Goal: Task Accomplishment & Management: Use online tool/utility

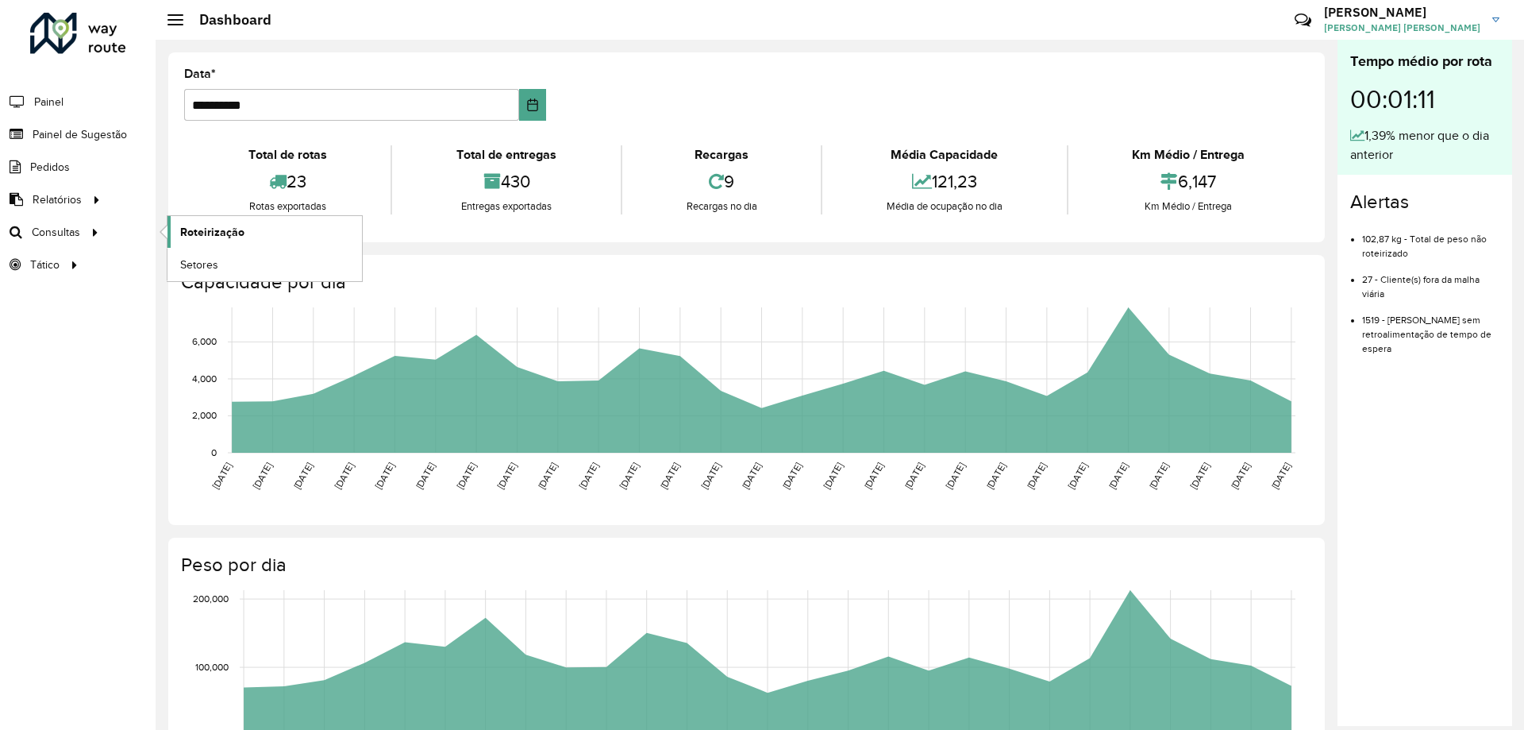
click at [221, 237] on span "Roteirização" at bounding box center [212, 232] width 64 height 17
click at [668, 388] on rect at bounding box center [762, 379] width 1068 height 145
click at [198, 235] on span "Roteirização" at bounding box center [212, 232] width 64 height 17
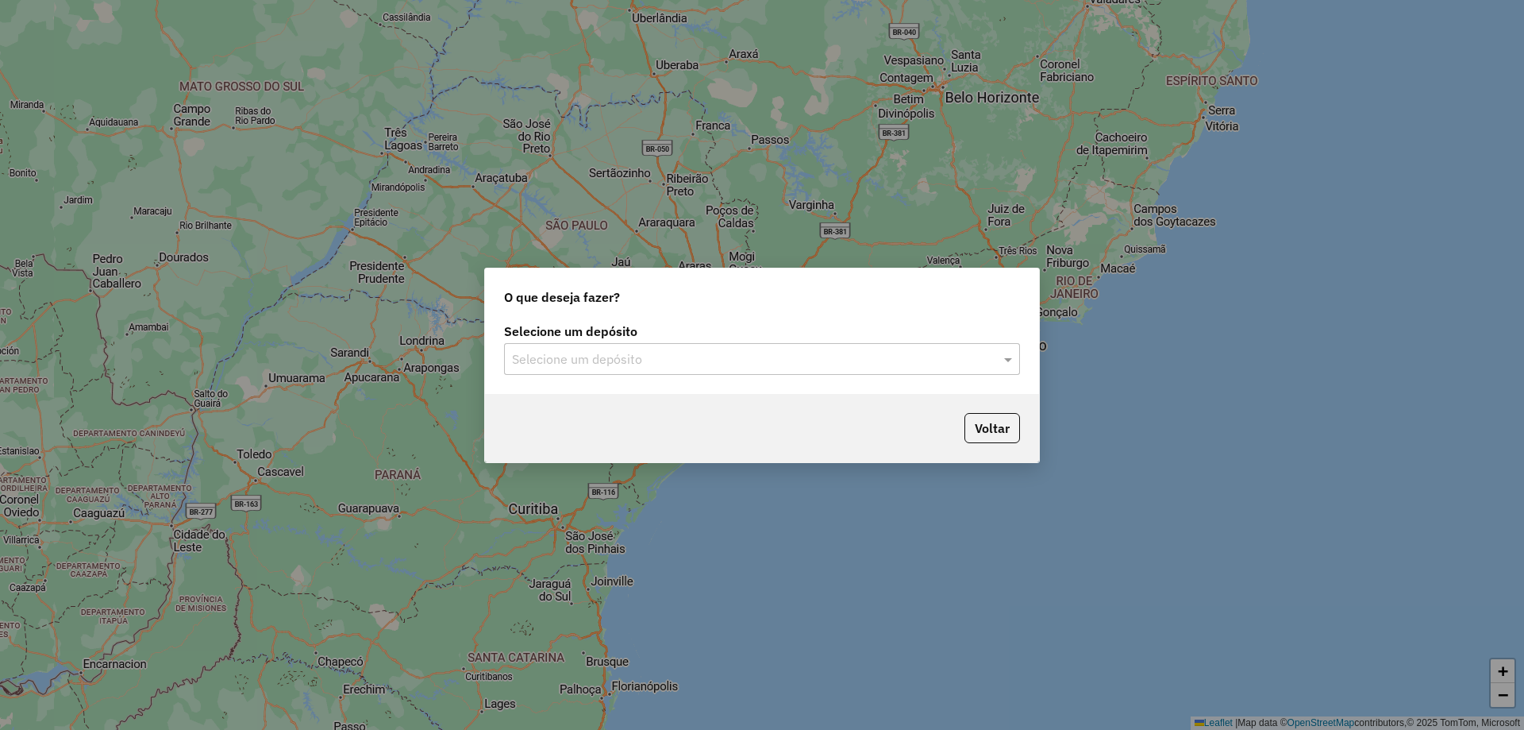
click at [703, 351] on input "text" at bounding box center [746, 359] width 468 height 19
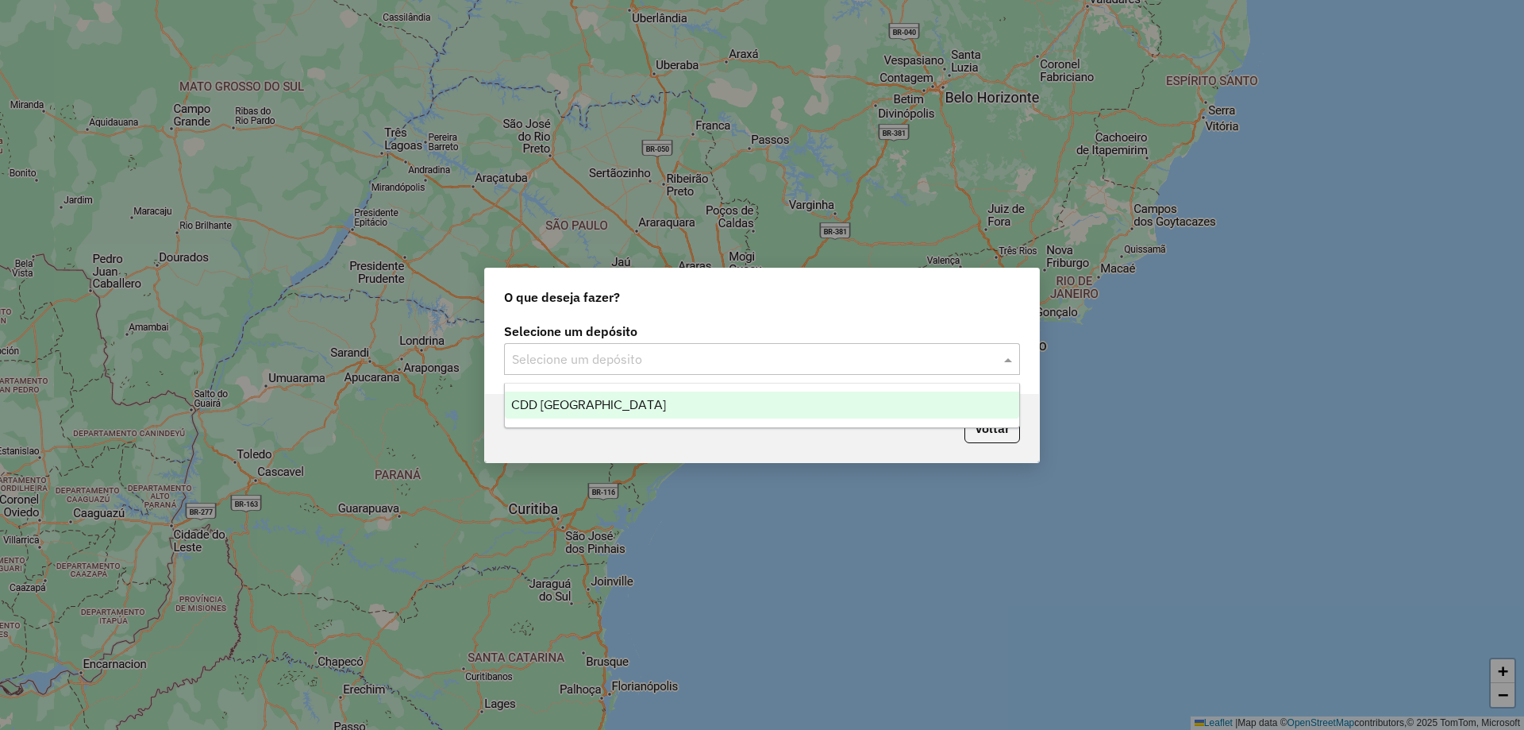
click at [647, 407] on div "CDD Petropolis" at bounding box center [762, 404] width 514 height 27
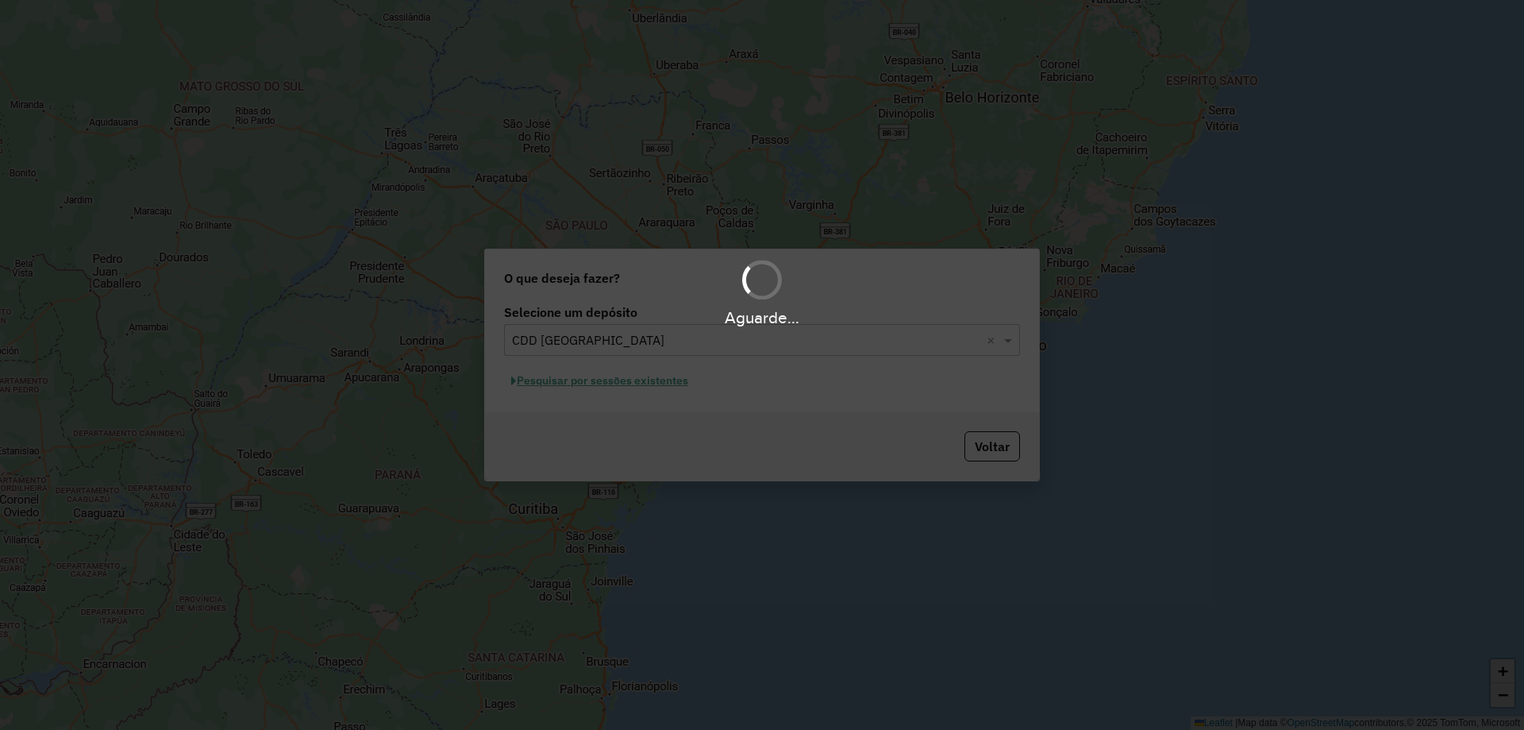
click at [585, 380] on div "Aguarde..." at bounding box center [762, 365] width 1524 height 730
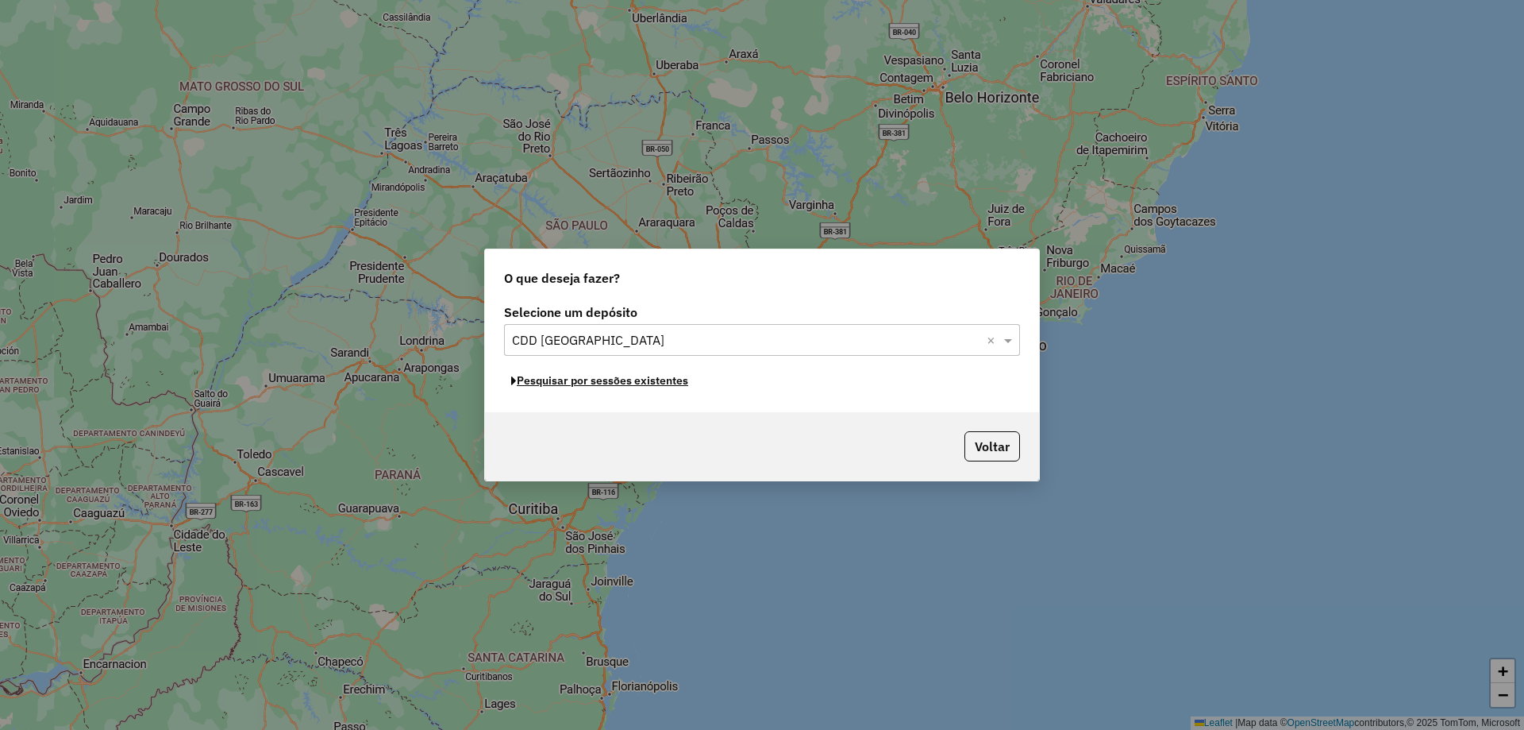
click at [585, 380] on button "Pesquisar por sessões existentes" at bounding box center [599, 380] width 191 height 25
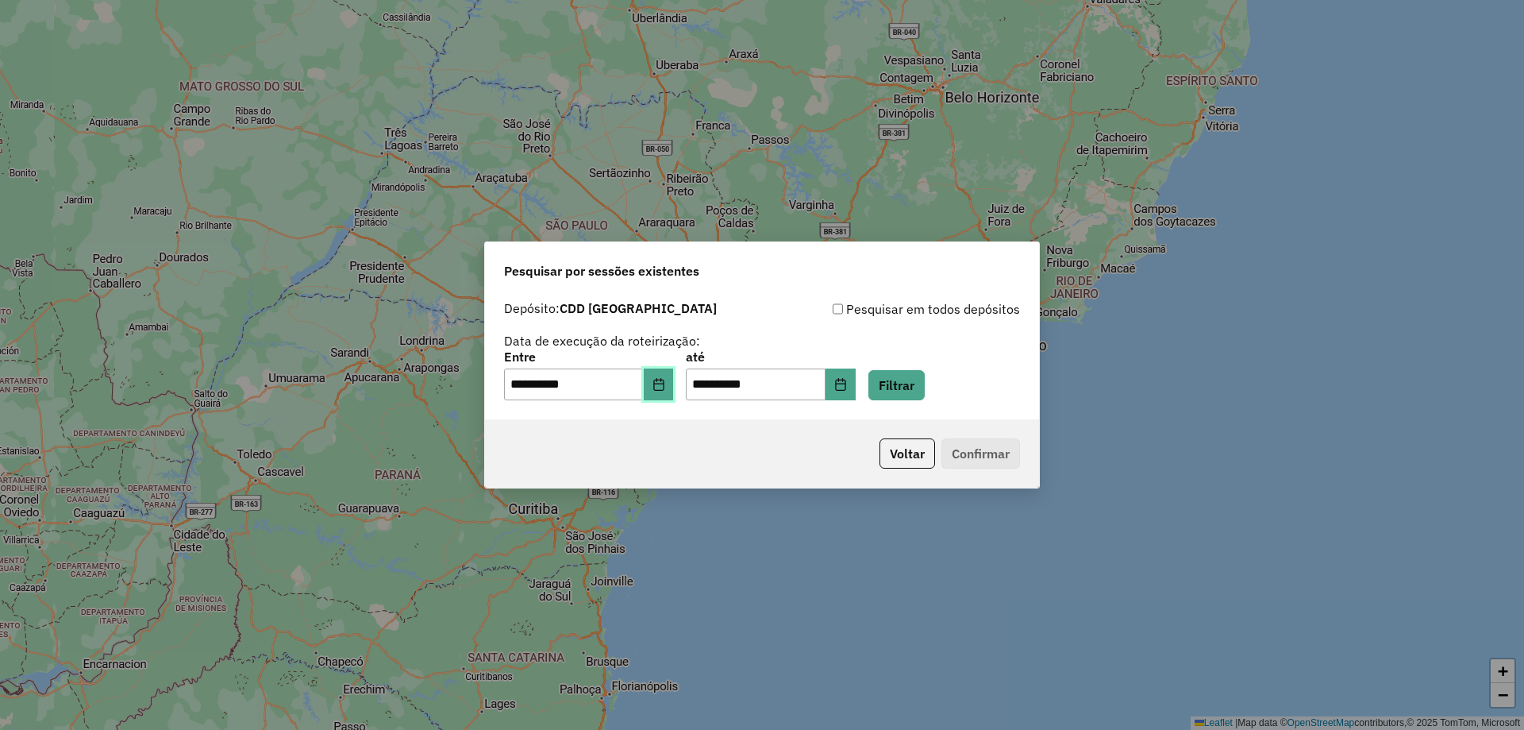
click at [660, 394] on button "Choose Date" at bounding box center [659, 384] width 30 height 32
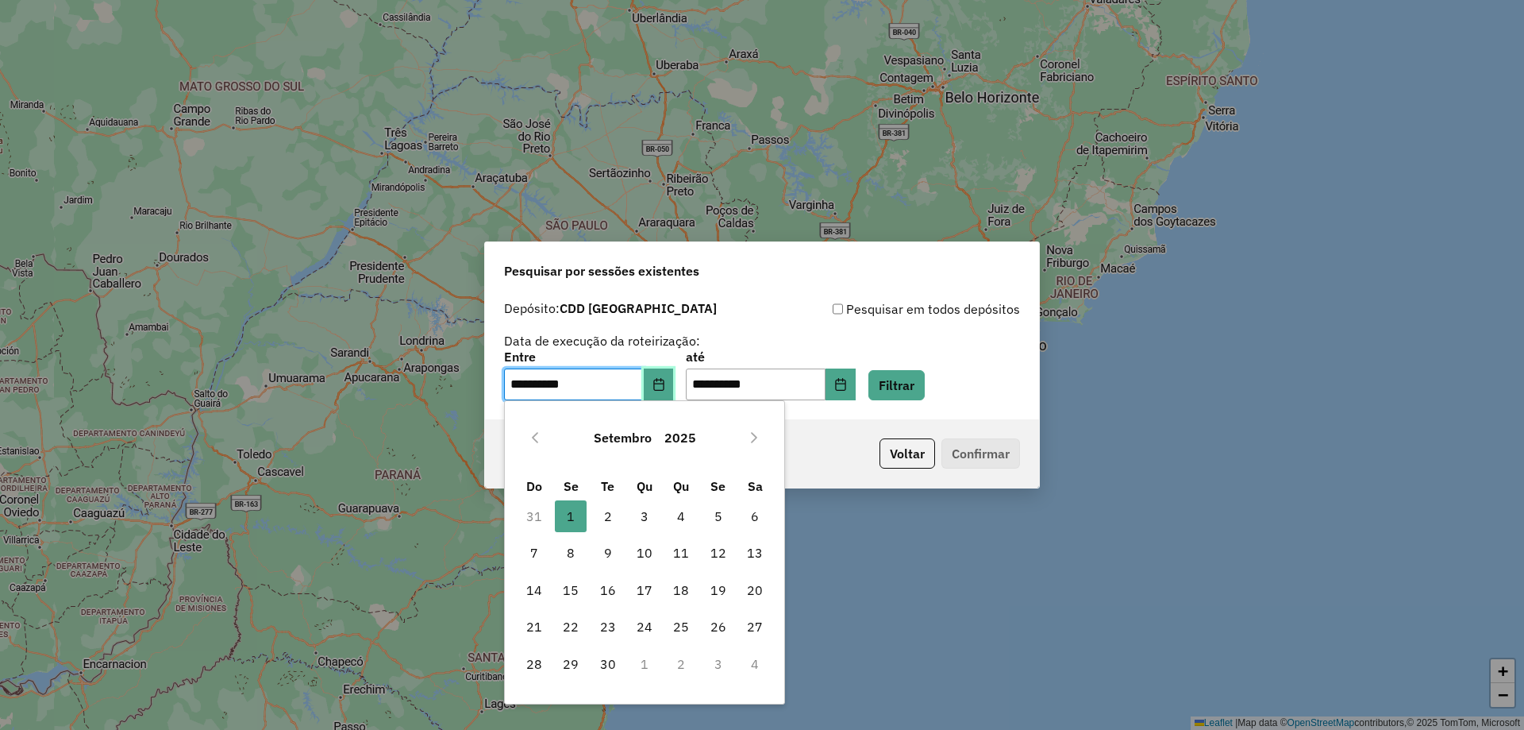
click at [664, 387] on icon "Choose Date" at bounding box center [658, 384] width 10 height 13
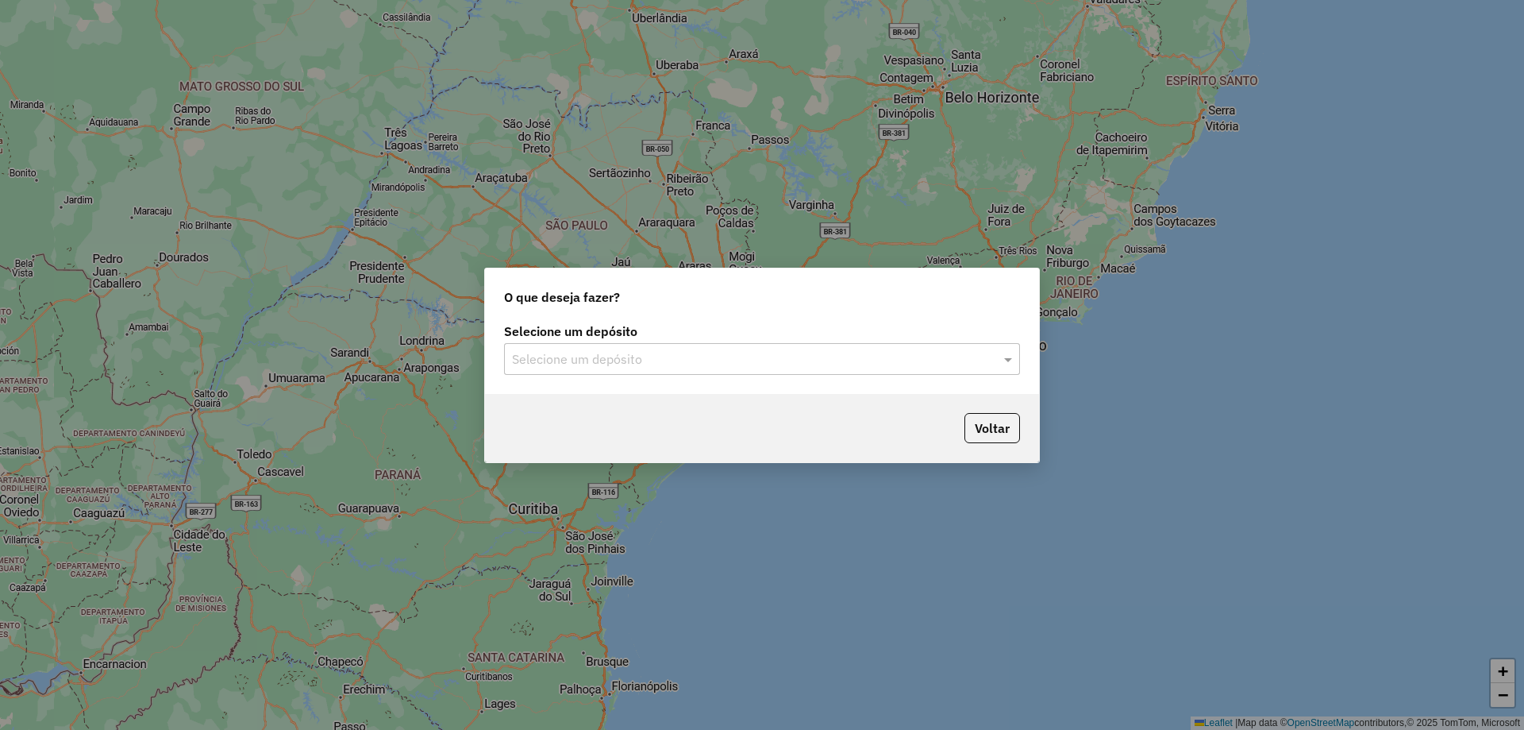
click at [660, 360] on input "text" at bounding box center [746, 359] width 468 height 19
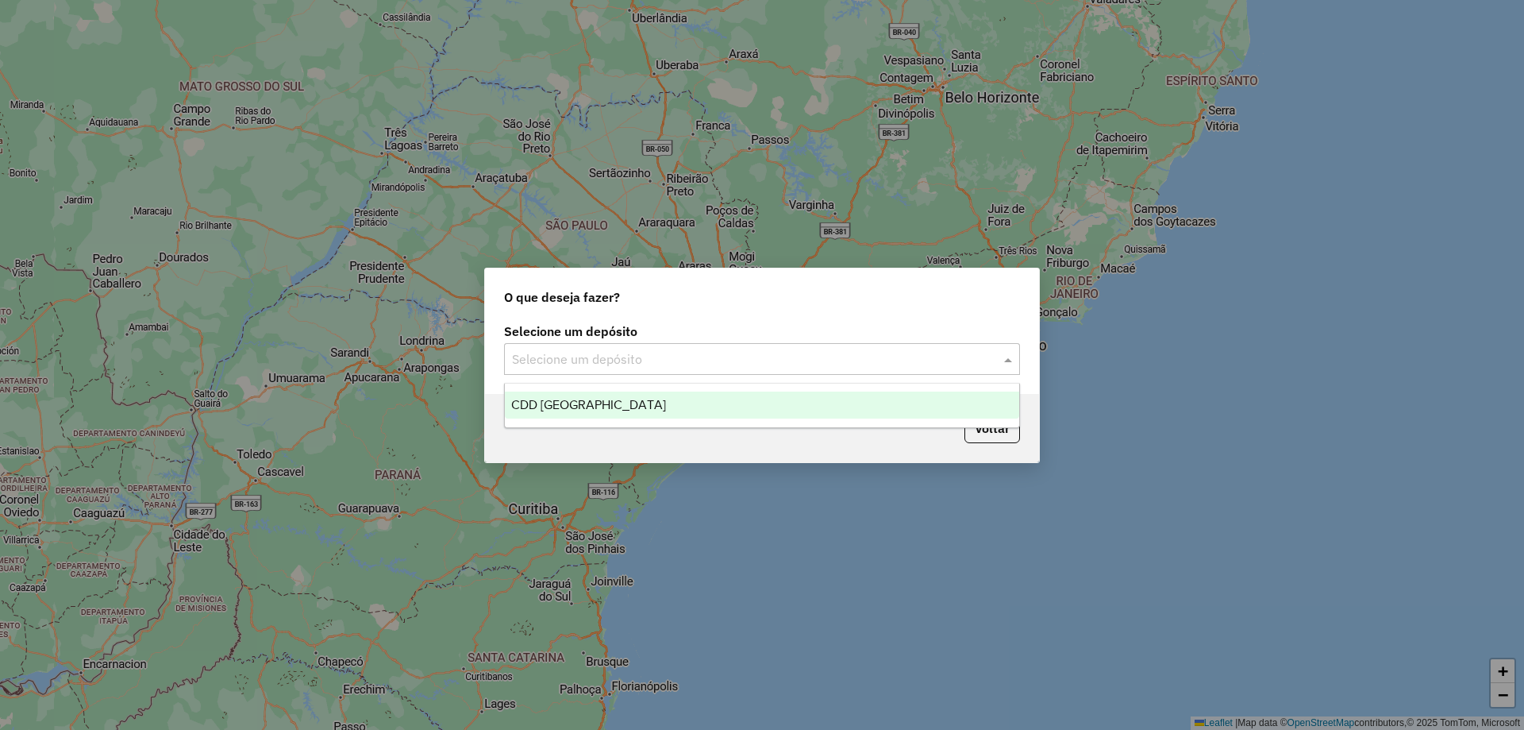
click at [593, 406] on span "CDD Petropolis" at bounding box center [588, 404] width 155 height 13
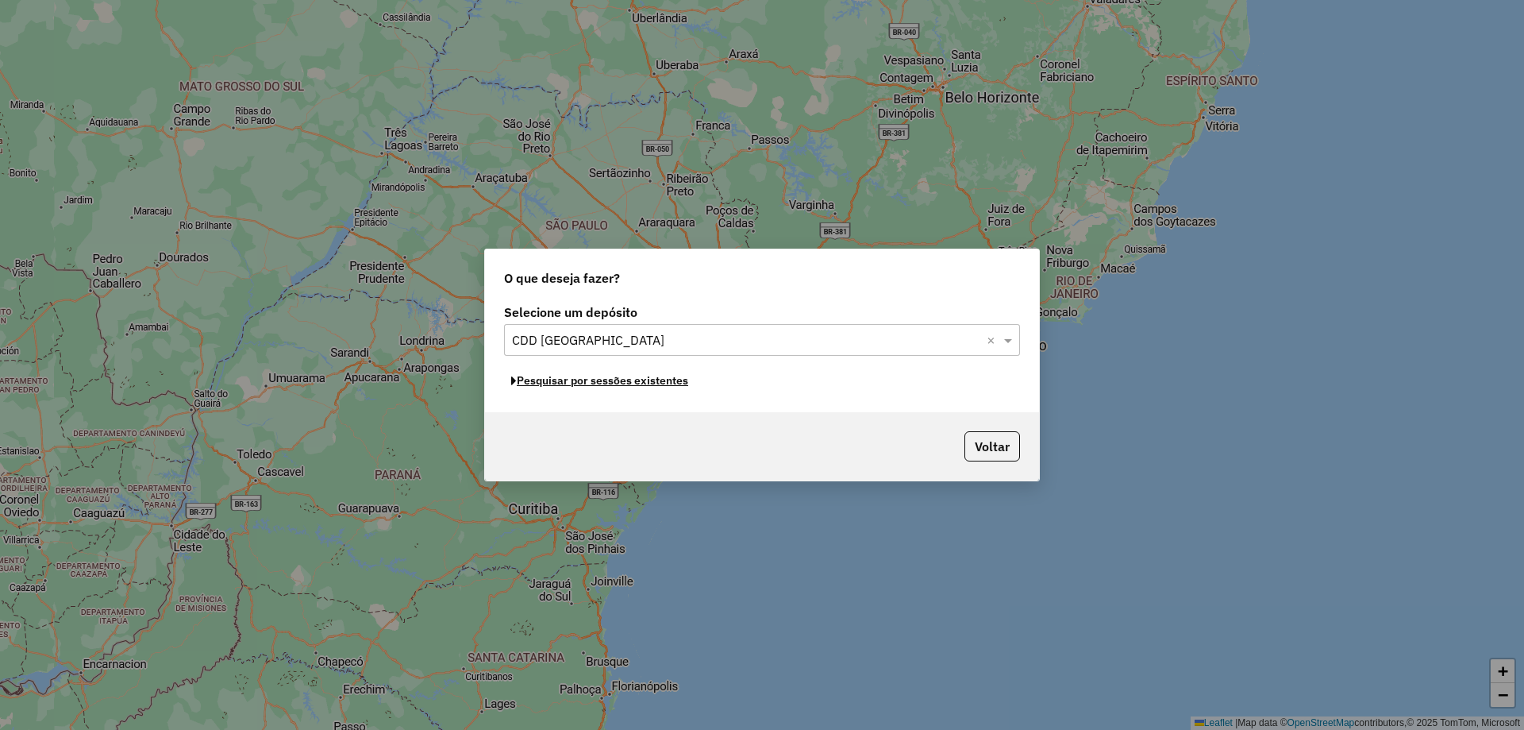
click at [588, 382] on button "Pesquisar por sessões existentes" at bounding box center [599, 380] width 191 height 25
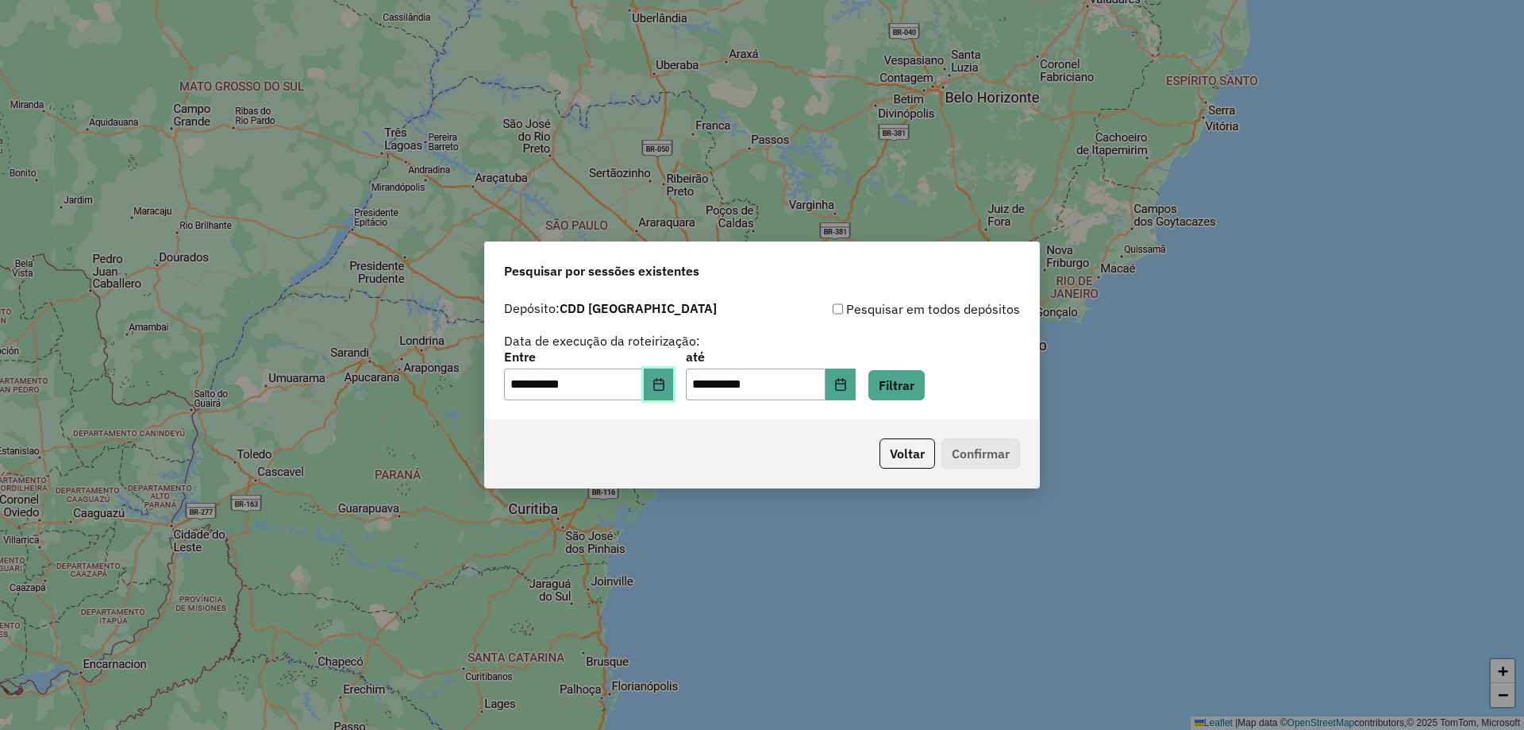
click at [660, 384] on button "Choose Date" at bounding box center [659, 384] width 30 height 32
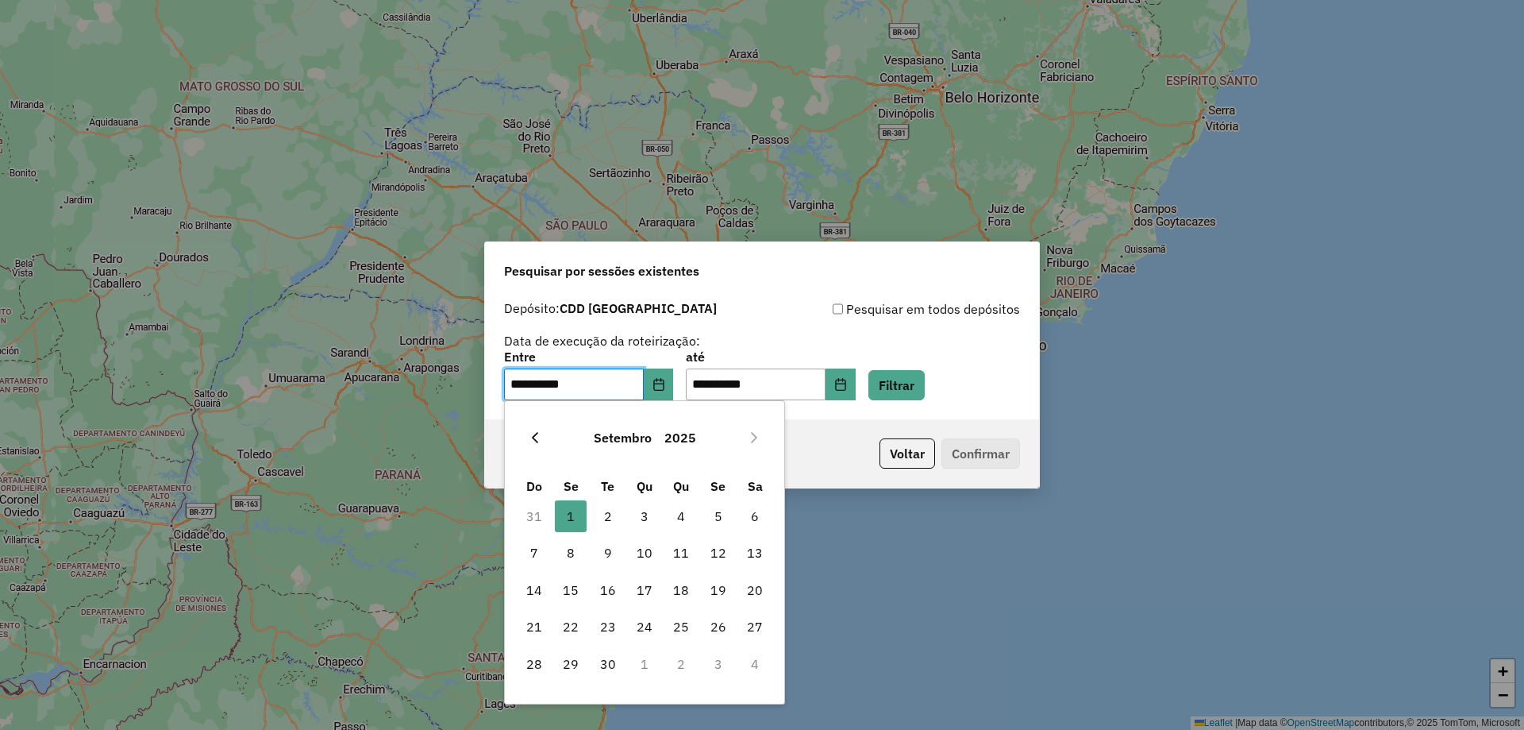
click at [529, 441] on icon "Previous Month" at bounding box center [535, 437] width 13 height 13
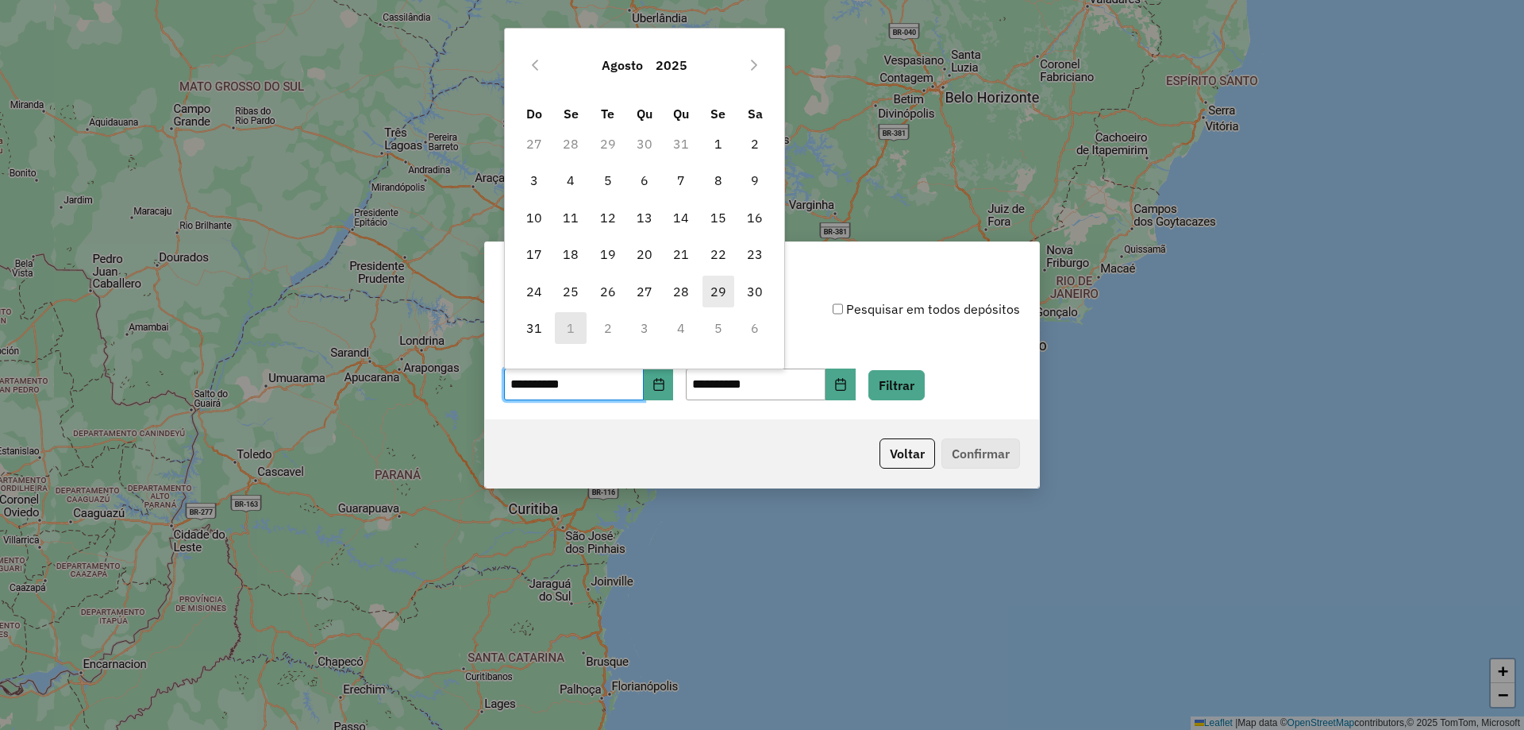
click at [722, 291] on span "29" at bounding box center [719, 291] width 32 height 32
type input "**********"
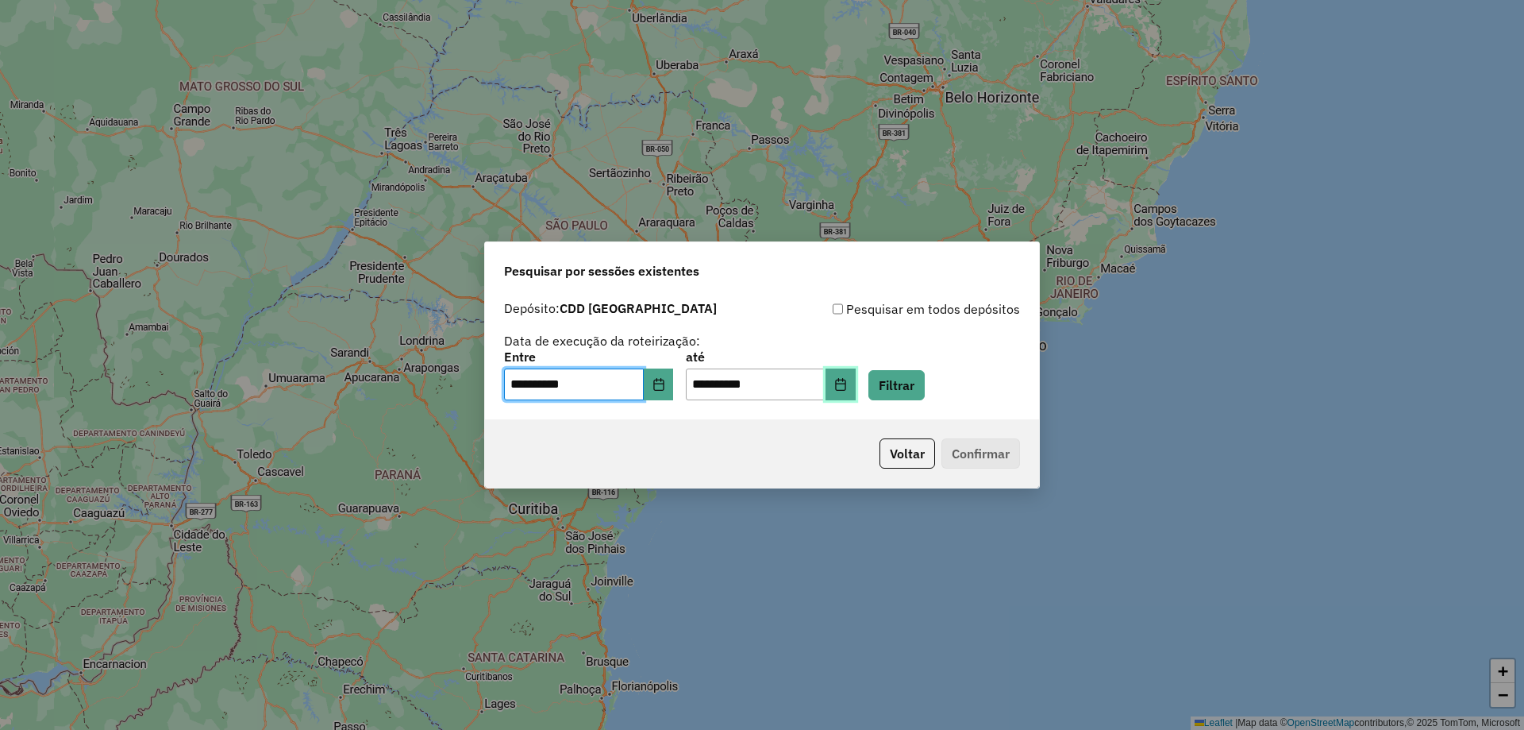
click at [851, 372] on button "Choose Date" at bounding box center [841, 384] width 30 height 32
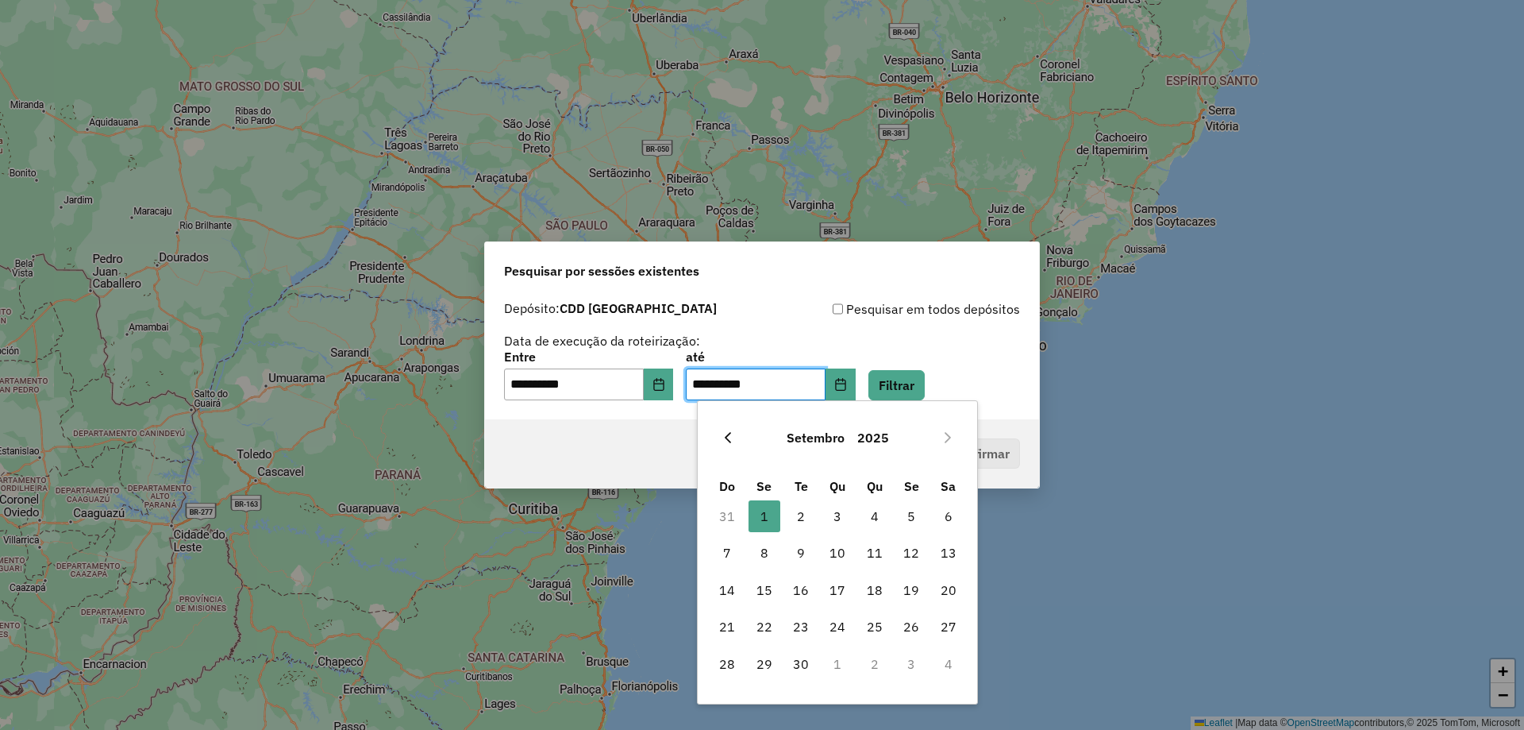
click at [725, 440] on icon "Previous Month" at bounding box center [728, 437] width 13 height 13
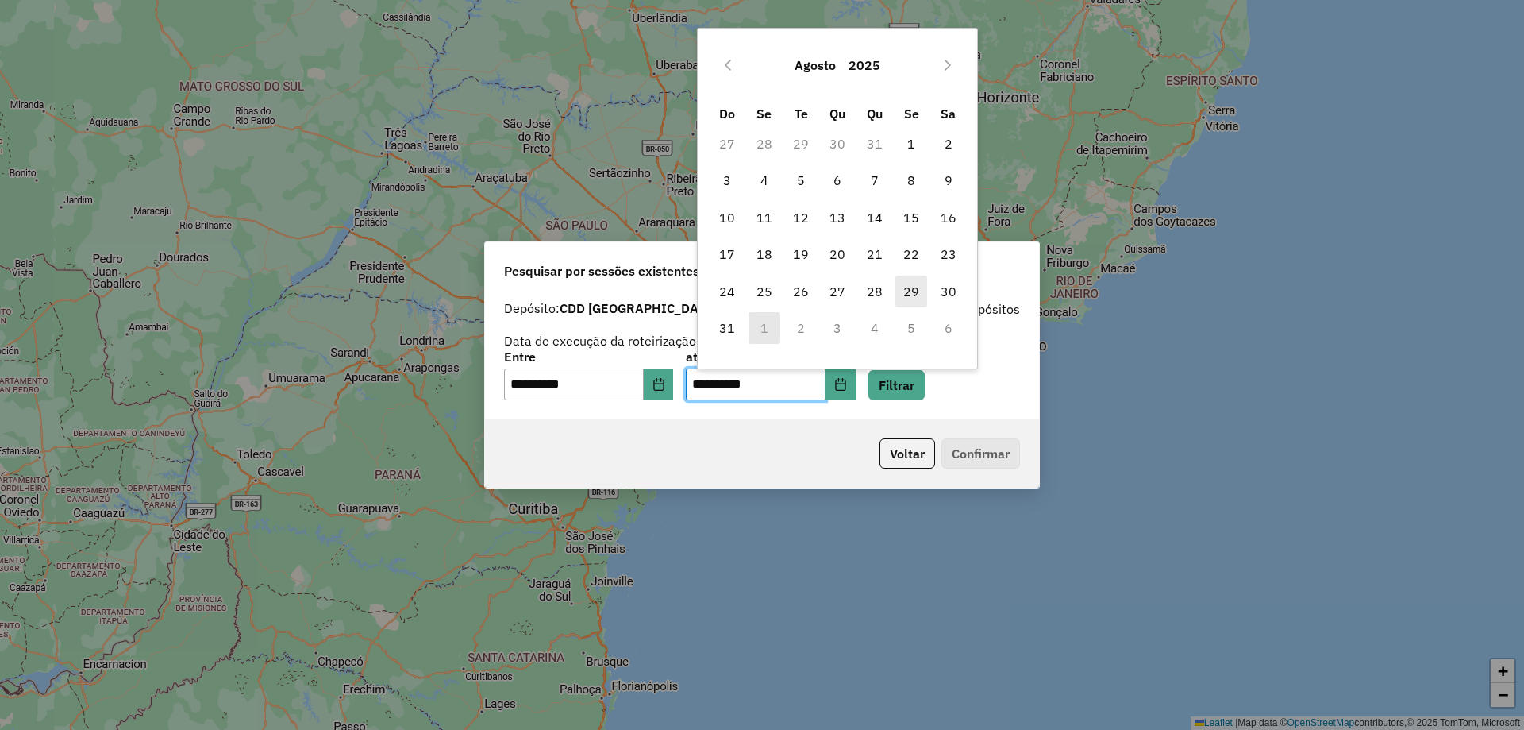
click at [920, 284] on span "29" at bounding box center [911, 291] width 32 height 32
type input "**********"
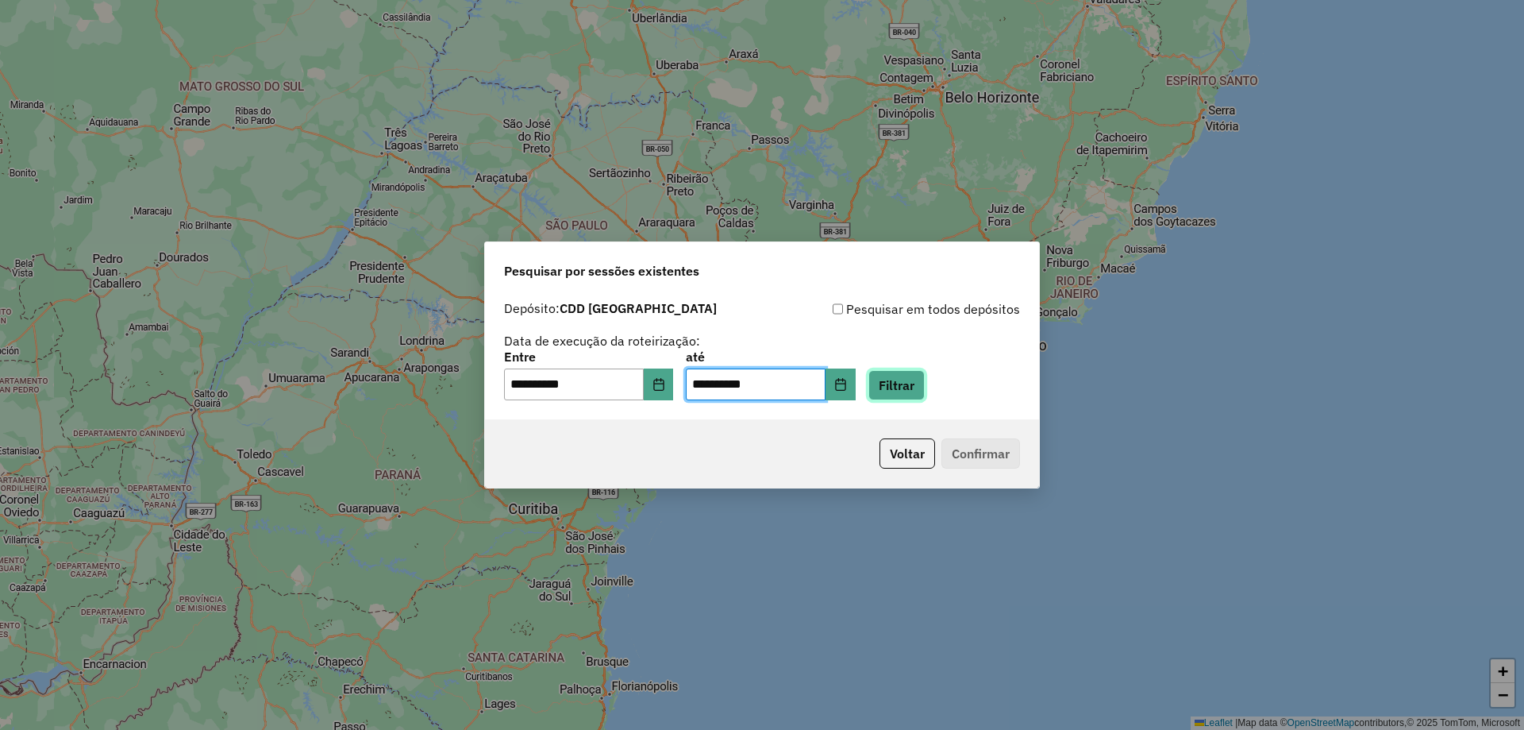
click at [925, 393] on button "Filtrar" at bounding box center [896, 385] width 56 height 30
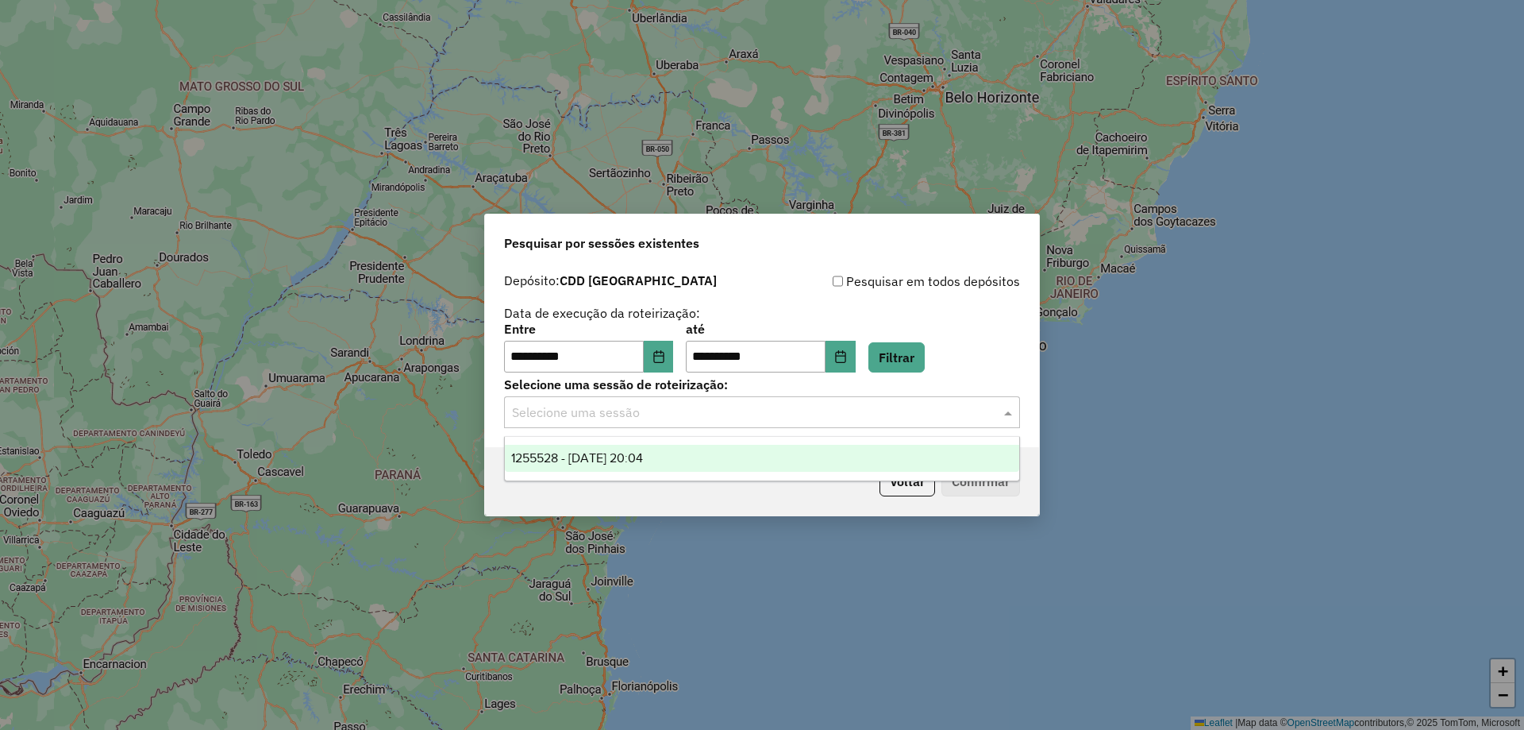
click at [758, 421] on input "text" at bounding box center [746, 412] width 468 height 19
click at [713, 446] on div "1255528 - 29/08/2025 20:04" at bounding box center [762, 458] width 514 height 27
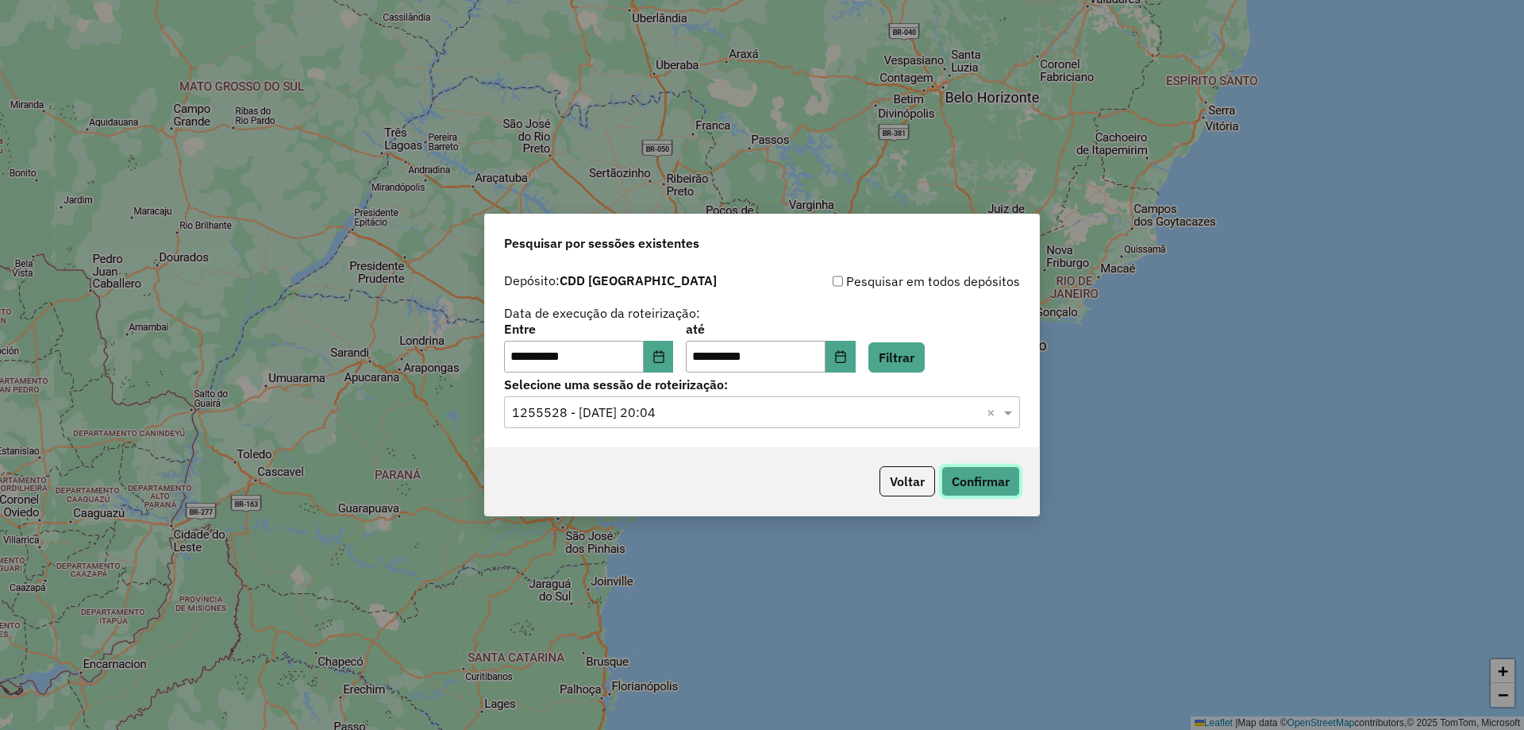
click at [962, 483] on button "Confirmar" at bounding box center [981, 481] width 79 height 30
click at [660, 366] on button "Choose Date" at bounding box center [659, 357] width 30 height 32
click at [884, 360] on div "**********" at bounding box center [762, 347] width 516 height 49
click at [856, 368] on button "Choose Date" at bounding box center [841, 357] width 30 height 32
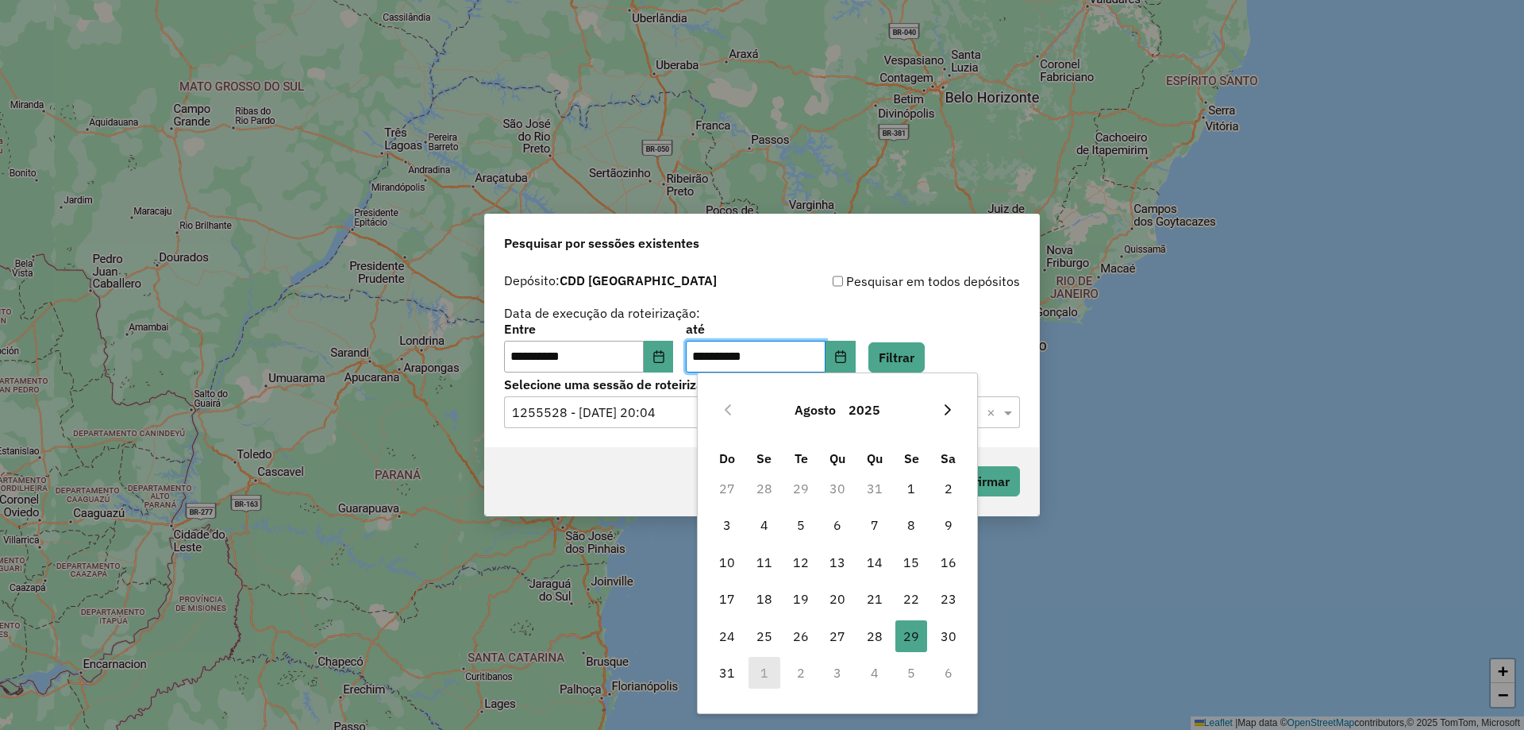
click at [949, 404] on icon "Next Month" at bounding box center [948, 409] width 13 height 13
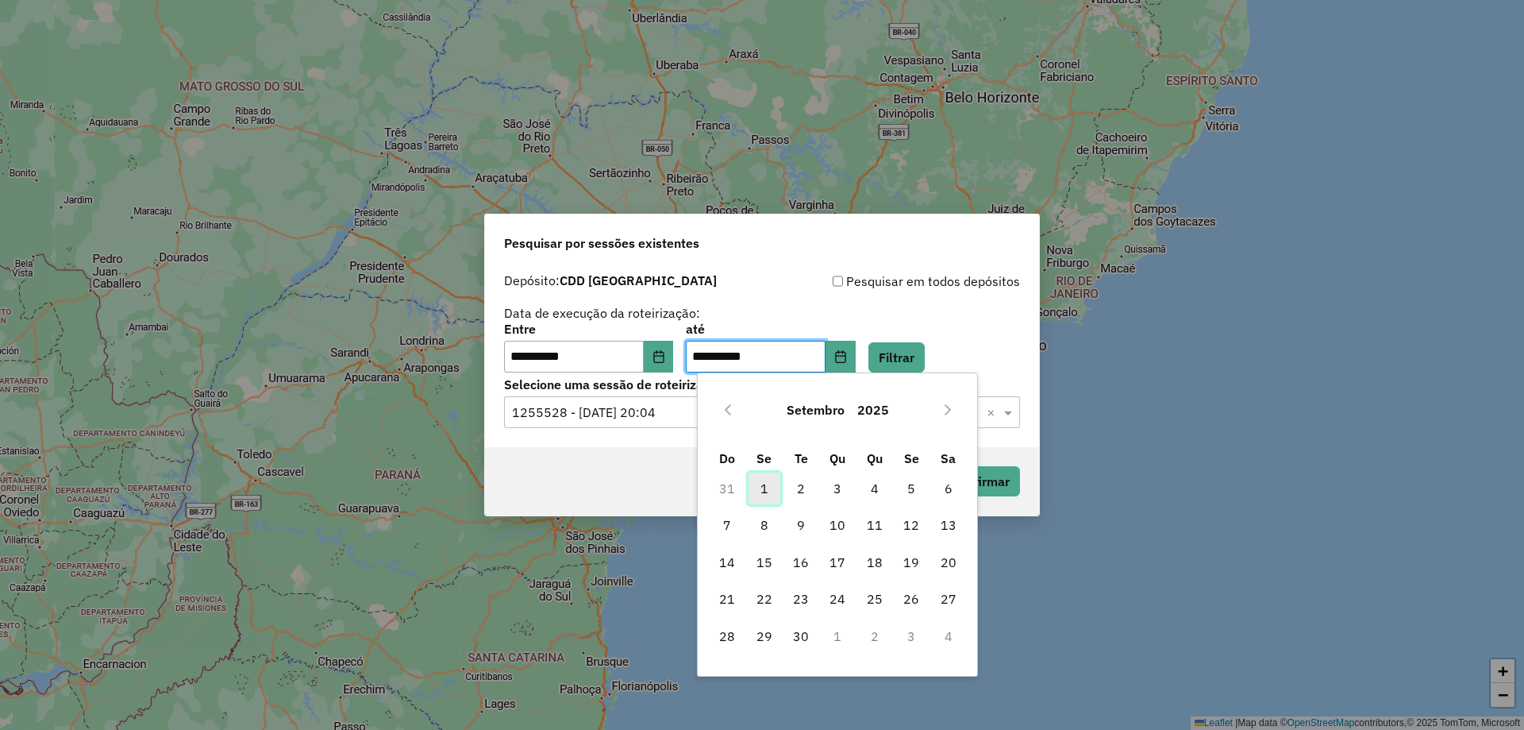
click at [774, 487] on span "1" at bounding box center [765, 488] width 32 height 32
type input "**********"
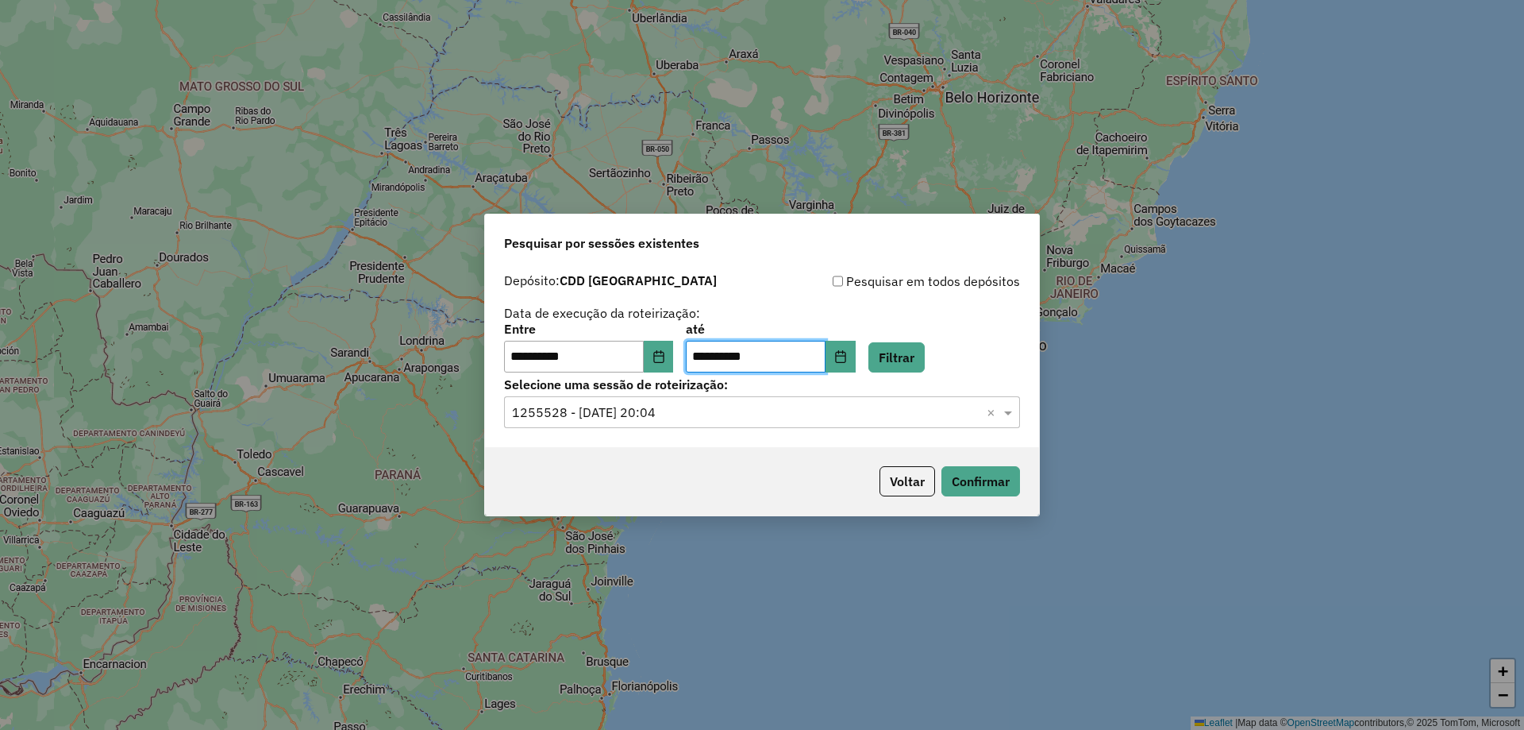
click at [670, 373] on div "**********" at bounding box center [762, 356] width 554 height 182
click at [664, 359] on icon "Choose Date" at bounding box center [659, 356] width 13 height 13
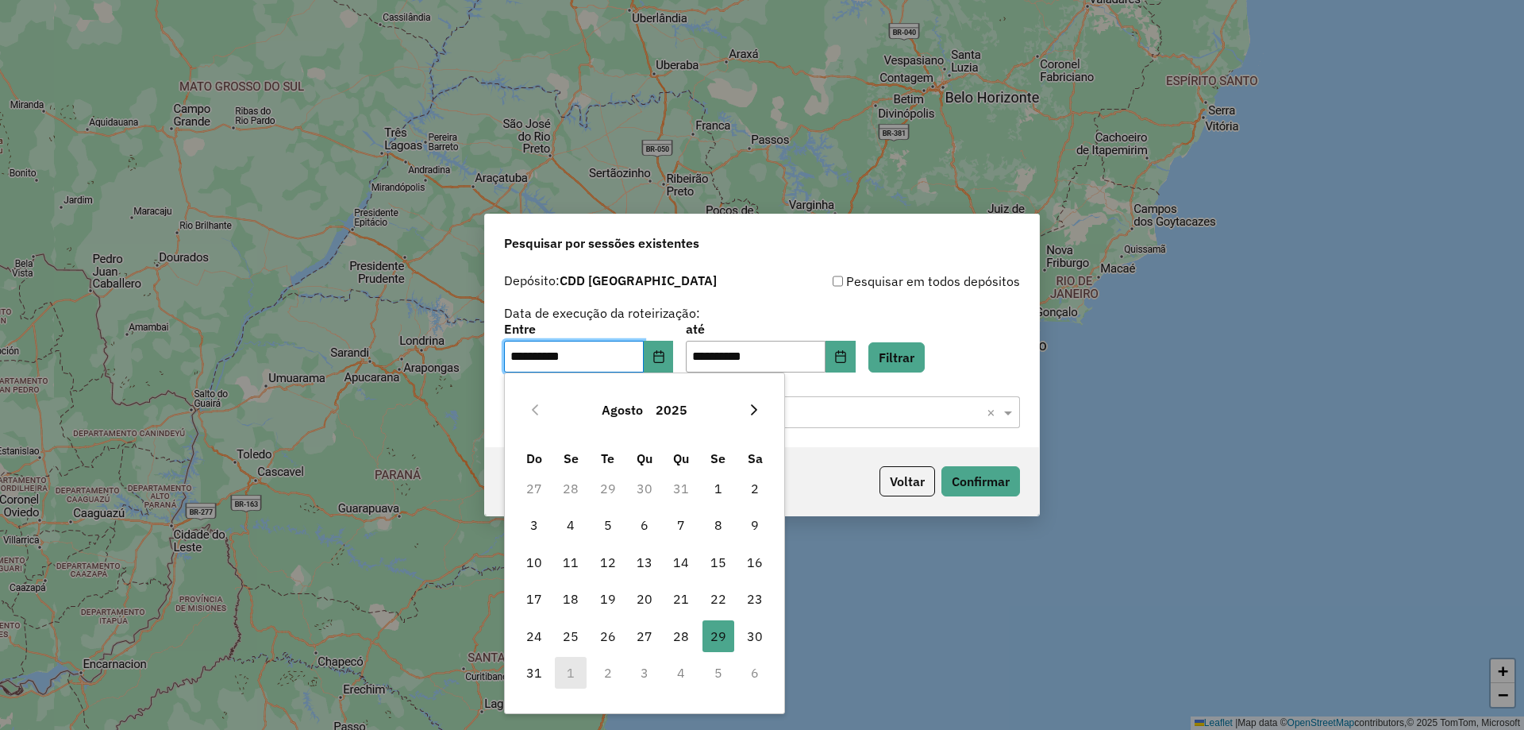
click at [749, 413] on icon "Next Month" at bounding box center [754, 409] width 13 height 13
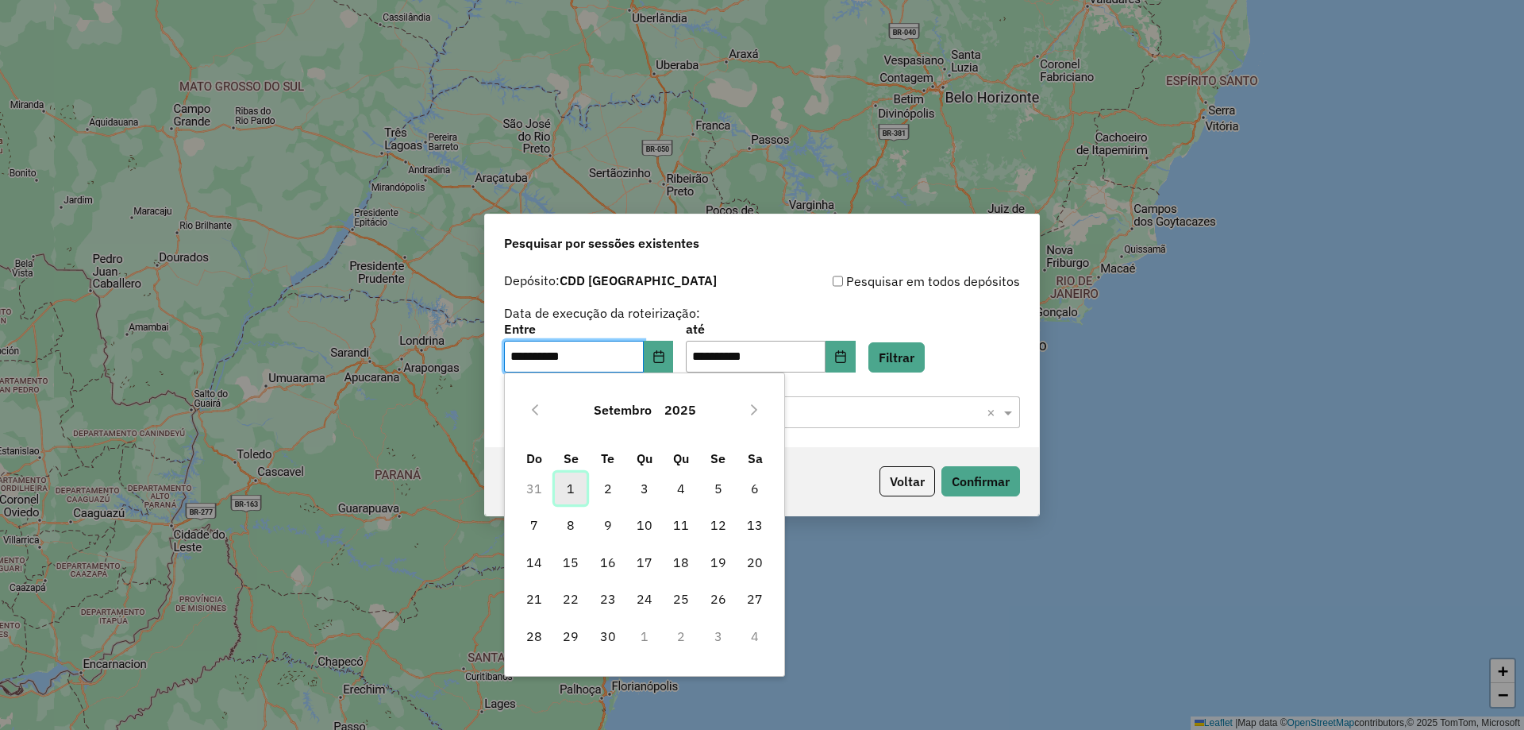
click at [573, 494] on span "1" at bounding box center [571, 488] width 32 height 32
type input "**********"
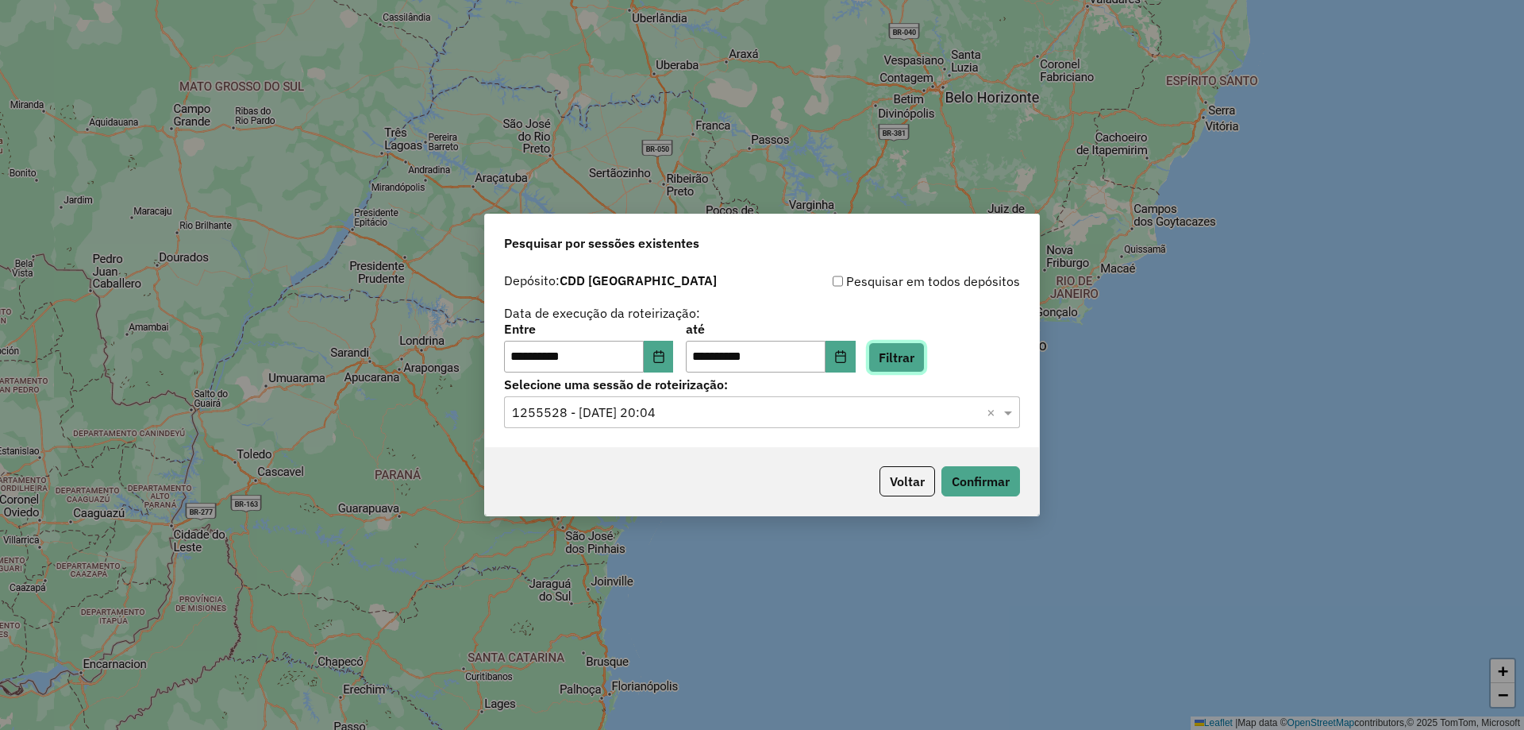
click at [925, 358] on button "Filtrar" at bounding box center [896, 357] width 56 height 30
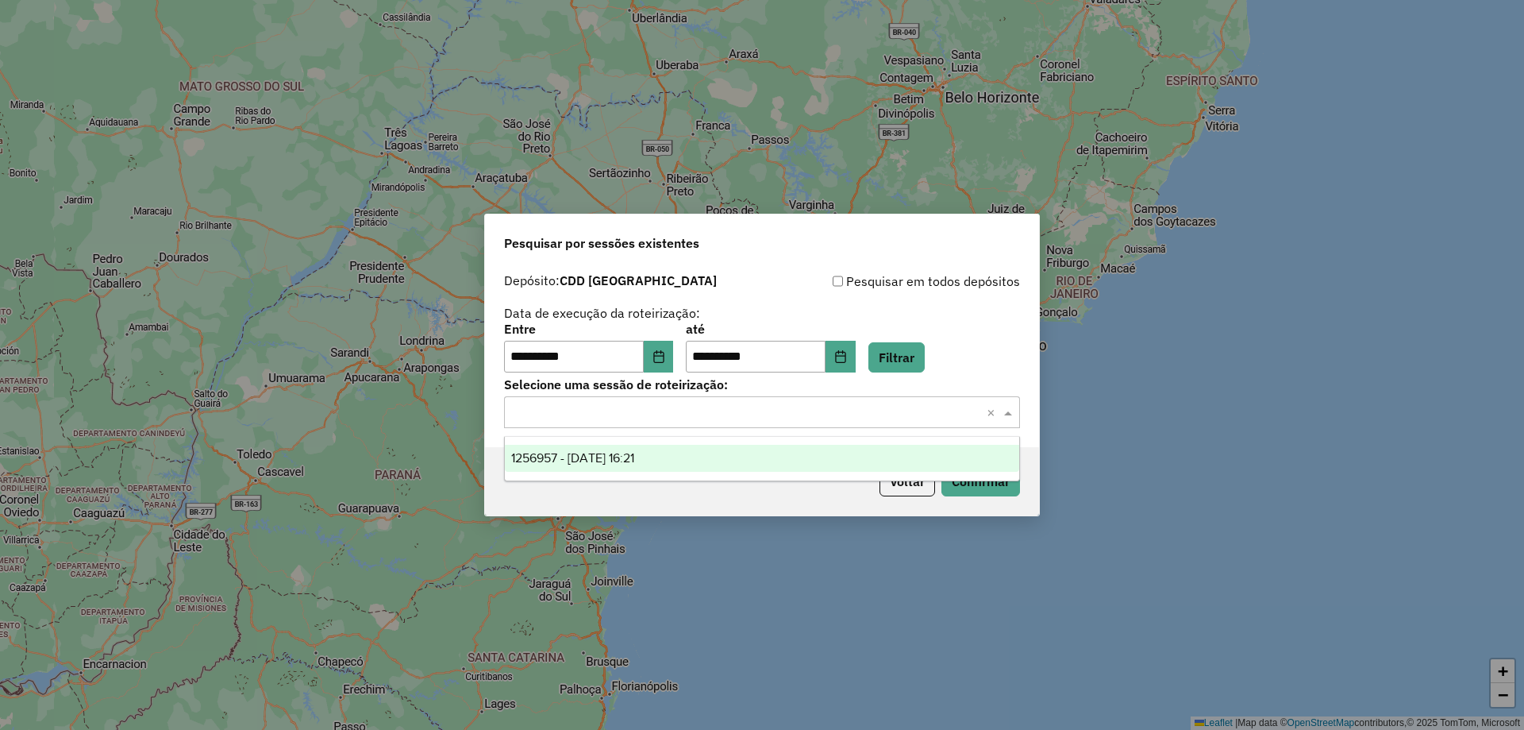
click at [676, 415] on input "text" at bounding box center [746, 412] width 468 height 19
click at [645, 469] on div "1256957 - 01/09/2025 16:21" at bounding box center [762, 458] width 514 height 27
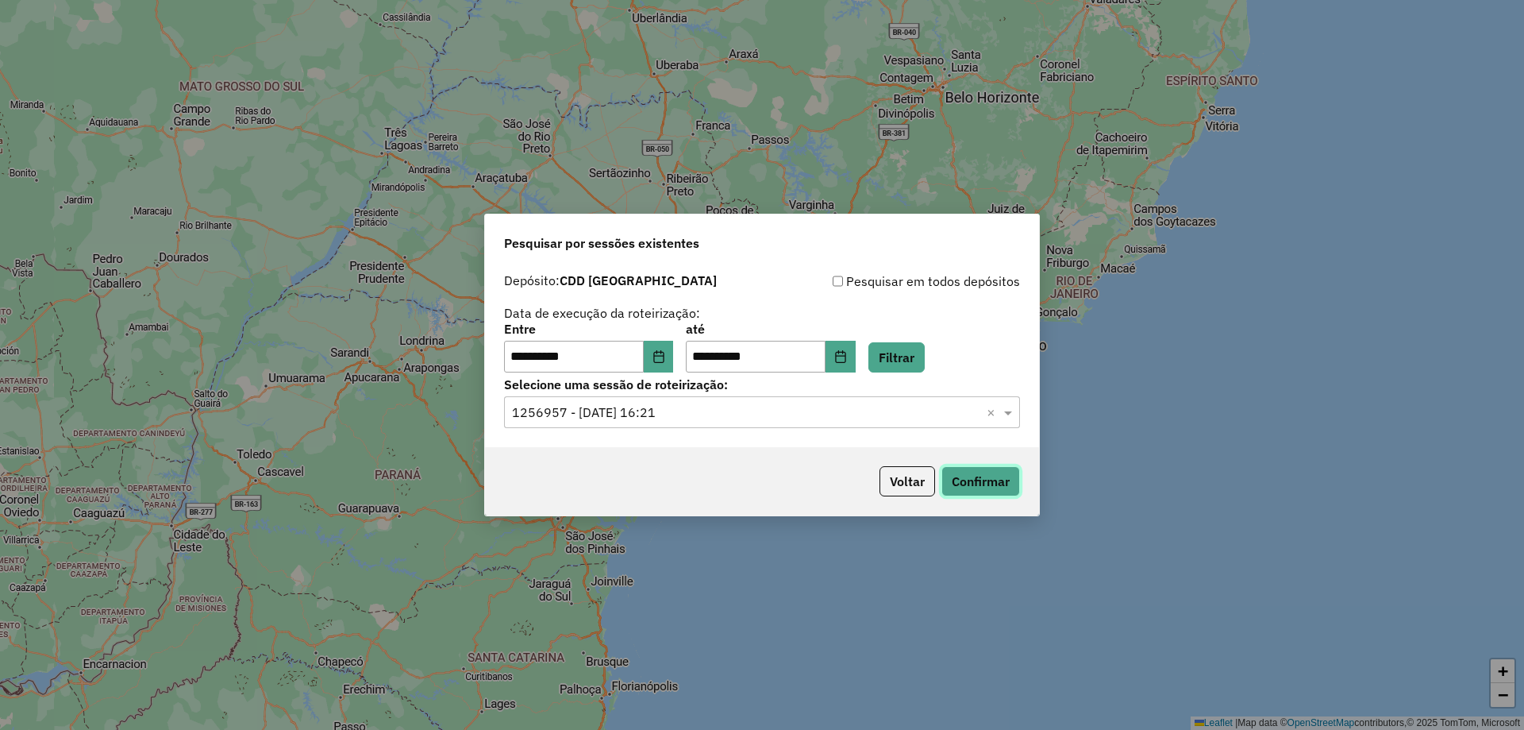
click at [972, 480] on button "Confirmar" at bounding box center [981, 481] width 79 height 30
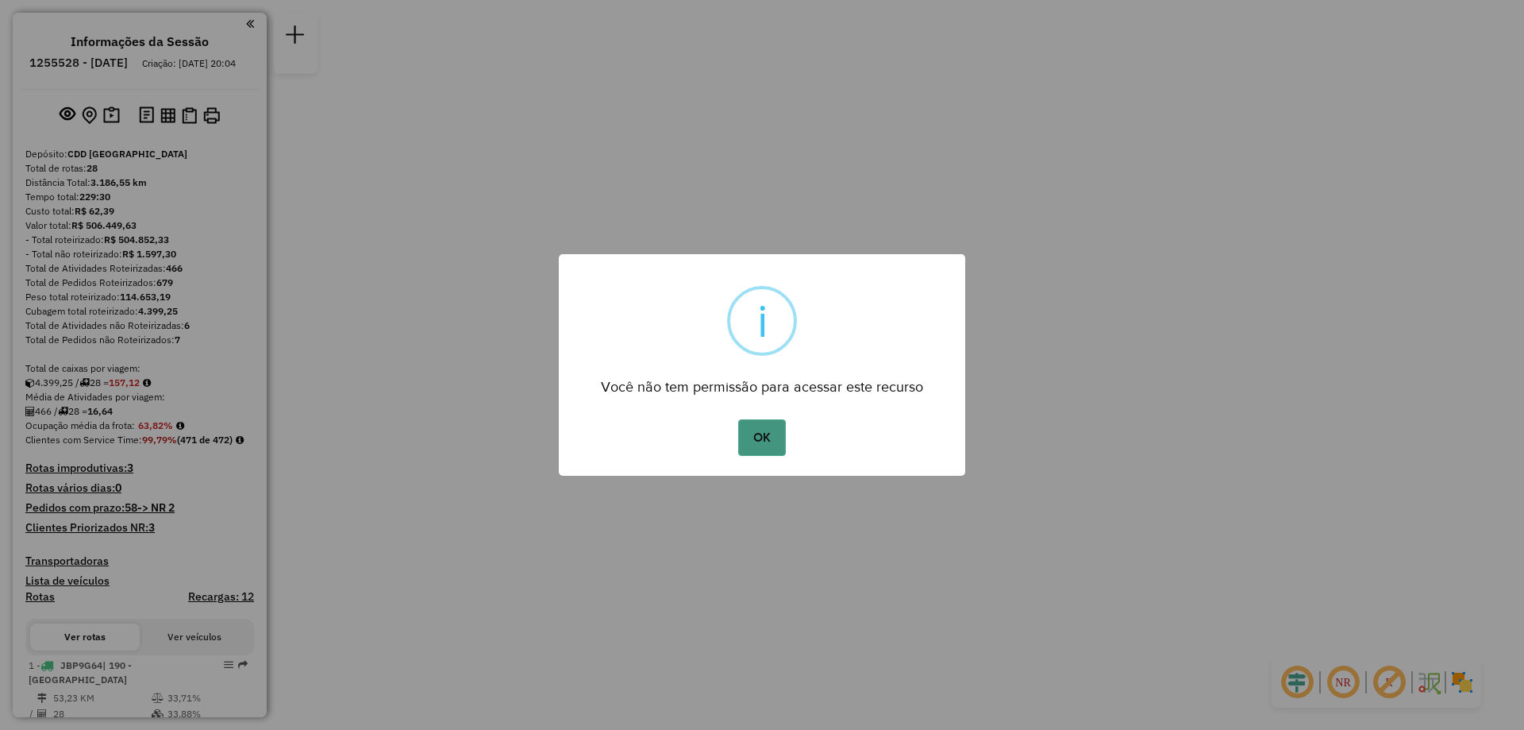
click at [761, 441] on button "OK" at bounding box center [761, 437] width 47 height 37
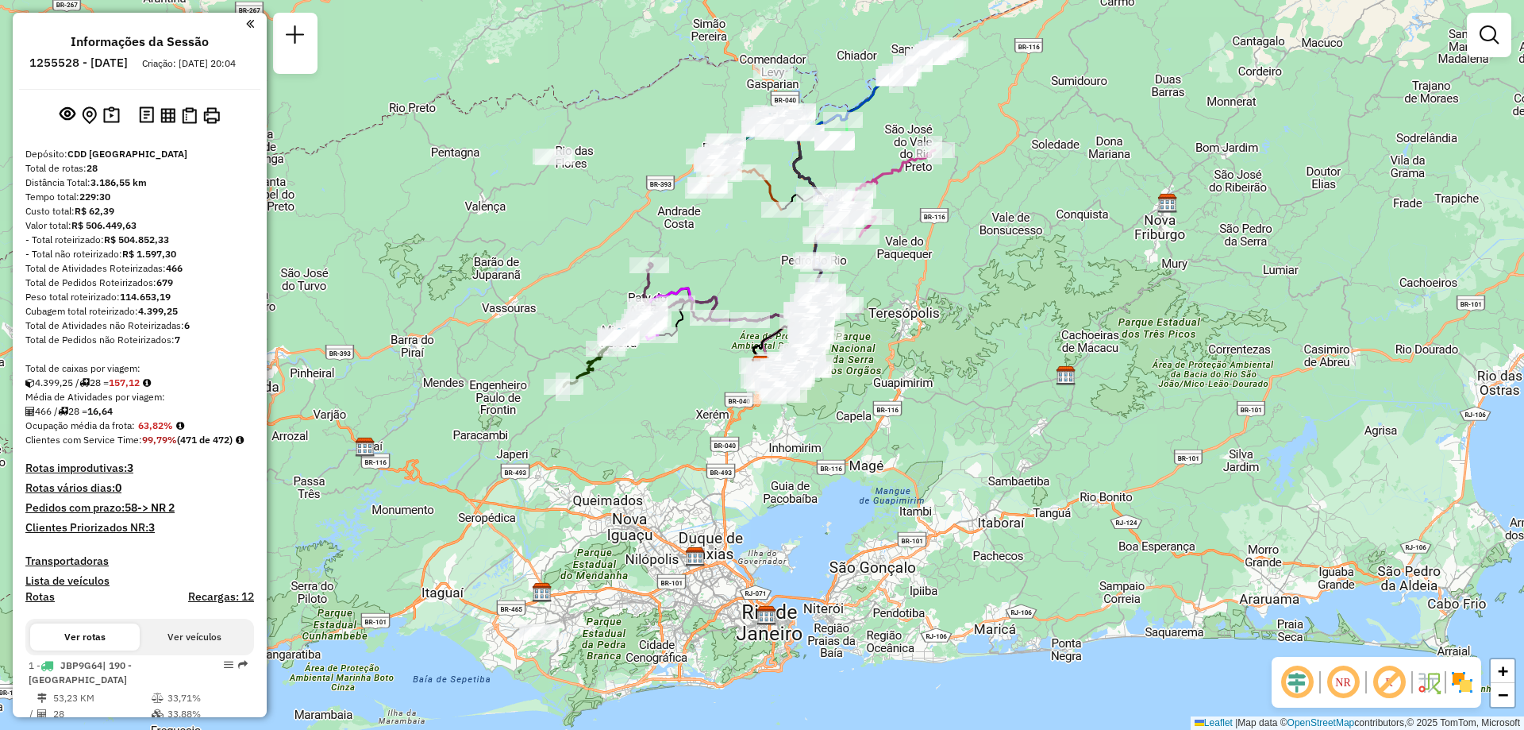
scroll to position [397, 0]
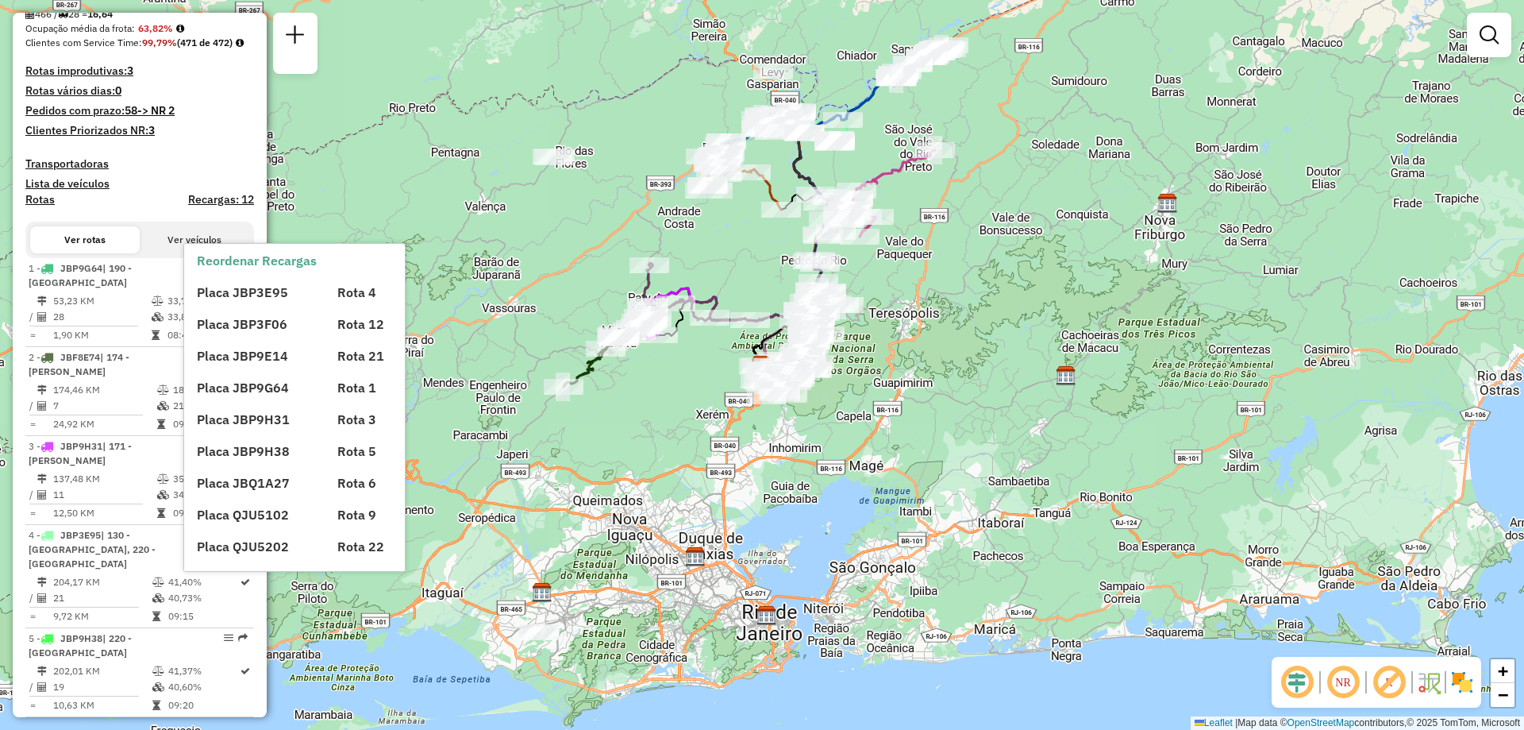
click at [261, 164] on div "Informações da Sessão 1255528 - 29/08/2025 Criação: 28/08/2025 20:04 Depósito: …" at bounding box center [140, 365] width 254 height 704
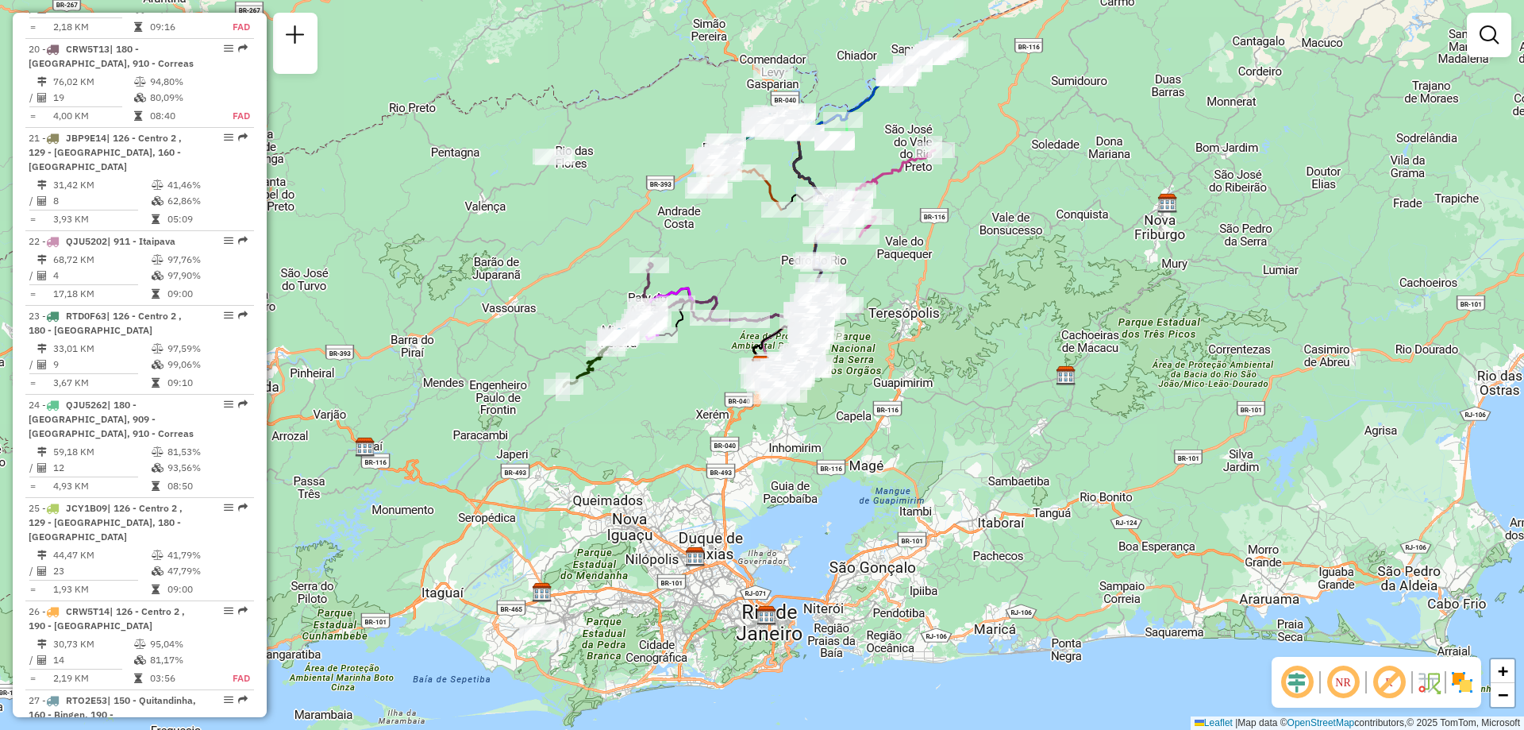
scroll to position [2411, 0]
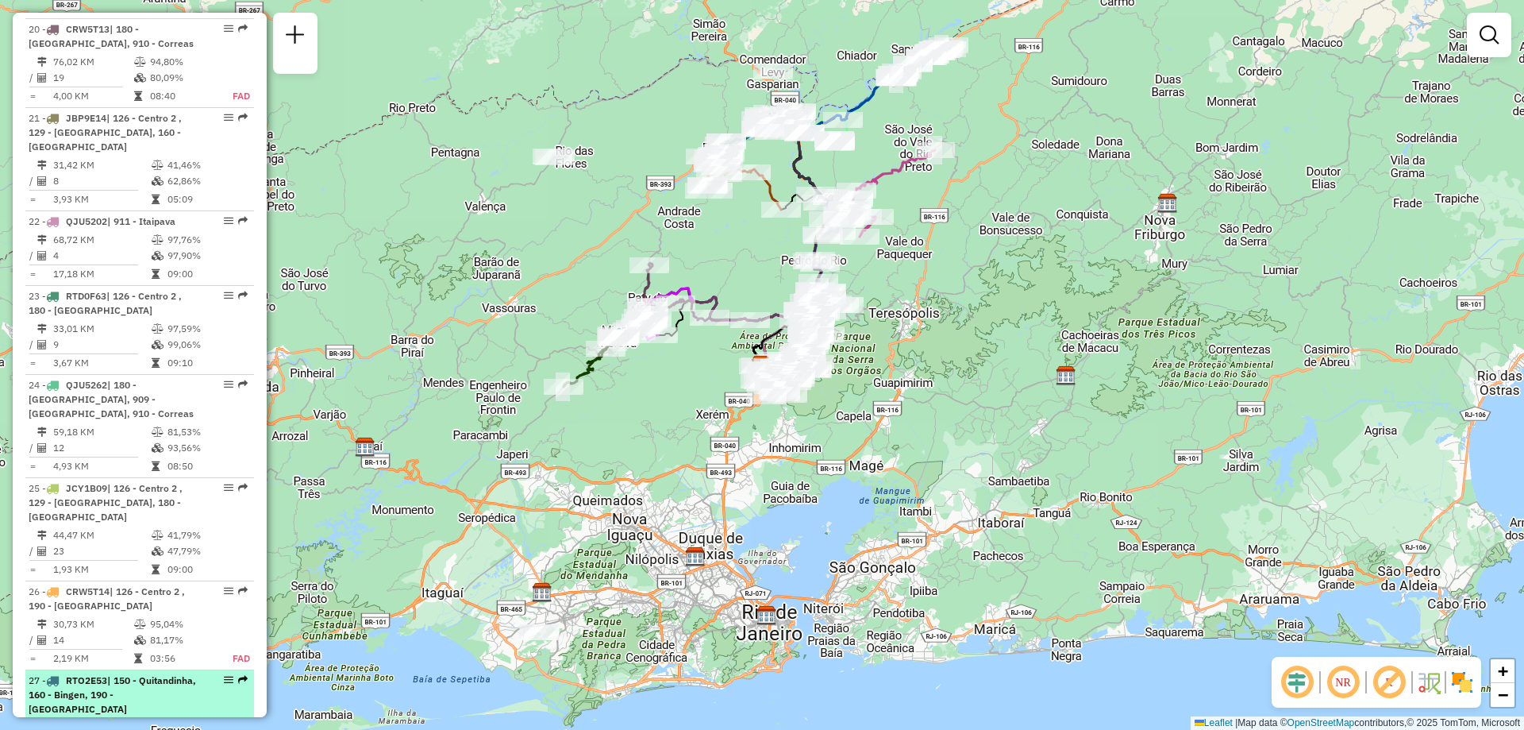
click at [164, 673] on div "27 - RTO2E53 | 150 - Quitandinha, 160 - Bingen, 190 - Alto da Serra" at bounding box center [113, 694] width 168 height 43
select select "**********"
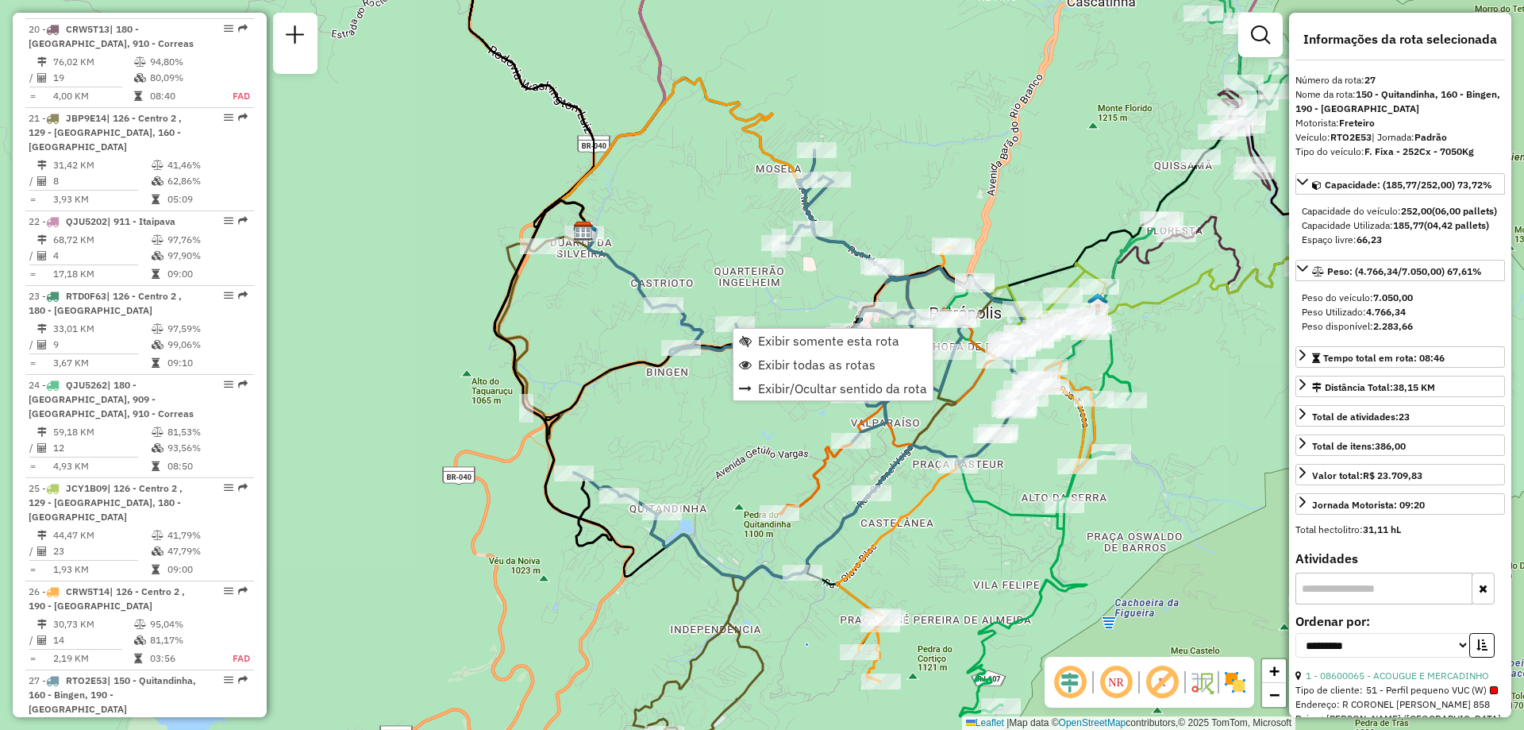
scroll to position [2732, 0]
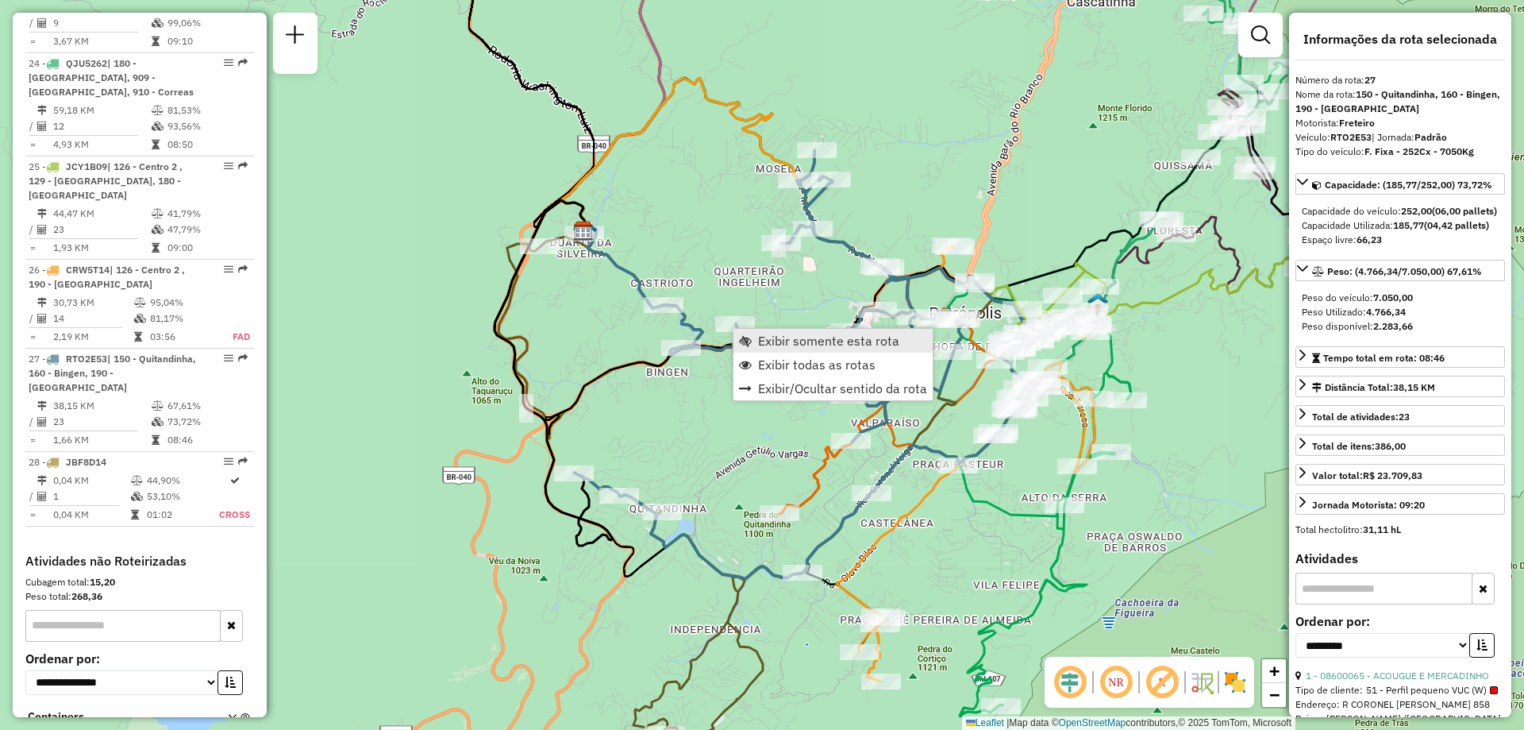
click at [775, 346] on span "Exibir somente esta rota" at bounding box center [828, 340] width 141 height 13
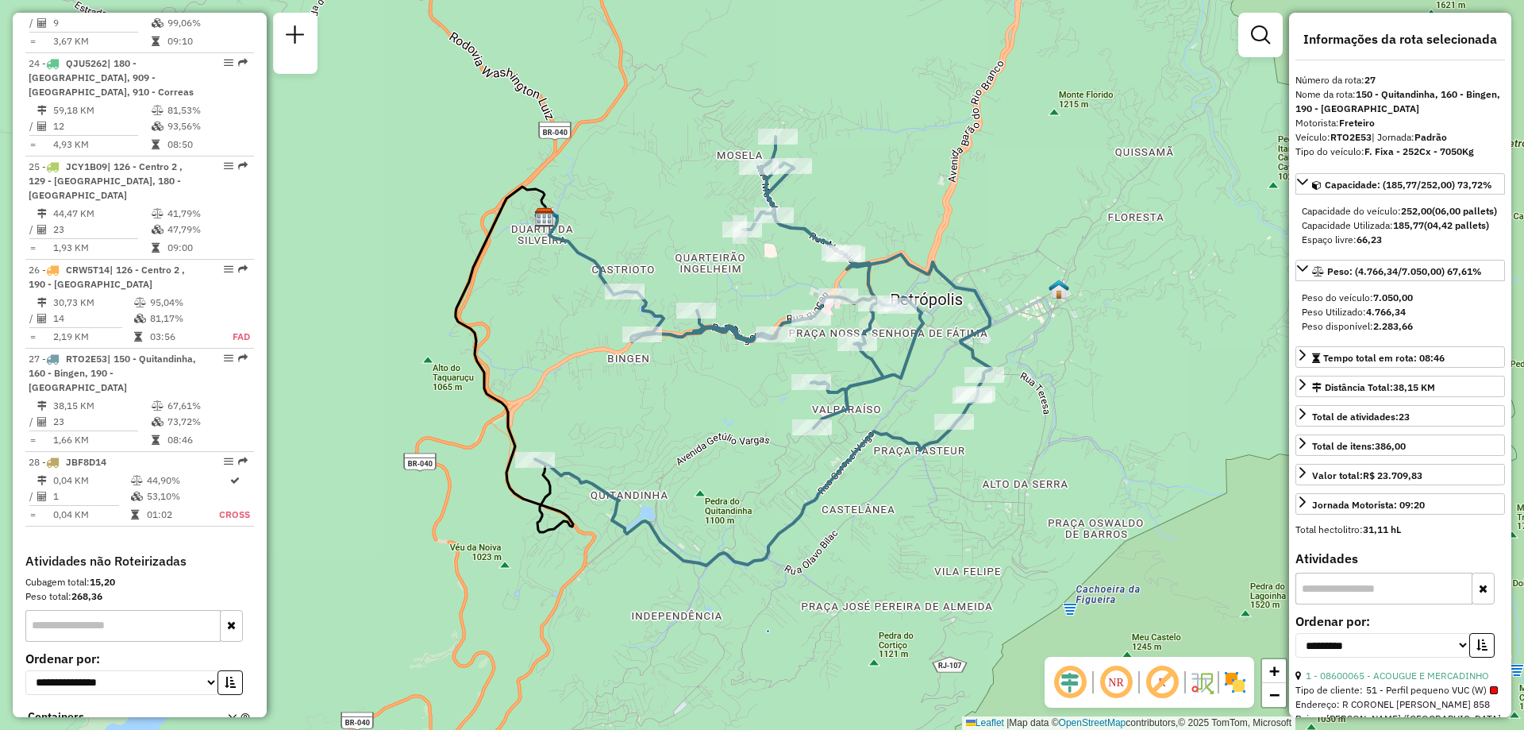
drag, startPoint x: 980, startPoint y: 564, endPoint x: 942, endPoint y: 550, distance: 41.2
click at [942, 550] on div "Janela de atendimento Grade de atendimento Capacidade Transportadoras Veículos …" at bounding box center [762, 365] width 1524 height 730
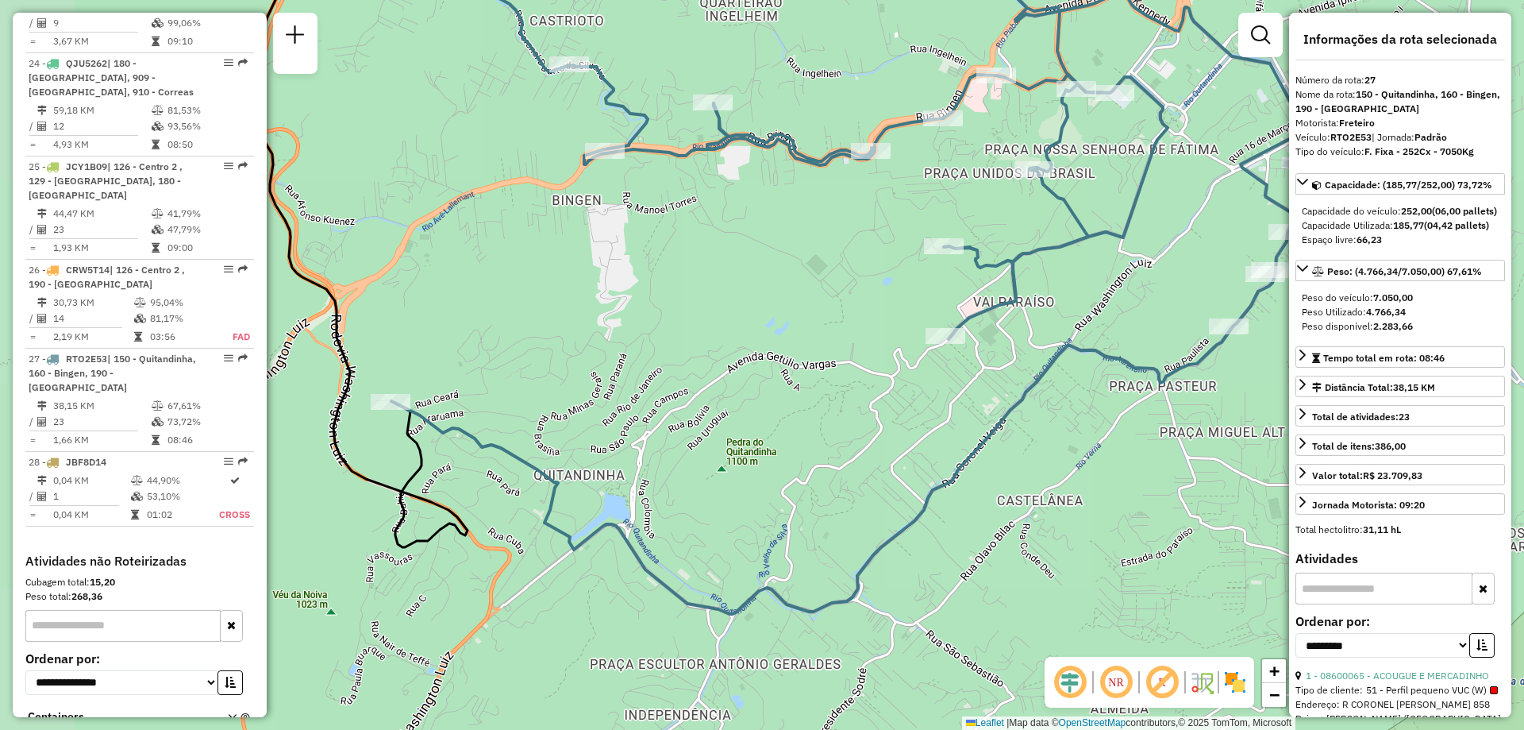
drag, startPoint x: 585, startPoint y: 493, endPoint x: 882, endPoint y: 448, distance: 300.3
click at [882, 448] on div "Janela de atendimento Grade de atendimento Capacidade Transportadoras Veículos …" at bounding box center [762, 365] width 1524 height 730
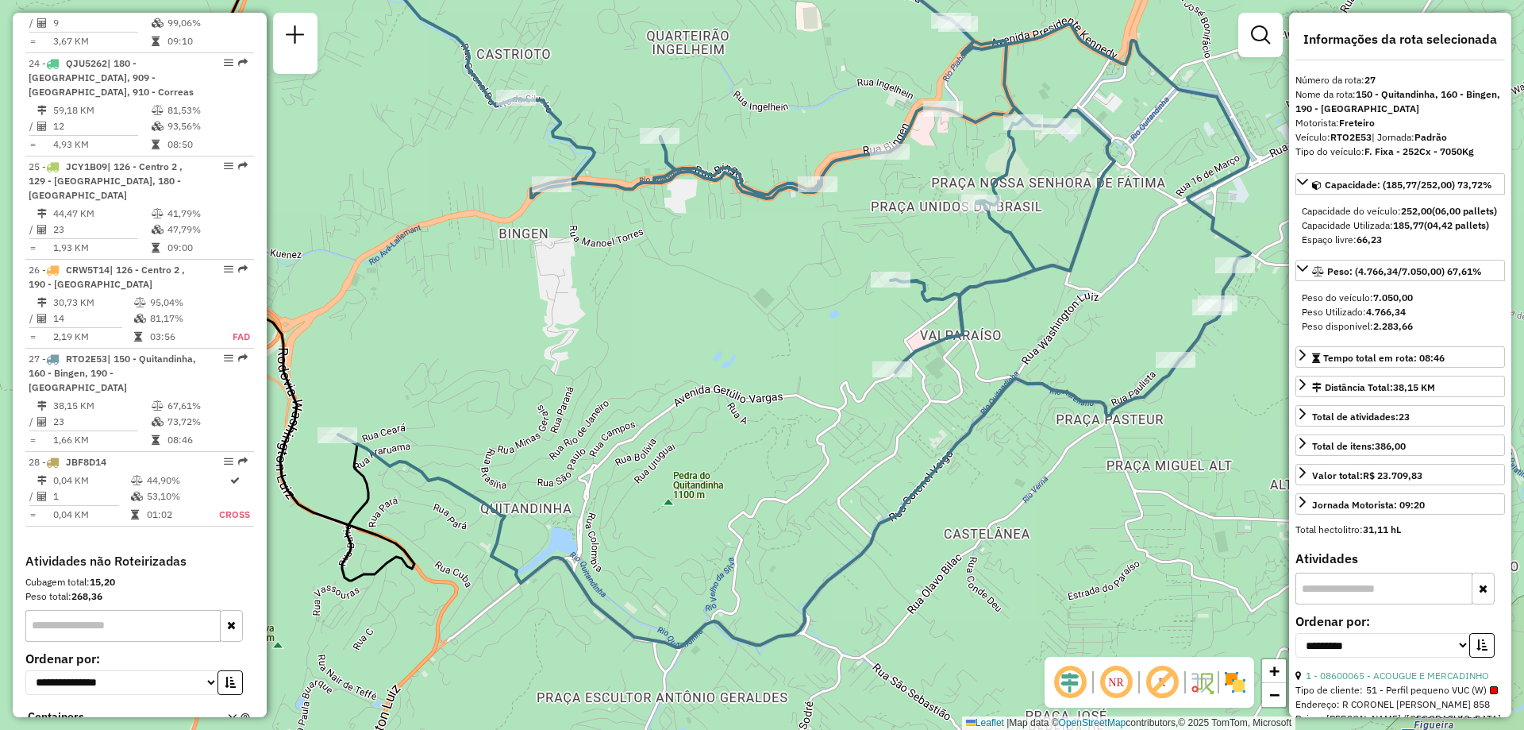
drag, startPoint x: 552, startPoint y: 364, endPoint x: 499, endPoint y: 398, distance: 62.8
click at [499, 398] on div "Janela de atendimento Grade de atendimento Capacidade Transportadoras Veículos …" at bounding box center [762, 365] width 1524 height 730
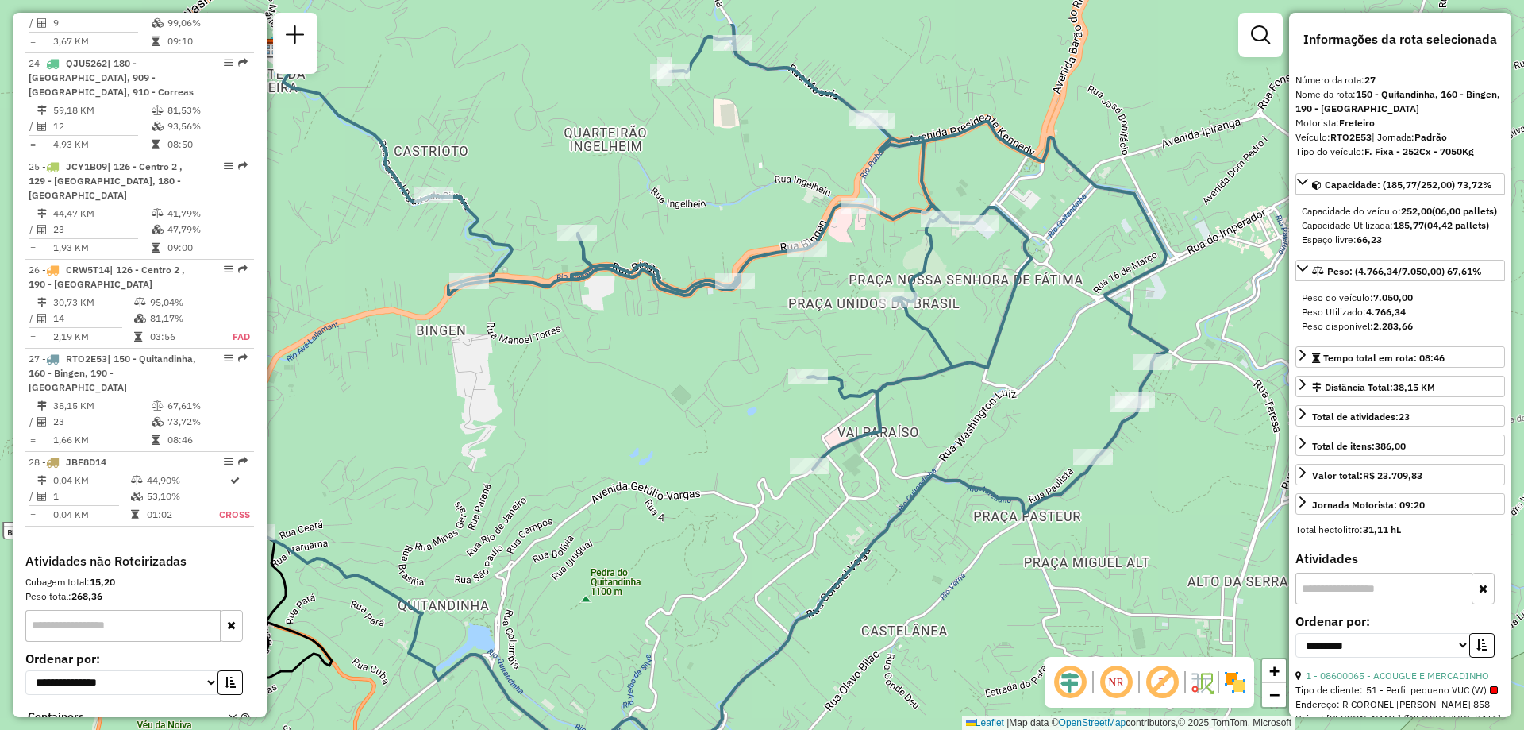
drag, startPoint x: 713, startPoint y: 356, endPoint x: 630, endPoint y: 453, distance: 127.3
click at [630, 453] on div "Janela de atendimento Grade de atendimento Capacidade Transportadoras Veículos …" at bounding box center [762, 365] width 1524 height 730
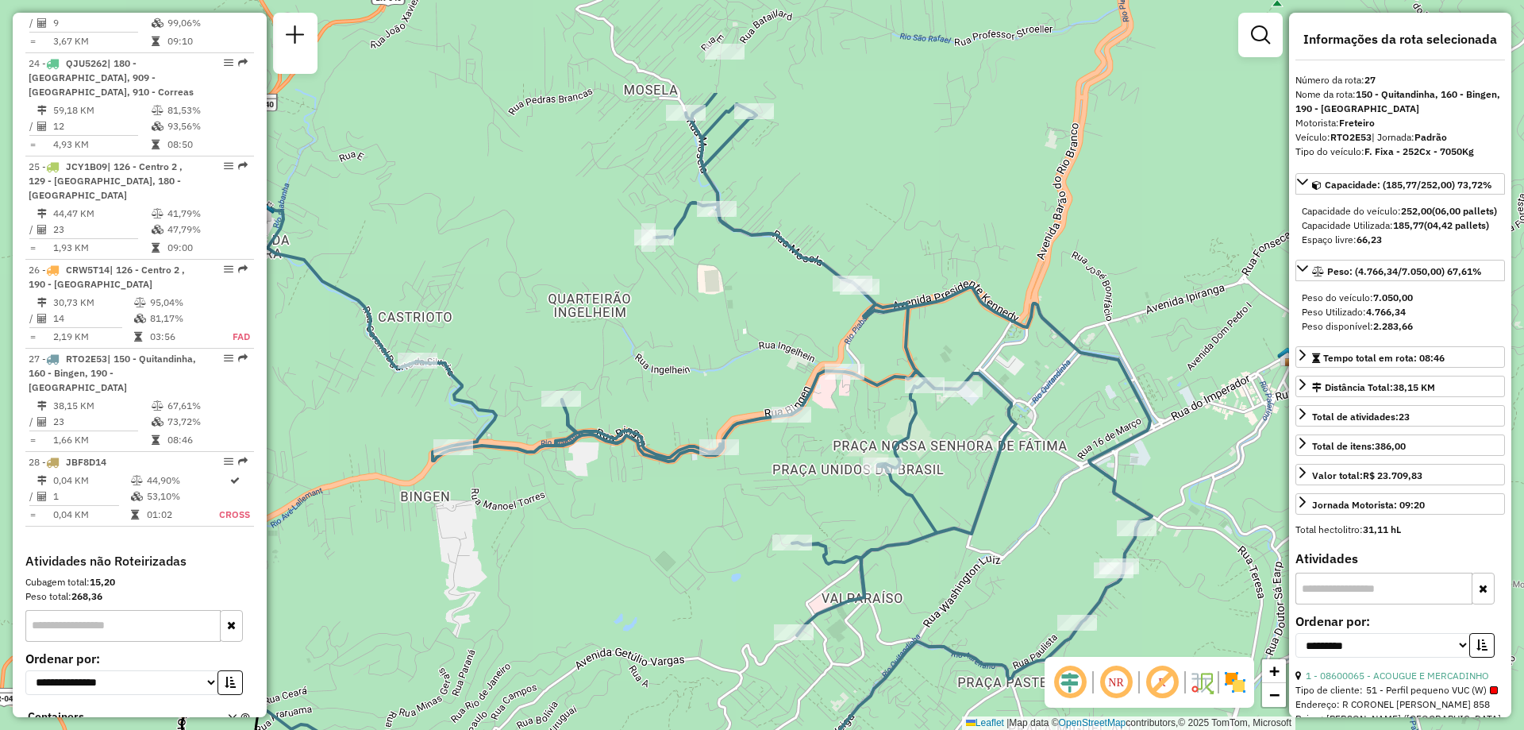
drag, startPoint x: 629, startPoint y: 438, endPoint x: 613, endPoint y: 604, distance: 166.7
click at [613, 604] on div "Janela de atendimento Grade de atendimento Capacidade Transportadoras Veículos …" at bounding box center [762, 365] width 1524 height 730
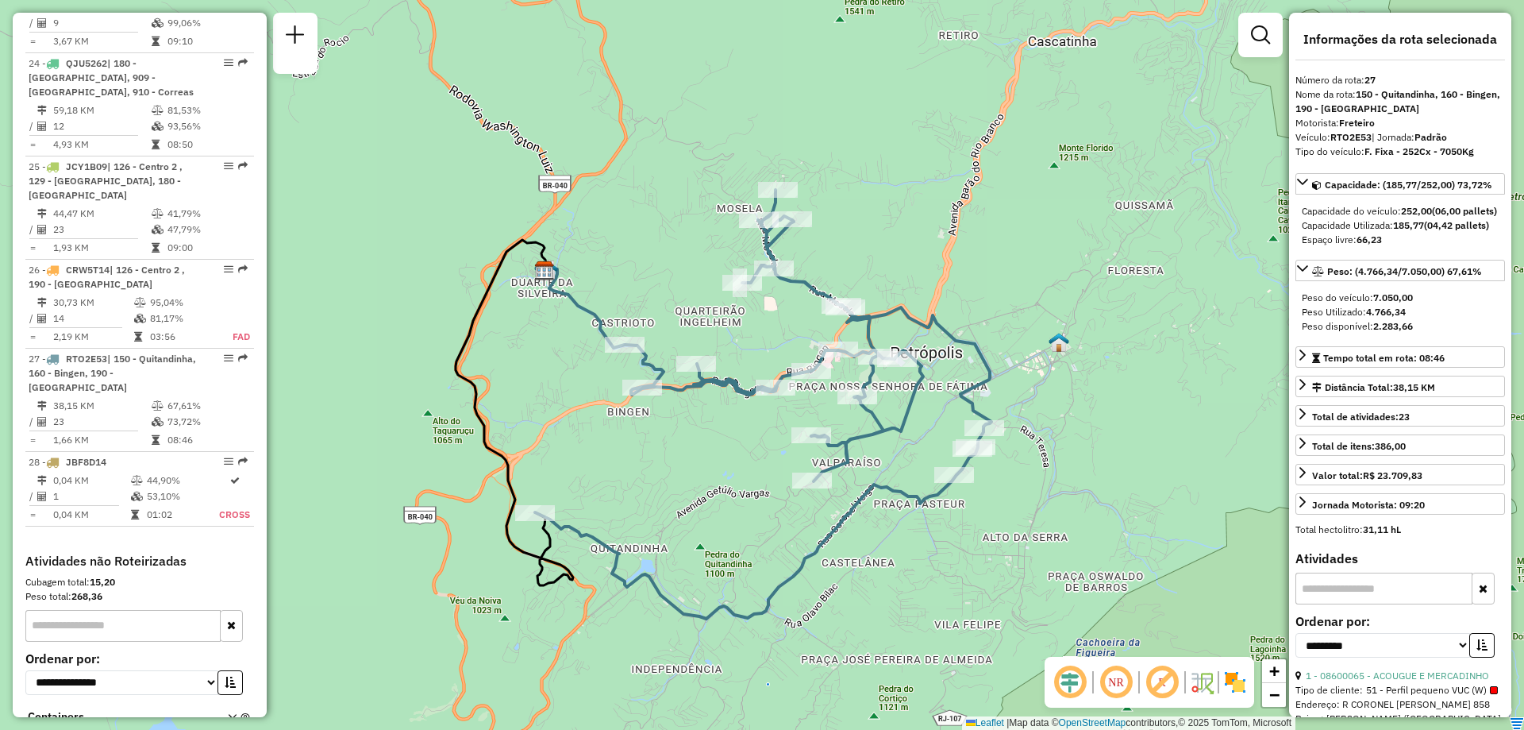
drag, startPoint x: 573, startPoint y: 648, endPoint x: 683, endPoint y: 511, distance: 175.1
click at [683, 511] on div "Janela de atendimento Grade de atendimento Capacidade Transportadoras Veículos …" at bounding box center [762, 365] width 1524 height 730
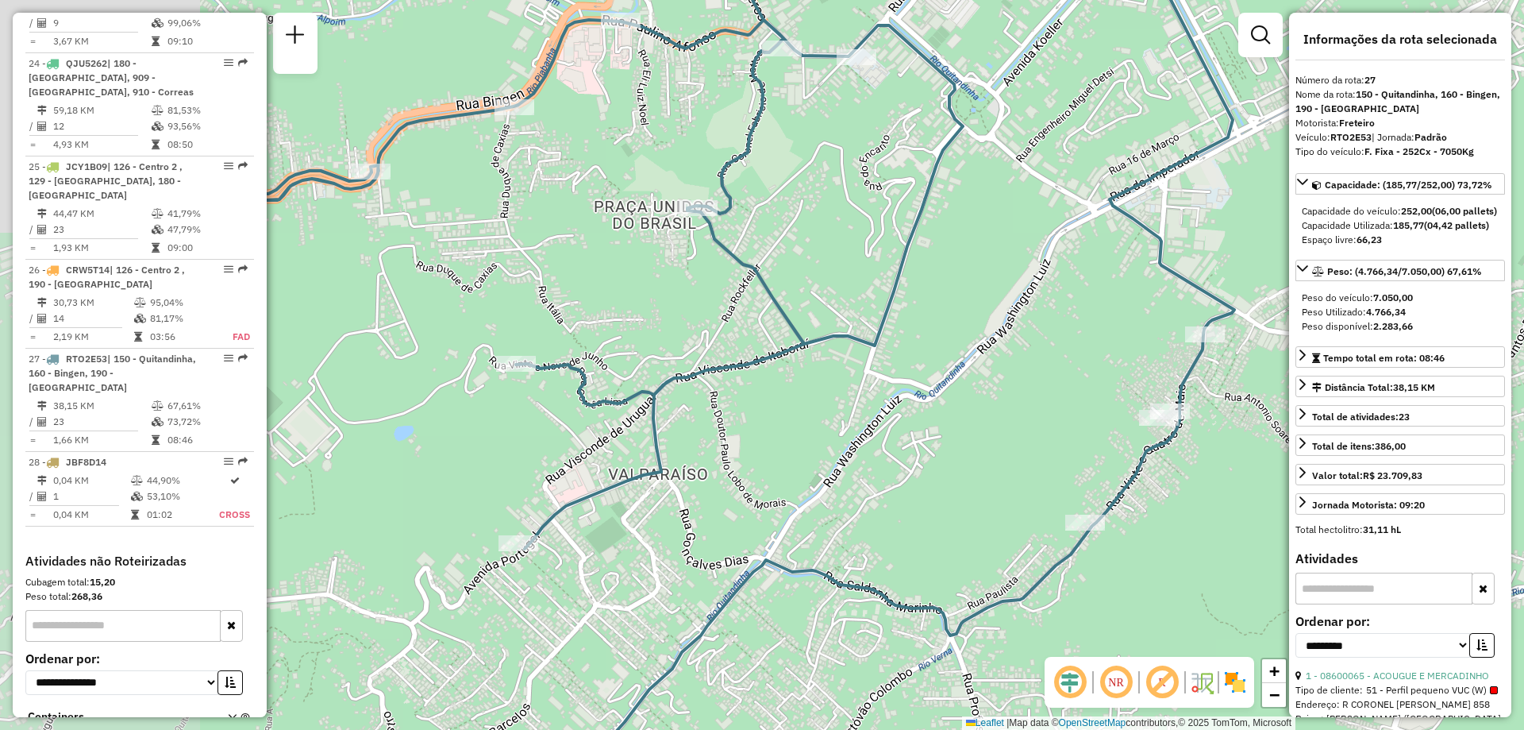
drag, startPoint x: 574, startPoint y: 461, endPoint x: 853, endPoint y: 429, distance: 280.5
click at [853, 429] on div "Janela de atendimento Grade de atendimento Capacidade Transportadoras Veículos …" at bounding box center [762, 365] width 1524 height 730
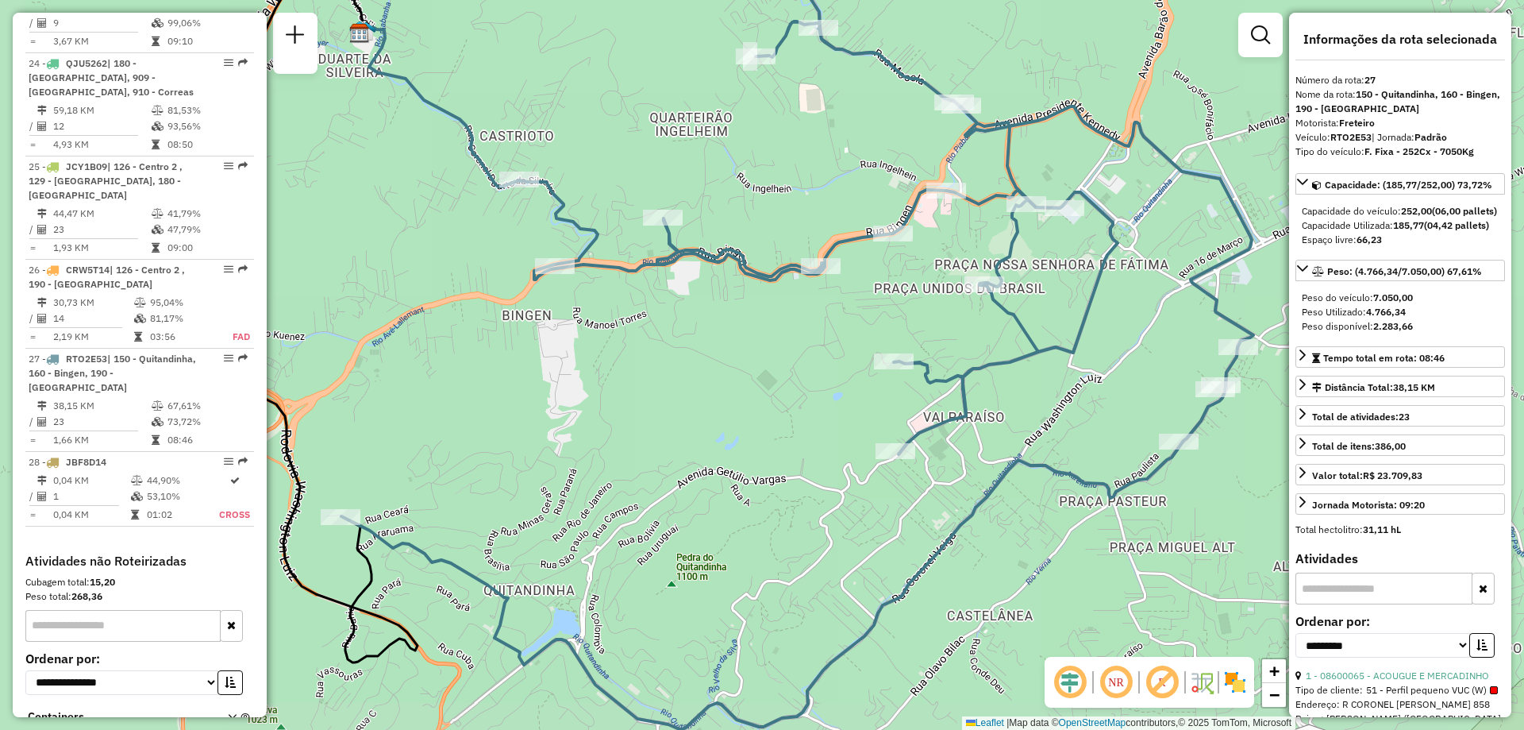
drag, startPoint x: 533, startPoint y: 435, endPoint x: 744, endPoint y: 404, distance: 213.4
click at [744, 404] on div "Janela de atendimento Grade de atendimento Capacidade Transportadoras Veículos …" at bounding box center [762, 365] width 1524 height 730
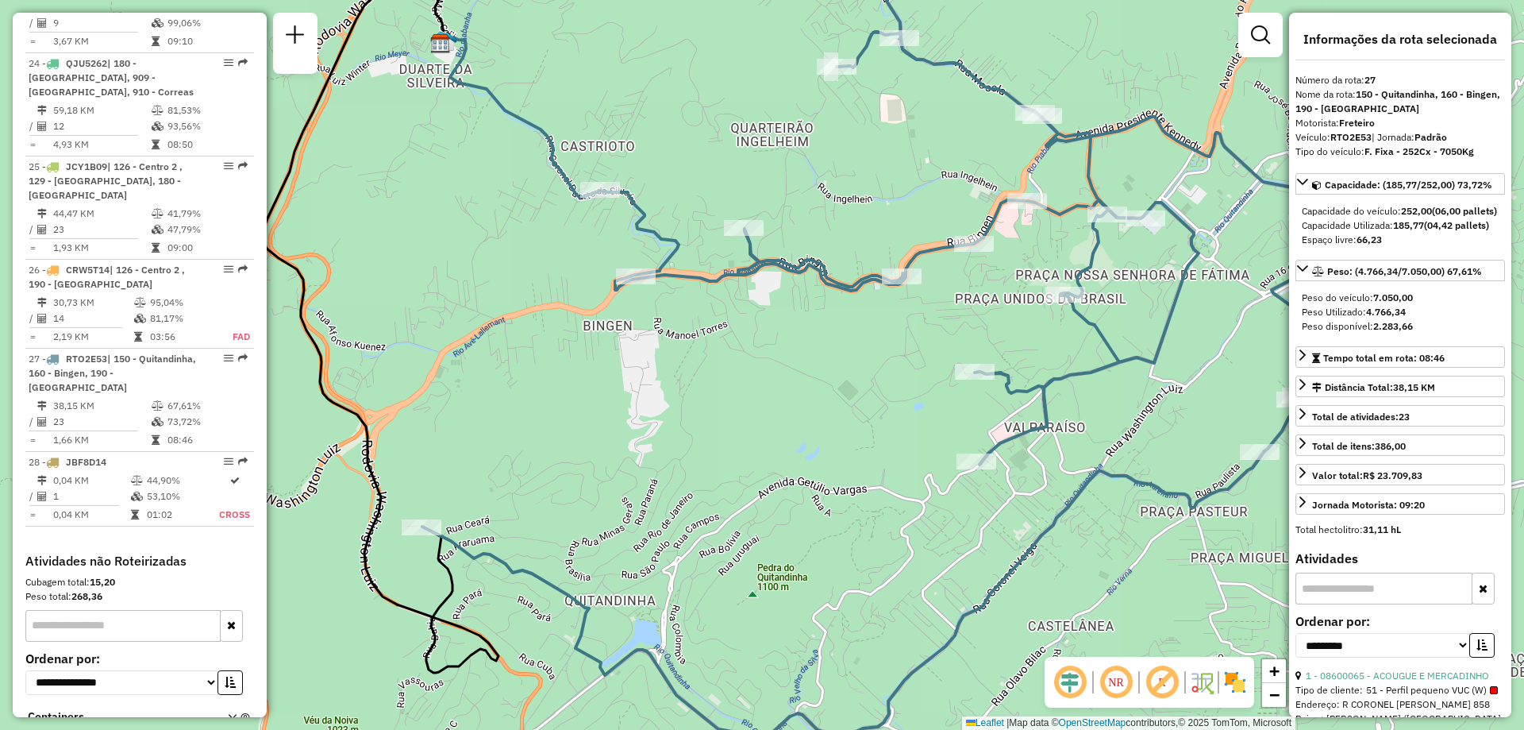
drag, startPoint x: 589, startPoint y: 396, endPoint x: 670, endPoint y: 406, distance: 81.6
click at [670, 406] on div "Janela de atendimento Grade de atendimento Capacidade Transportadoras Veículos …" at bounding box center [762, 365] width 1524 height 730
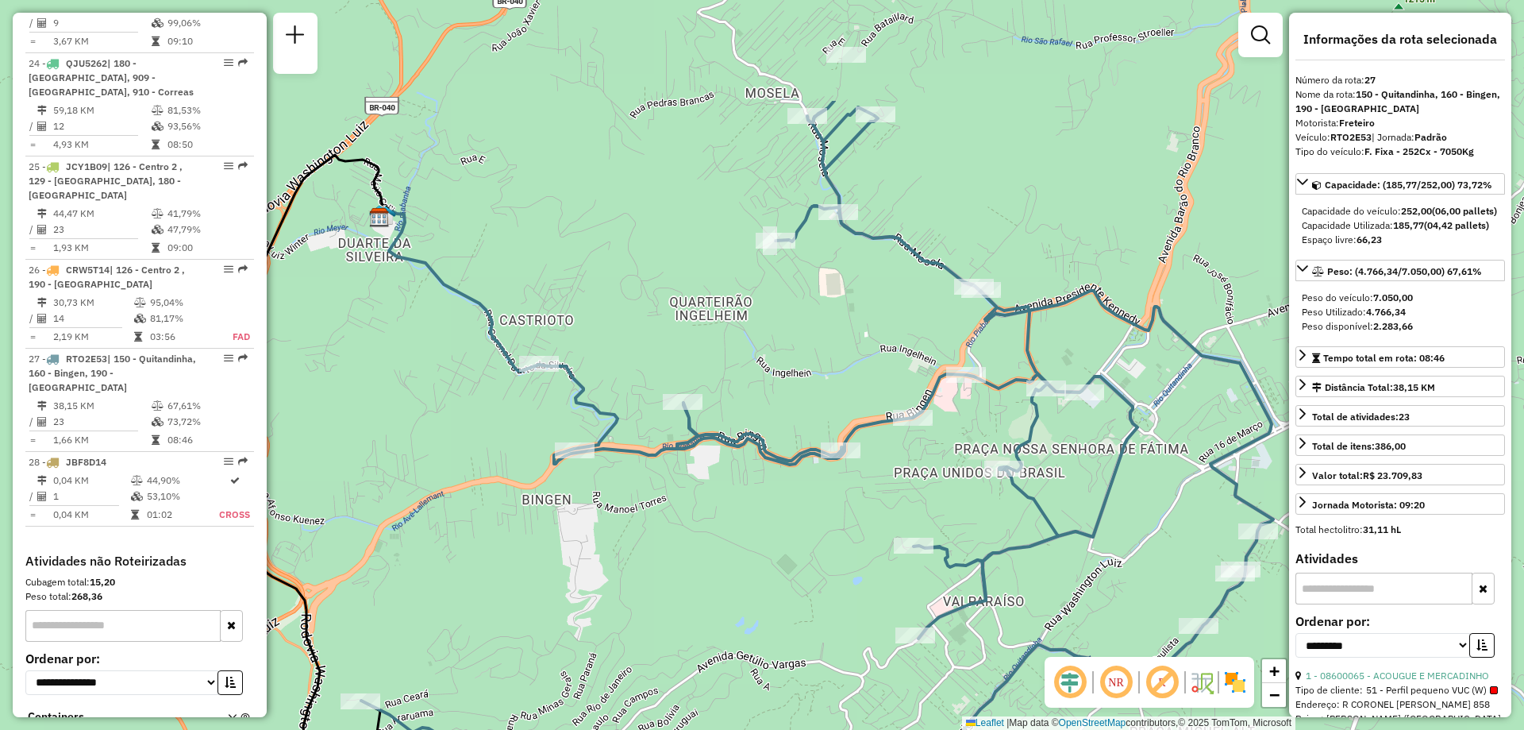
drag, startPoint x: 820, startPoint y: 456, endPoint x: 764, endPoint y: 620, distance: 172.7
click at [764, 620] on div "Janela de atendimento Grade de atendimento Capacidade Transportadoras Veículos …" at bounding box center [762, 365] width 1524 height 730
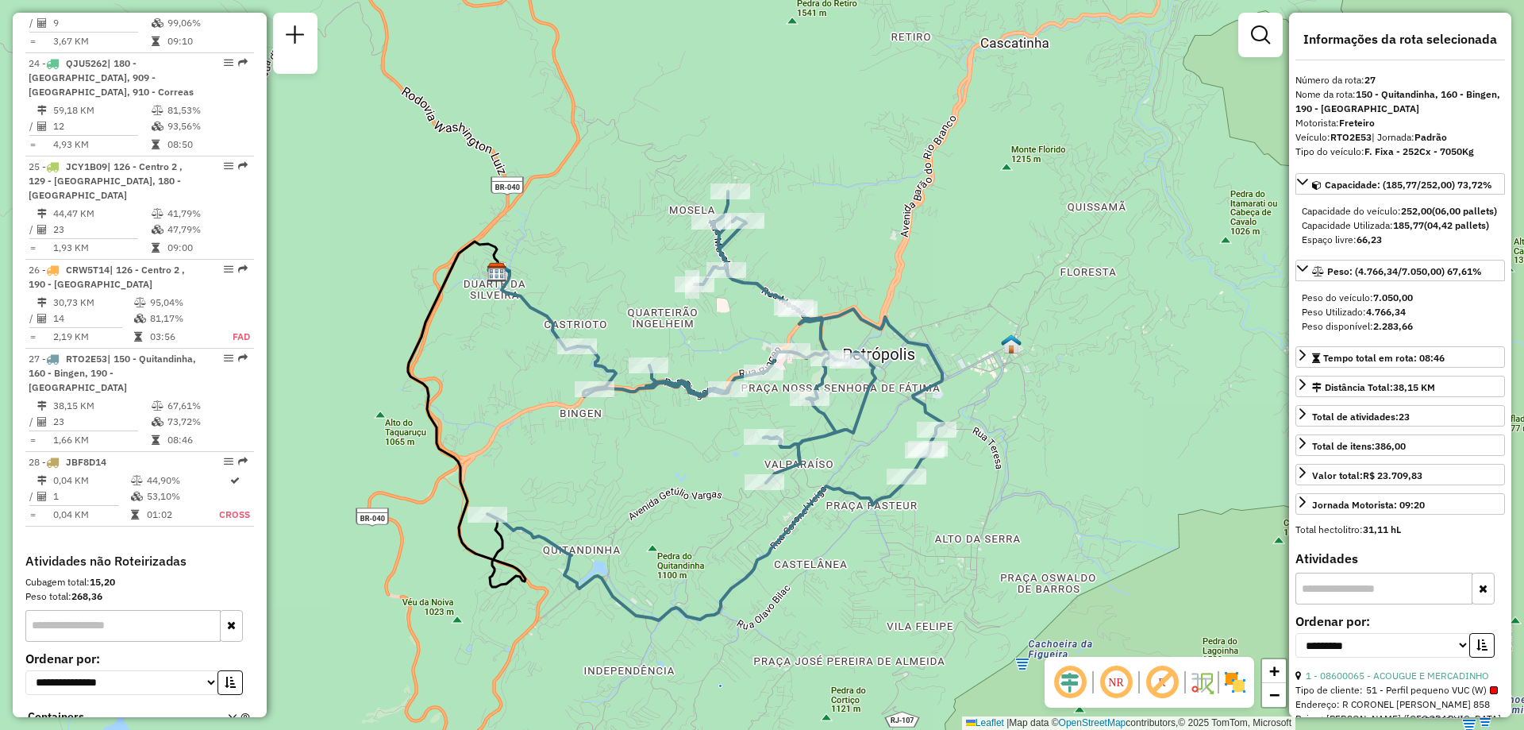
drag, startPoint x: 673, startPoint y: 606, endPoint x: 612, endPoint y: 485, distance: 135.3
click at [612, 485] on div "Janela de atendimento Grade de atendimento Capacidade Transportadoras Veículos …" at bounding box center [762, 365] width 1524 height 730
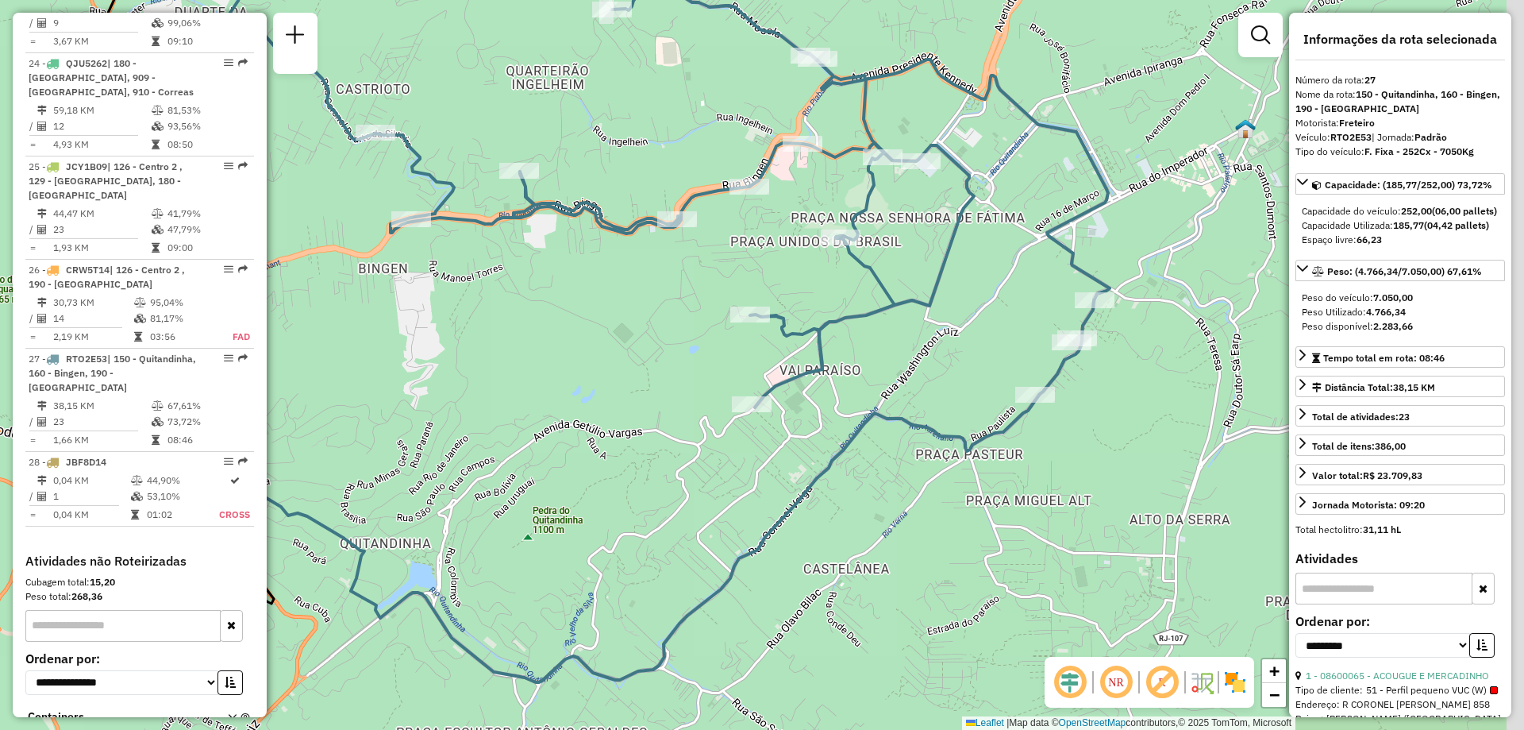
drag, startPoint x: 685, startPoint y: 509, endPoint x: 599, endPoint y: 437, distance: 111.6
click at [599, 437] on div "Janela de atendimento Grade de atendimento Capacidade Transportadoras Veículos …" at bounding box center [762, 365] width 1524 height 730
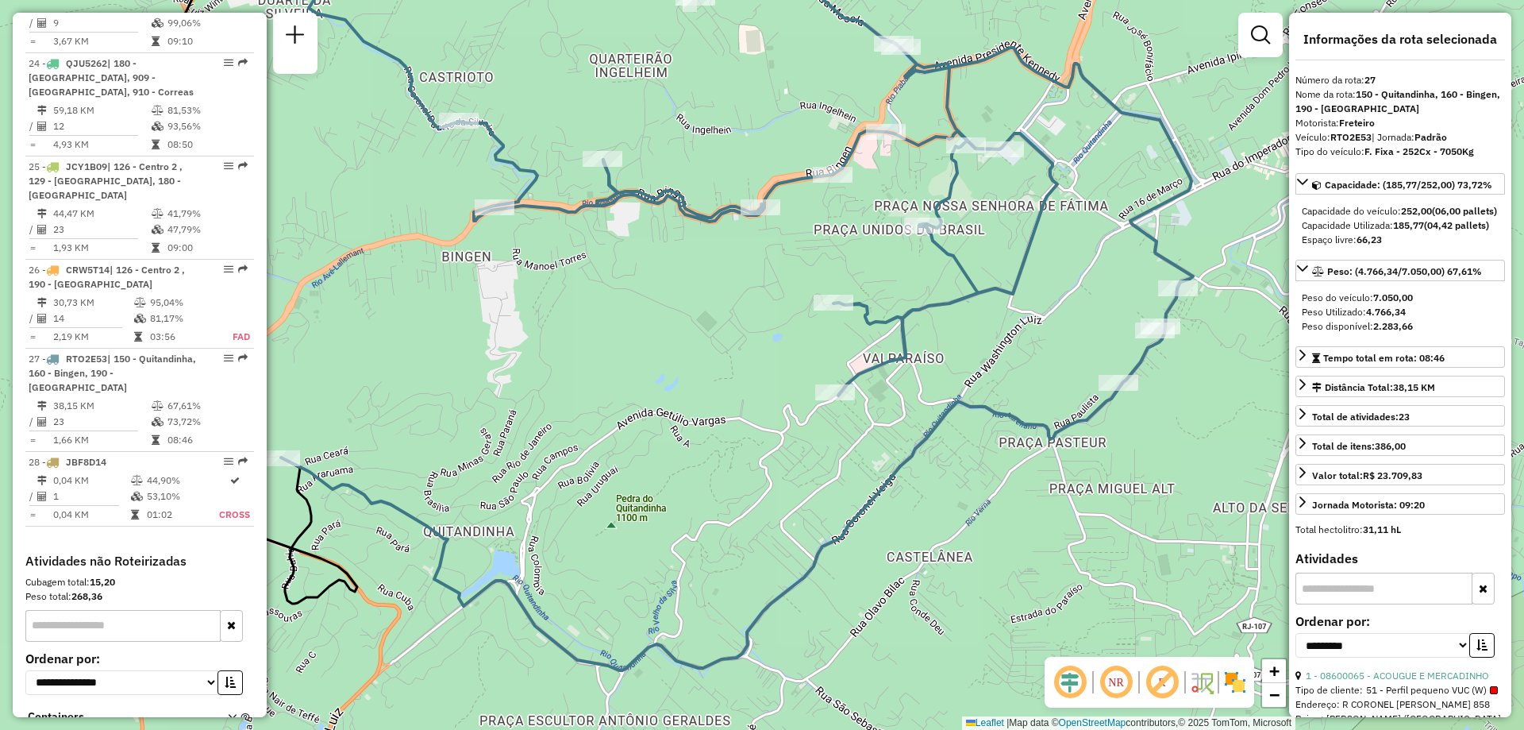
drag, startPoint x: 594, startPoint y: 420, endPoint x: 706, endPoint y: 401, distance: 113.5
click at [706, 401] on div "Janela de atendimento Grade de atendimento Capacidade Transportadoras Veículos …" at bounding box center [762, 365] width 1524 height 730
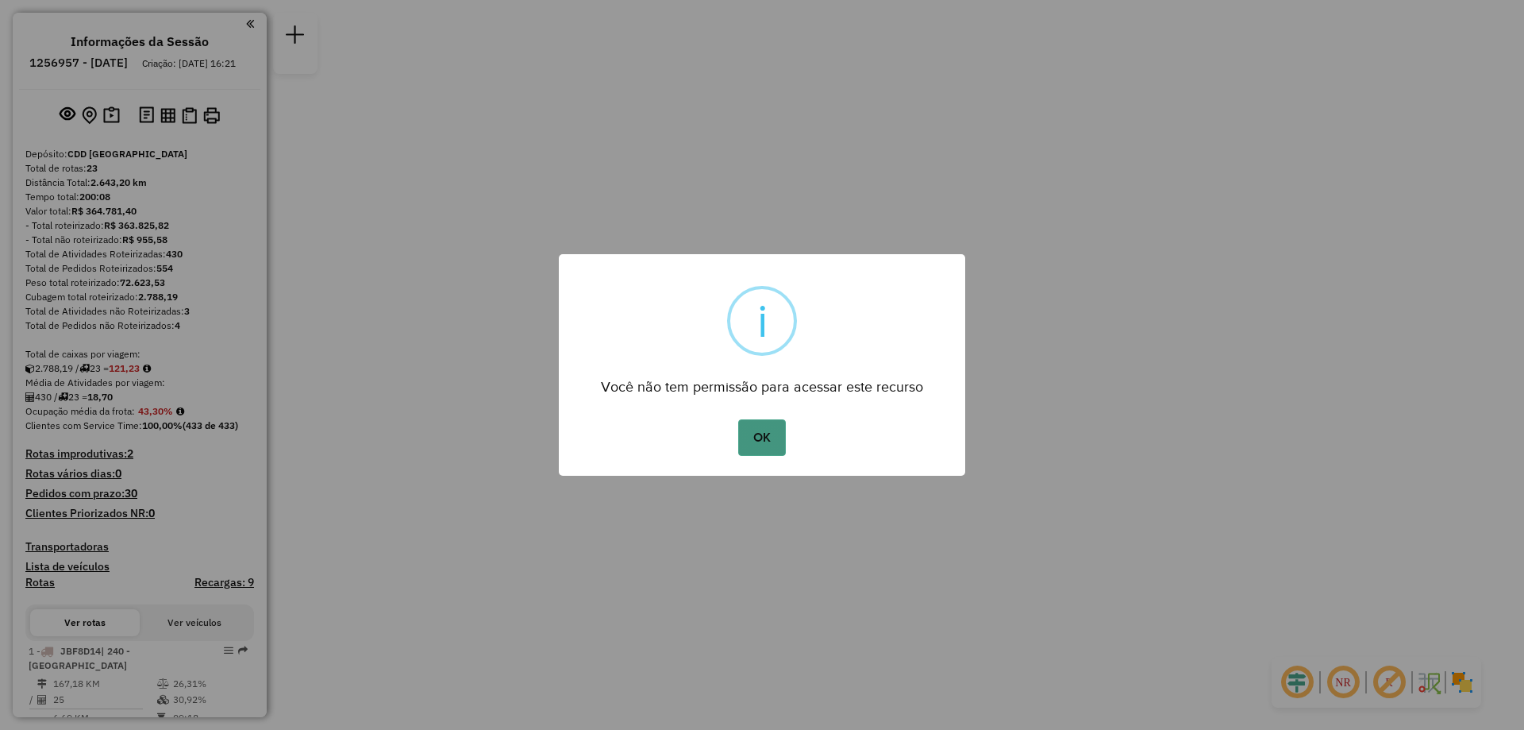
click at [768, 444] on button "OK" at bounding box center [761, 437] width 47 height 37
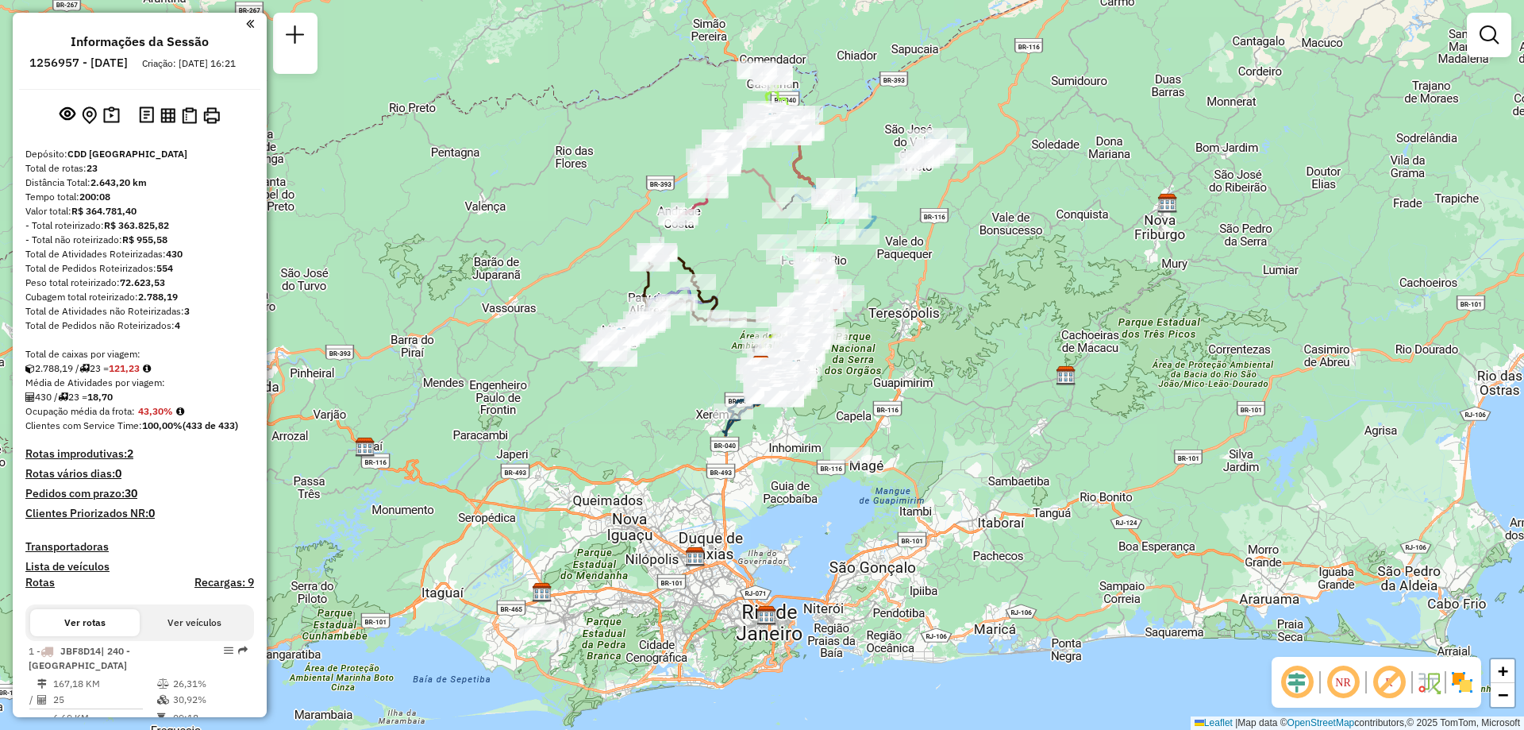
click at [101, 64] on h6 "1256957 - [DATE]" at bounding box center [78, 63] width 98 height 14
copy h6 "1256957"
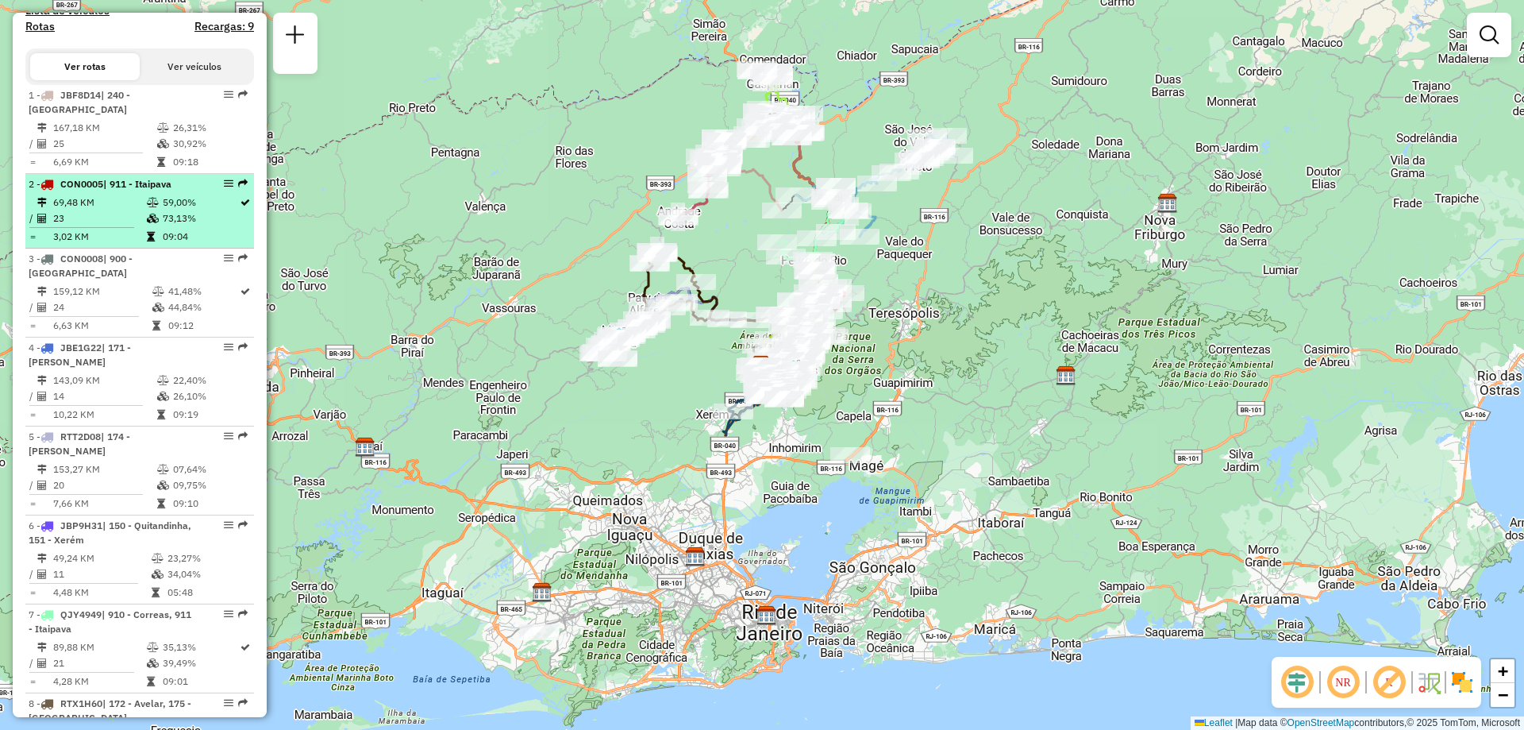
scroll to position [635, 0]
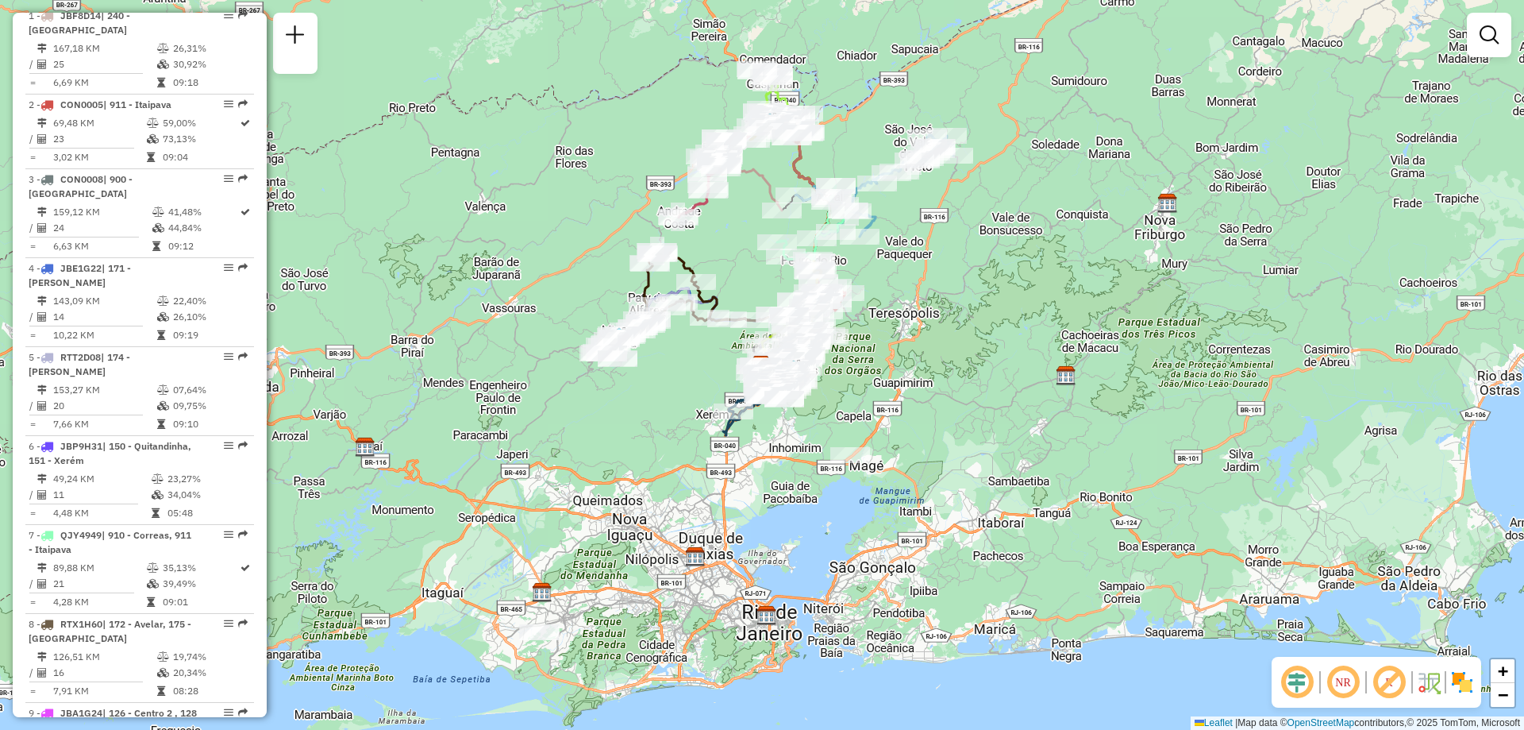
drag, startPoint x: 261, startPoint y: 248, endPoint x: 261, endPoint y: 269, distance: 21.4
click at [261, 269] on div "Informações da Sessão 1256957 - [DATE] Criação: [DATE] 16:21 Depósito: CDD Petr…" at bounding box center [140, 365] width 254 height 704
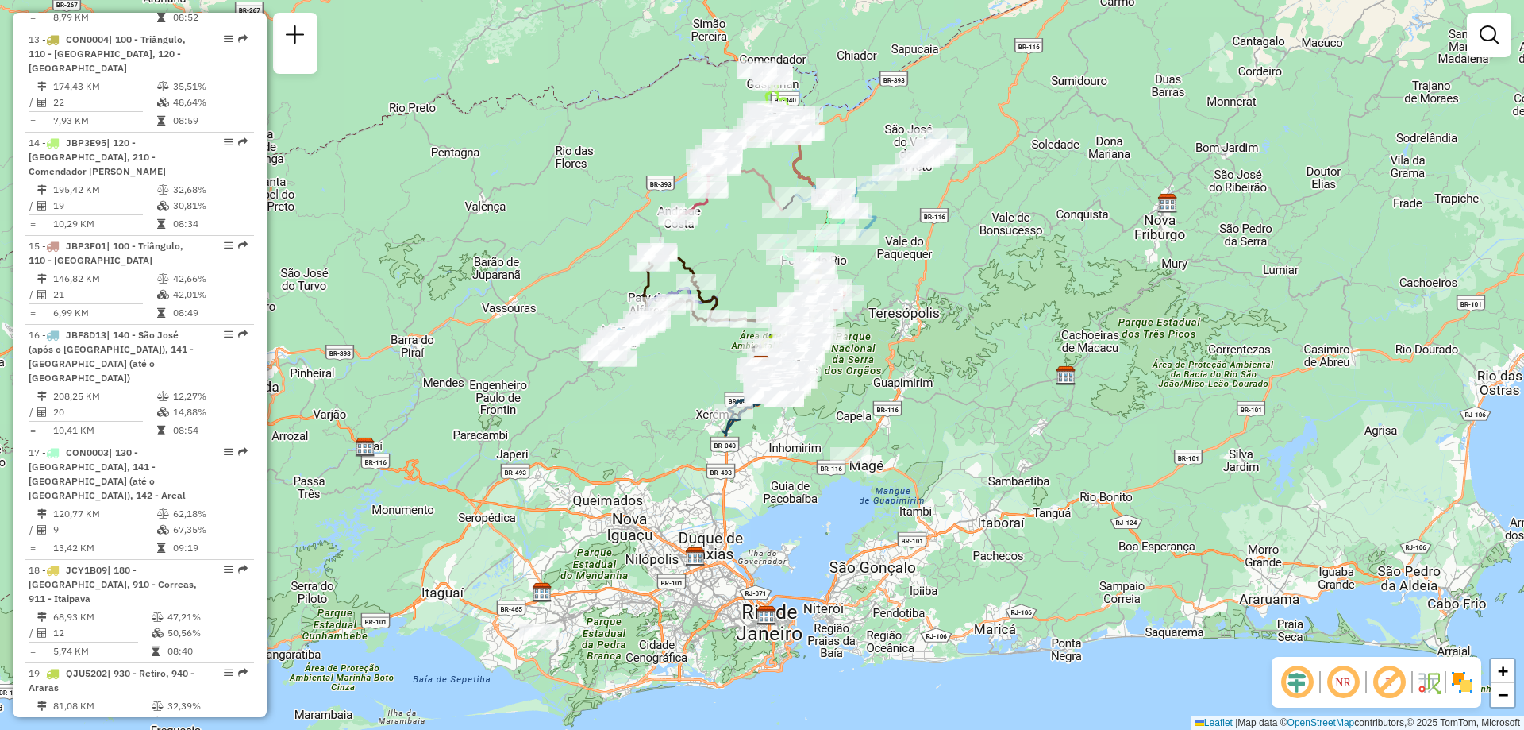
scroll to position [1704, 0]
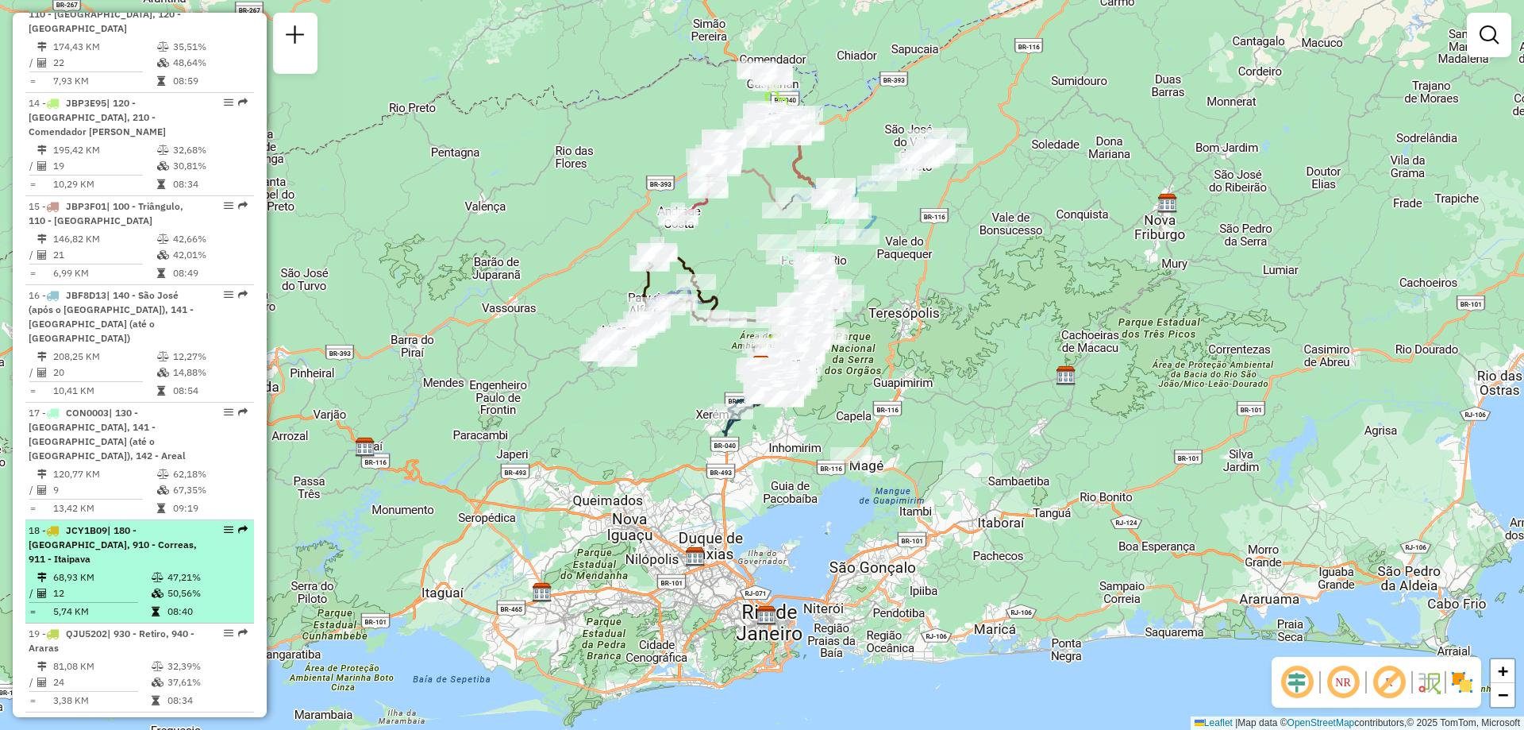
click at [188, 523] on div "18 - JCY1B09 | 180 - [GEOGRAPHIC_DATA], 910 - Correas, 911 - Itaipava" at bounding box center [113, 544] width 168 height 43
select select "**********"
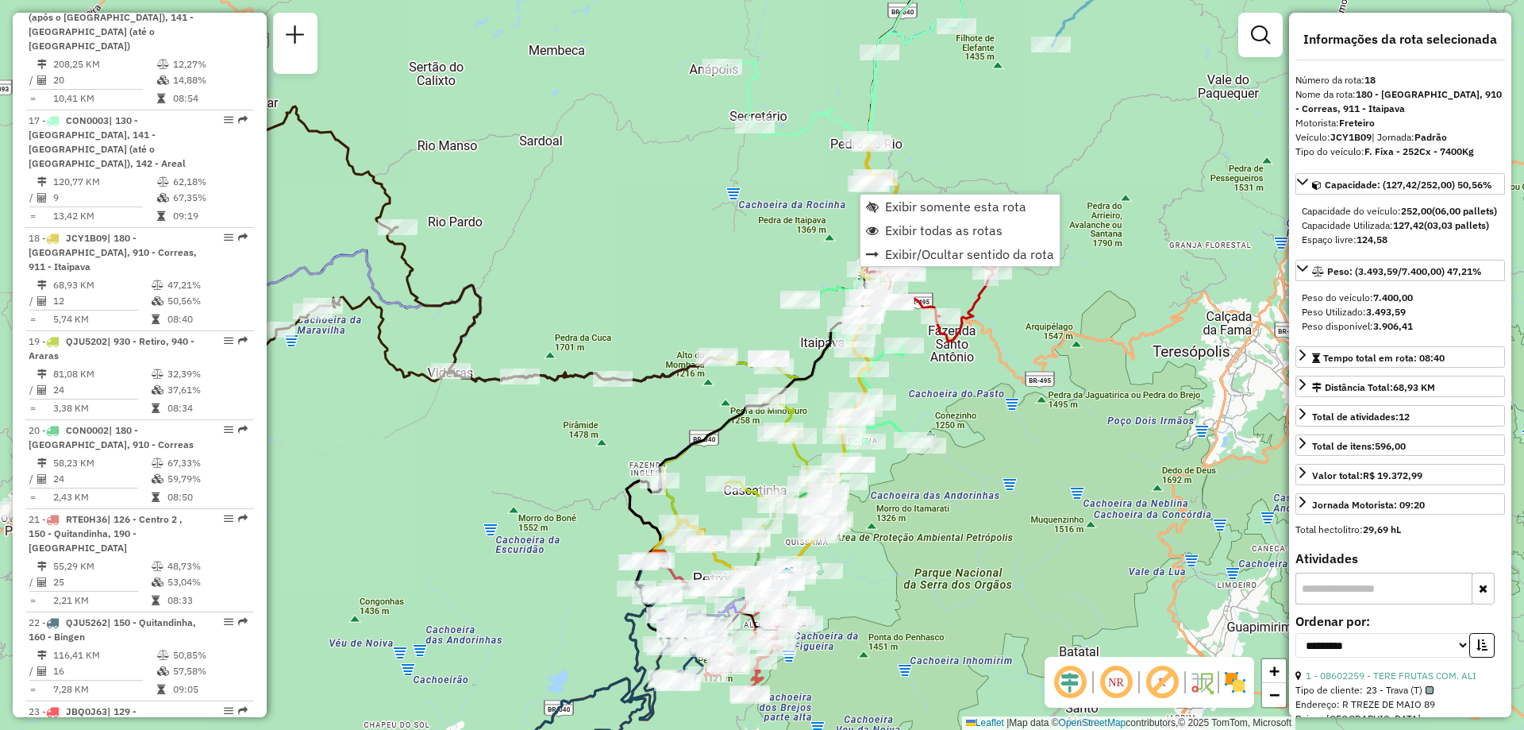
scroll to position [2154, 0]
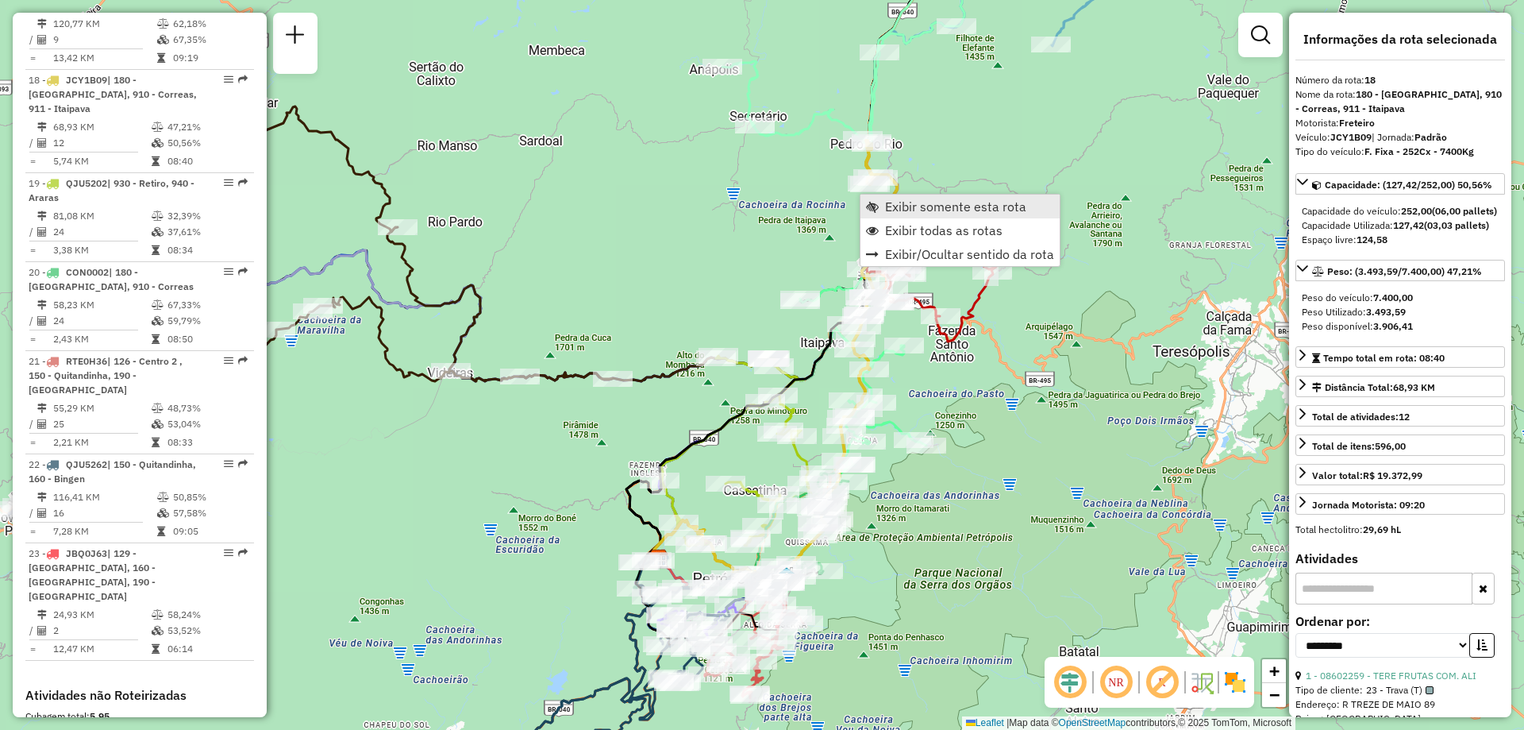
click at [885, 207] on span "Exibir somente esta rota" at bounding box center [955, 206] width 141 height 13
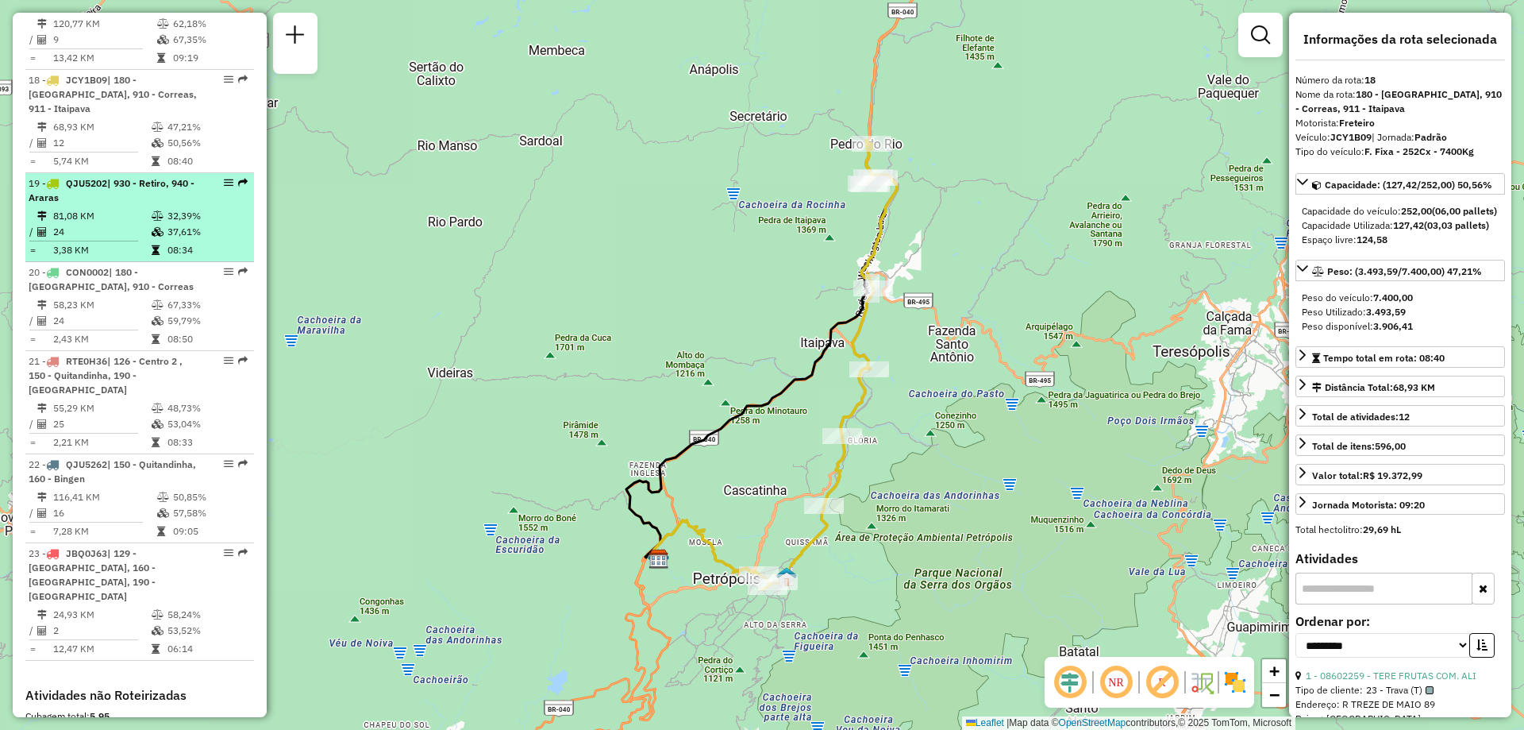
scroll to position [2074, 0]
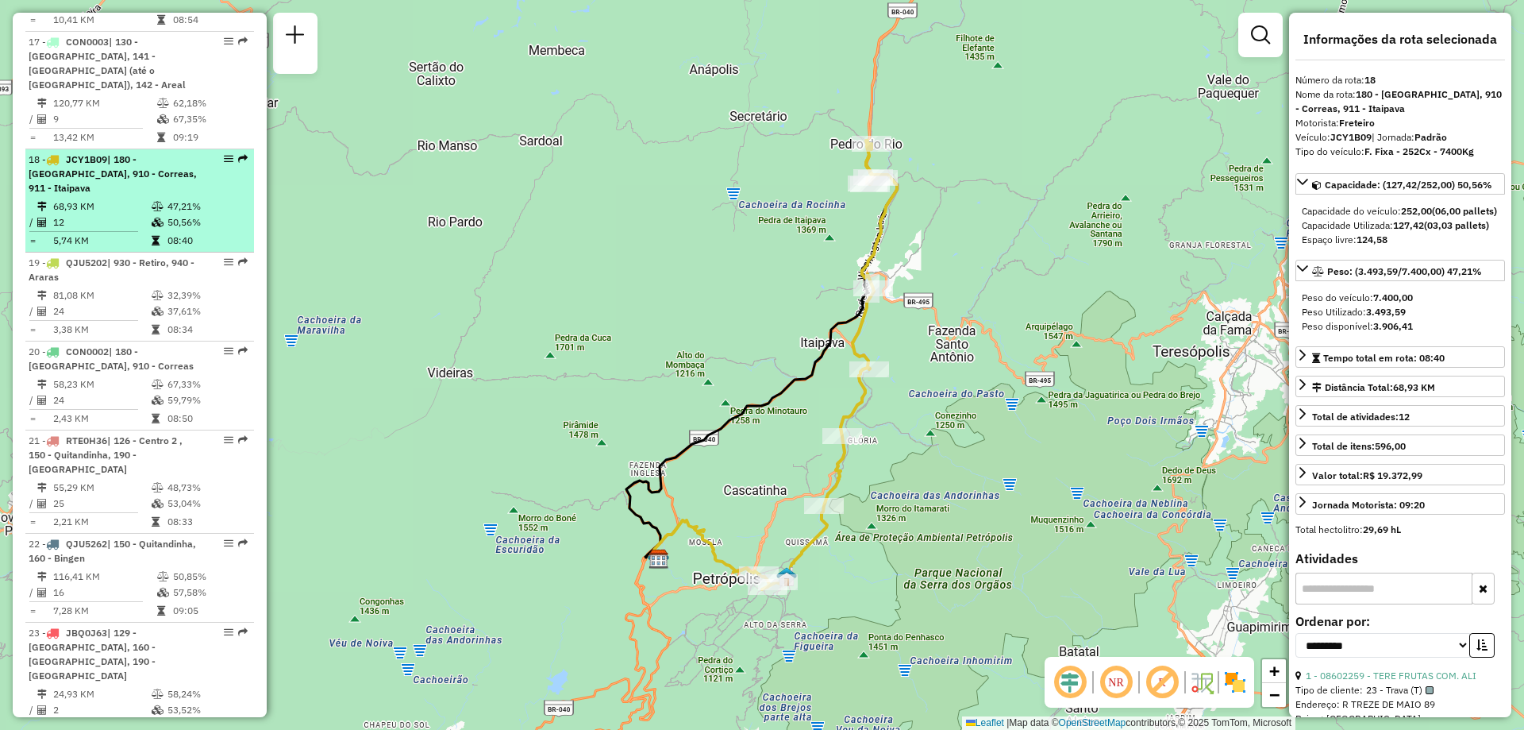
click at [136, 153] on span "| 180 - [GEOGRAPHIC_DATA], 910 - Correas, 911 - Itaipava" at bounding box center [113, 173] width 168 height 40
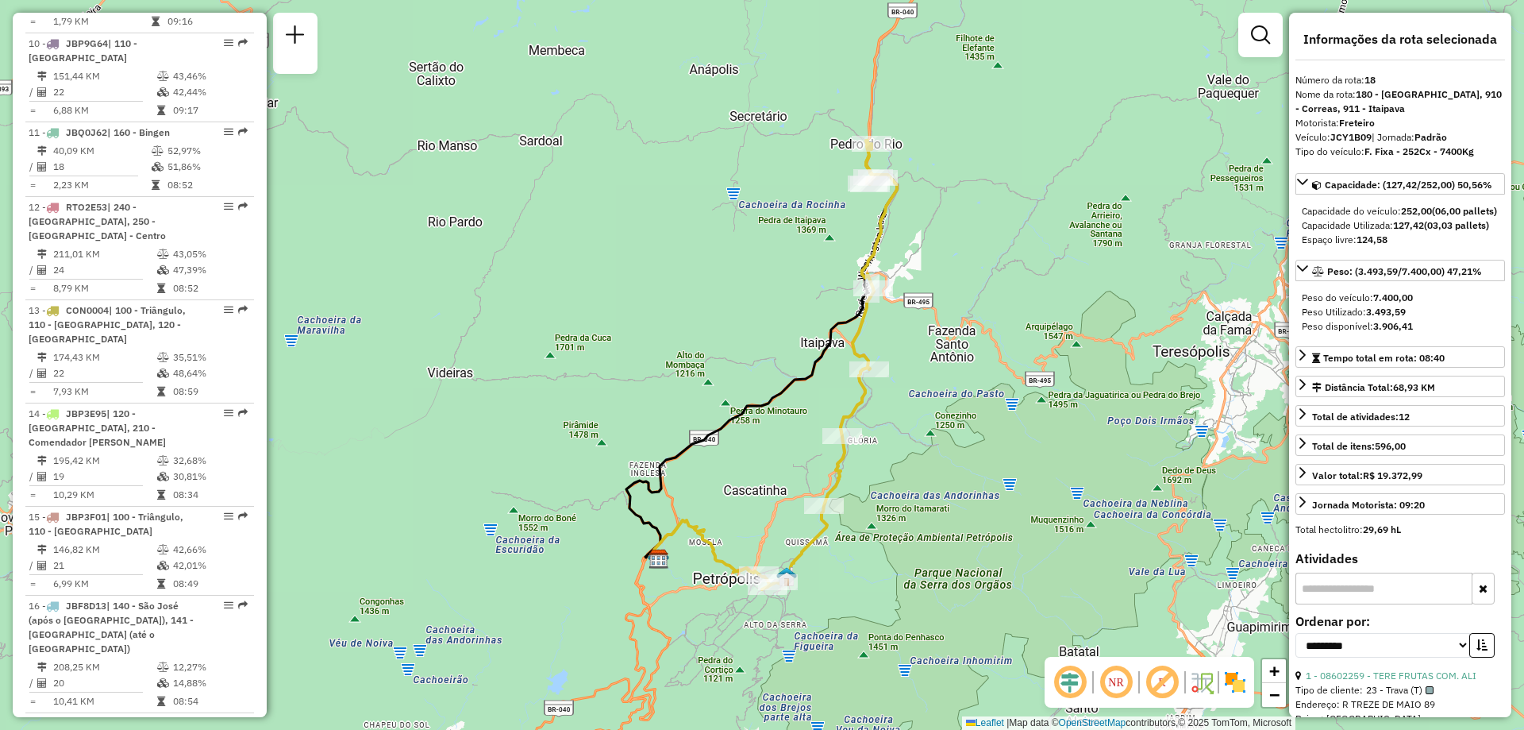
scroll to position [1387, 0]
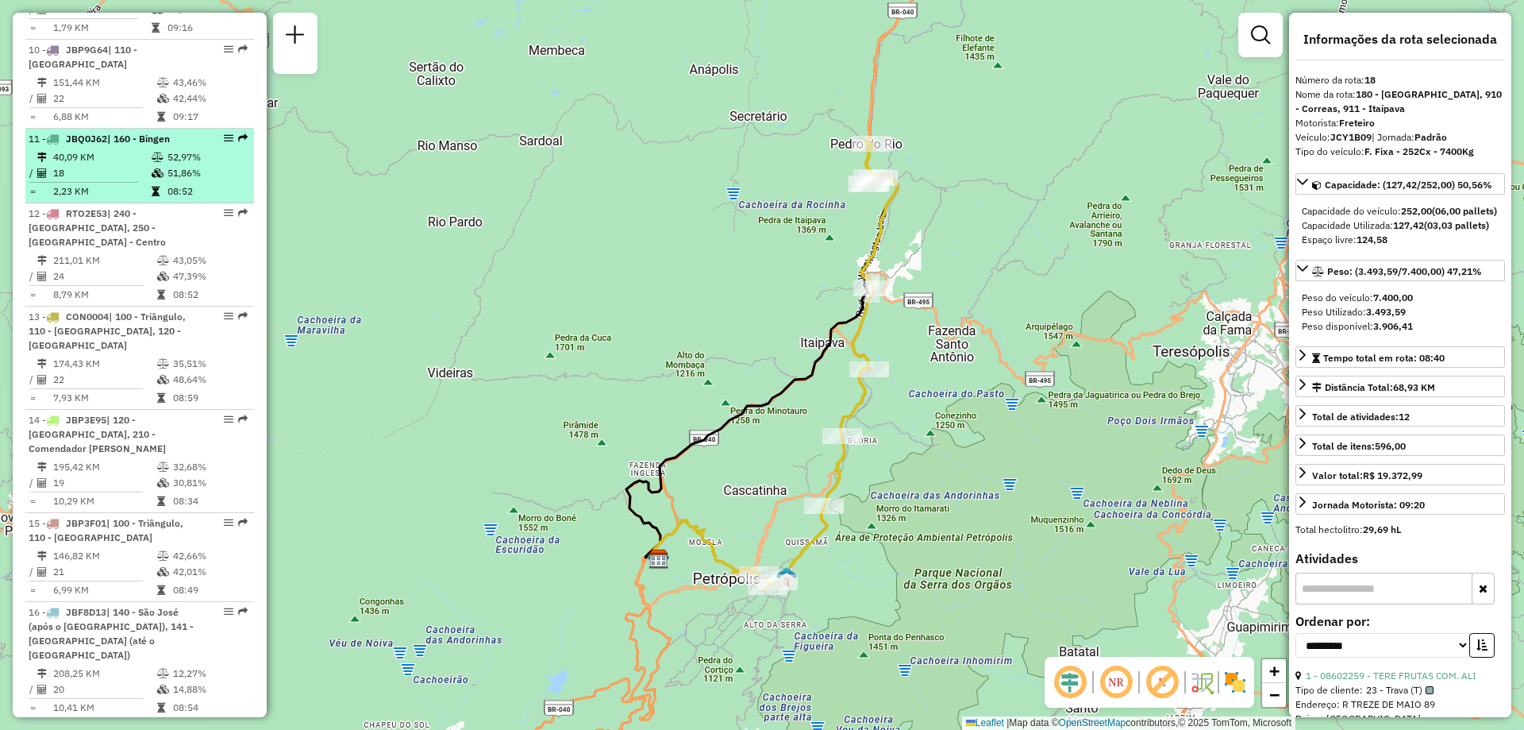
click at [114, 149] on td "40,09 KM" at bounding box center [101, 157] width 98 height 16
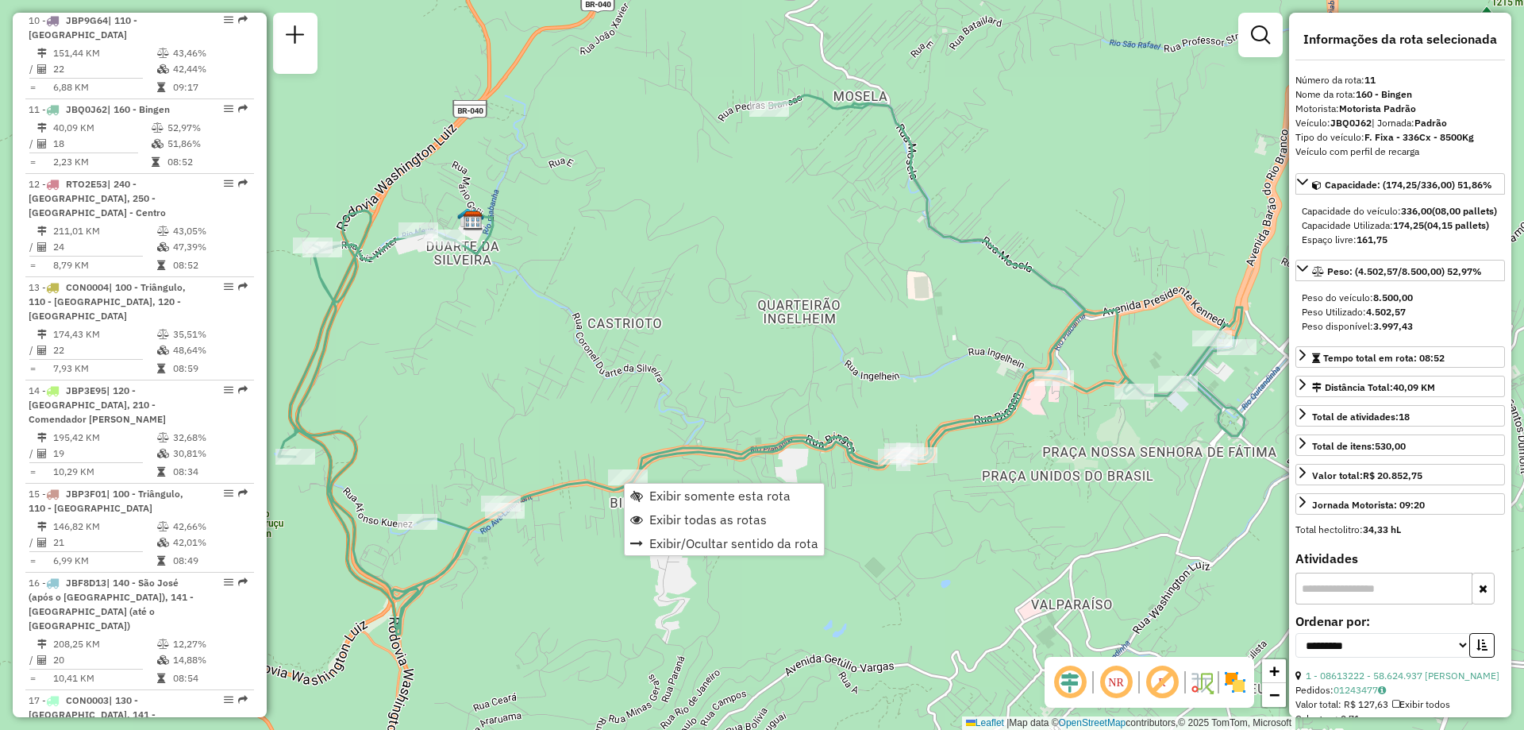
scroll to position [1489, 0]
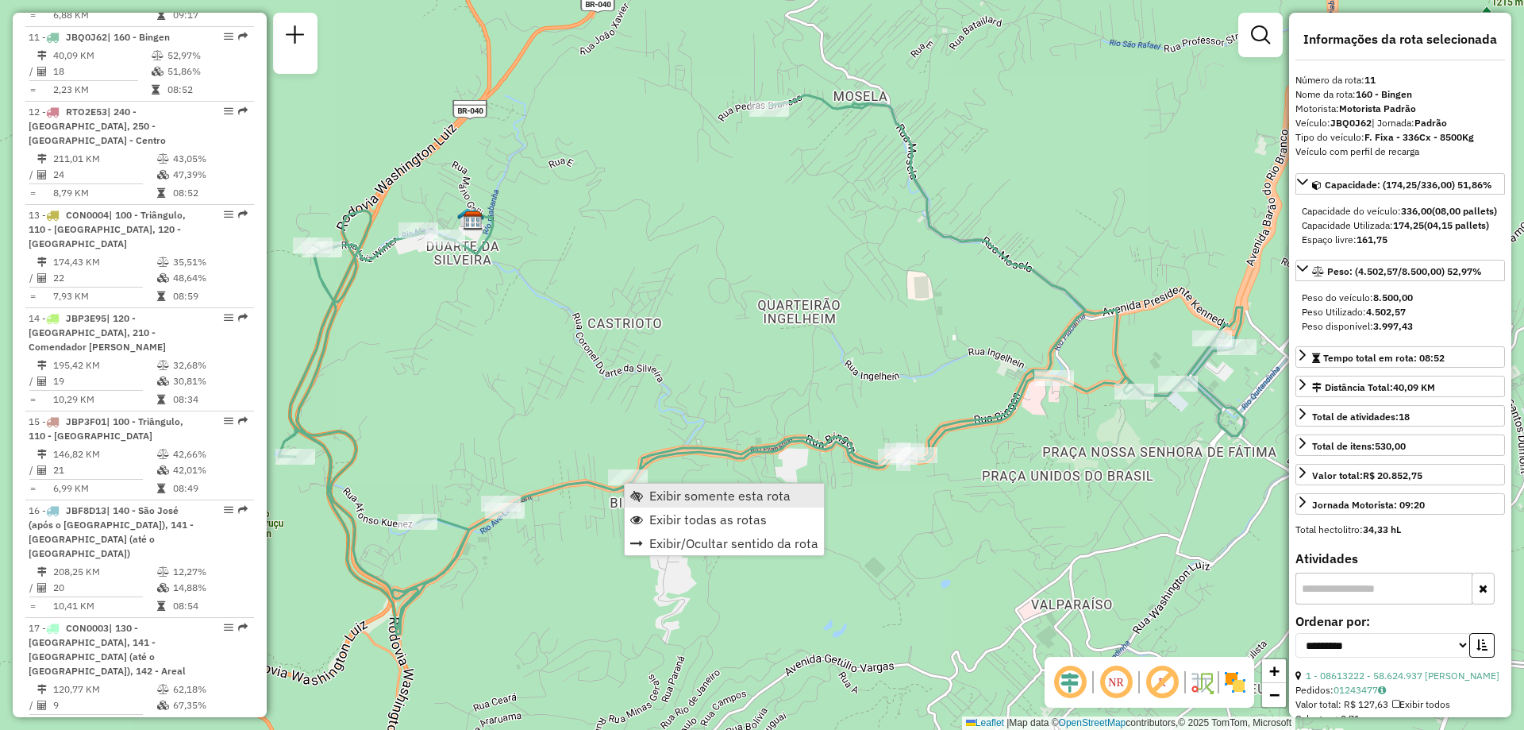
click at [665, 496] on span "Exibir somente esta rota" at bounding box center [719, 495] width 141 height 13
